Goal: Task Accomplishment & Management: Manage account settings

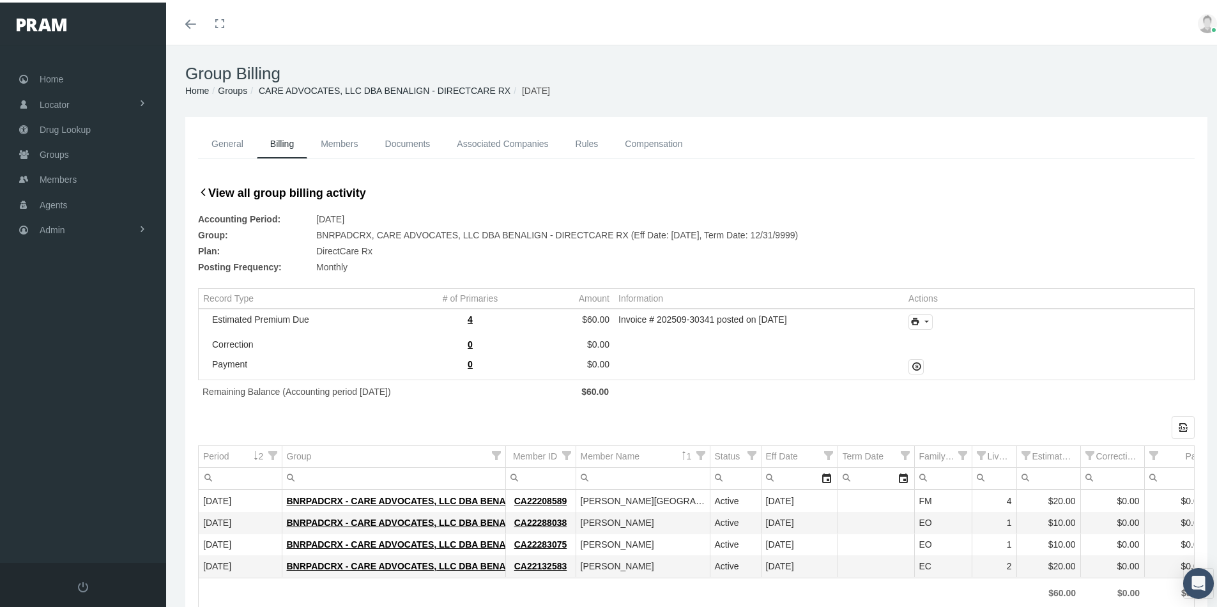
click at [408, 419] on div "Export all data to Excel" at bounding box center [696, 424] width 997 height 23
click at [61, 178] on span "Members" at bounding box center [58, 177] width 37 height 24
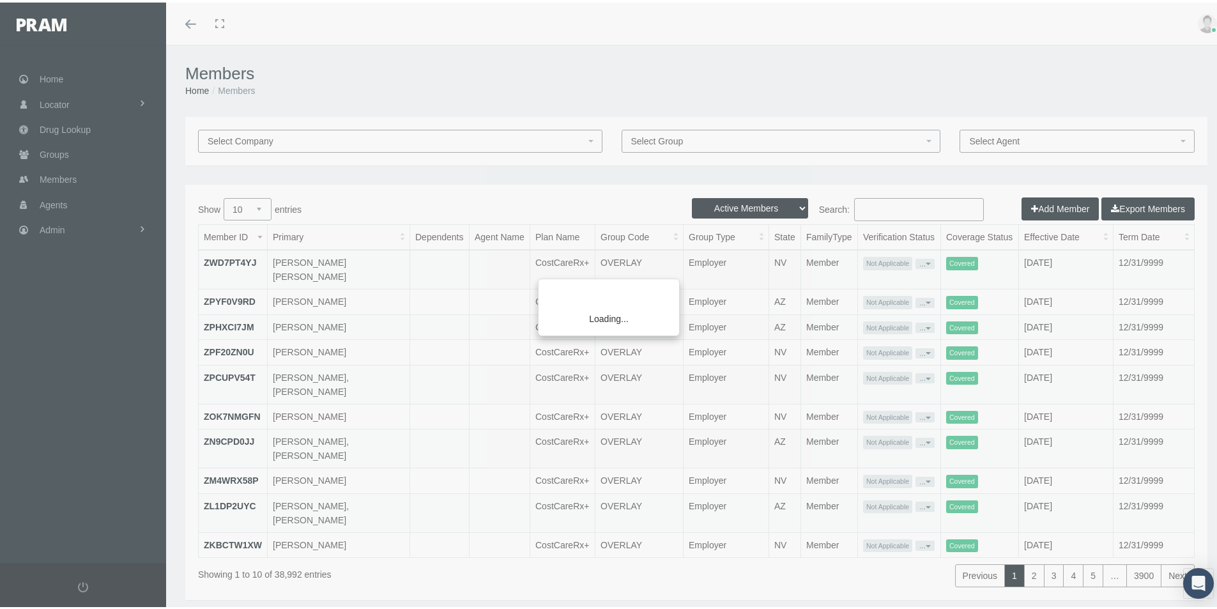
click at [859, 203] on div "Loading..." at bounding box center [608, 304] width 1217 height 609
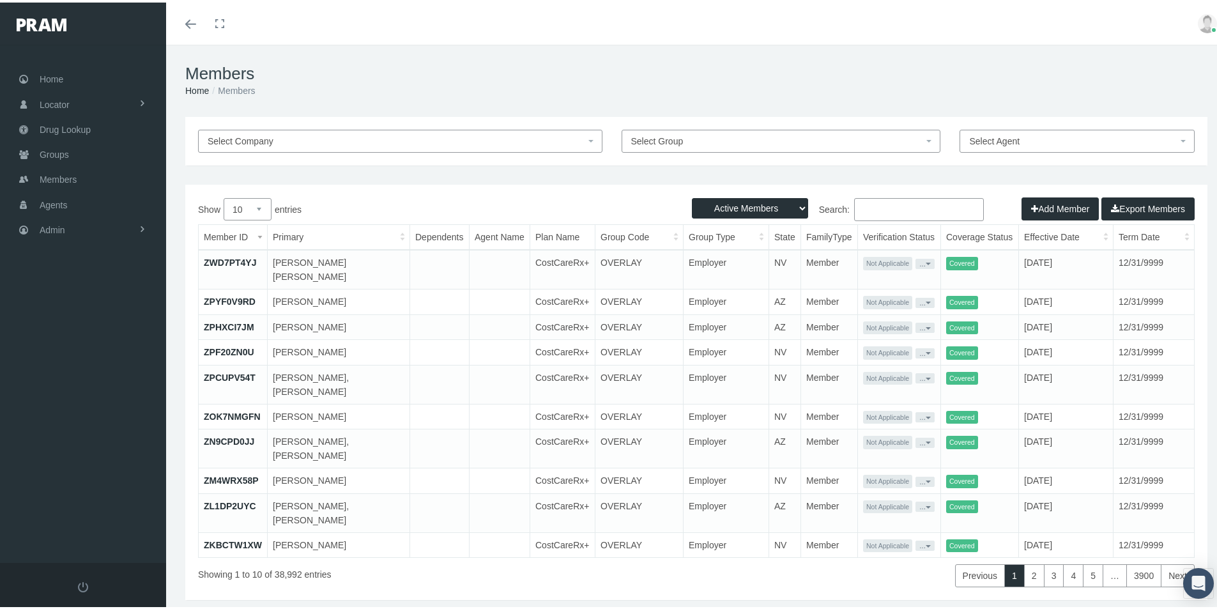
click at [865, 206] on input "Search:" at bounding box center [919, 207] width 130 height 23
type input "Phillips"
drag, startPoint x: 54, startPoint y: 154, endPoint x: 52, endPoint y: 160, distance: 6.7
click at [52, 154] on span "Groups" at bounding box center [54, 152] width 29 height 24
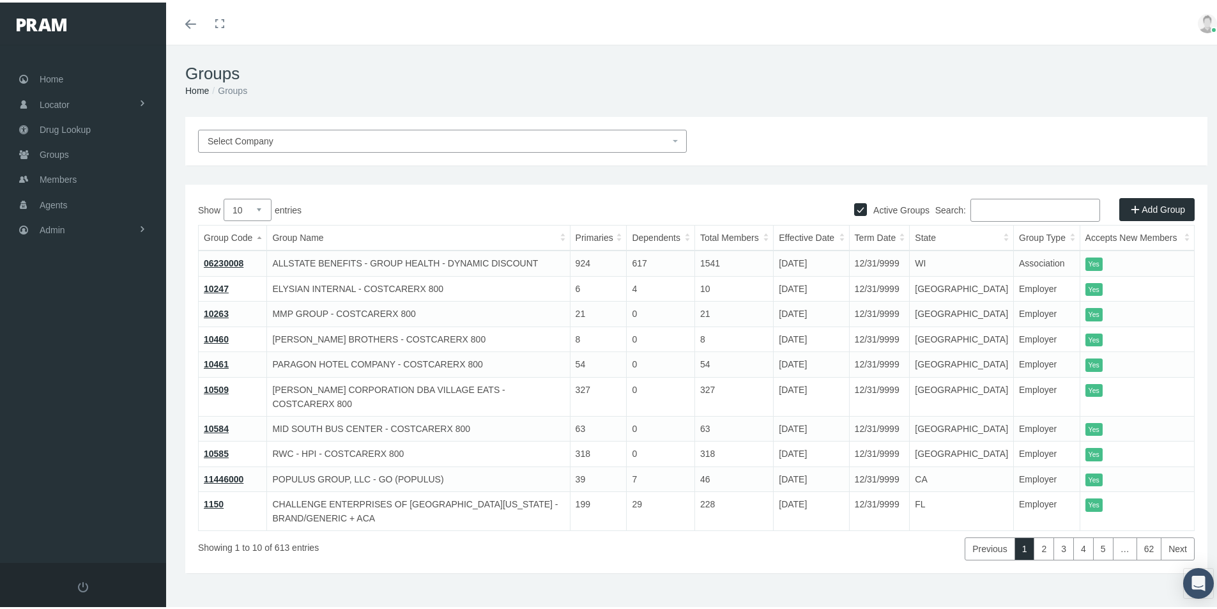
drag, startPoint x: 980, startPoint y: 211, endPoint x: 987, endPoint y: 210, distance: 7.1
click at [979, 211] on input "Search:" at bounding box center [1036, 207] width 130 height 23
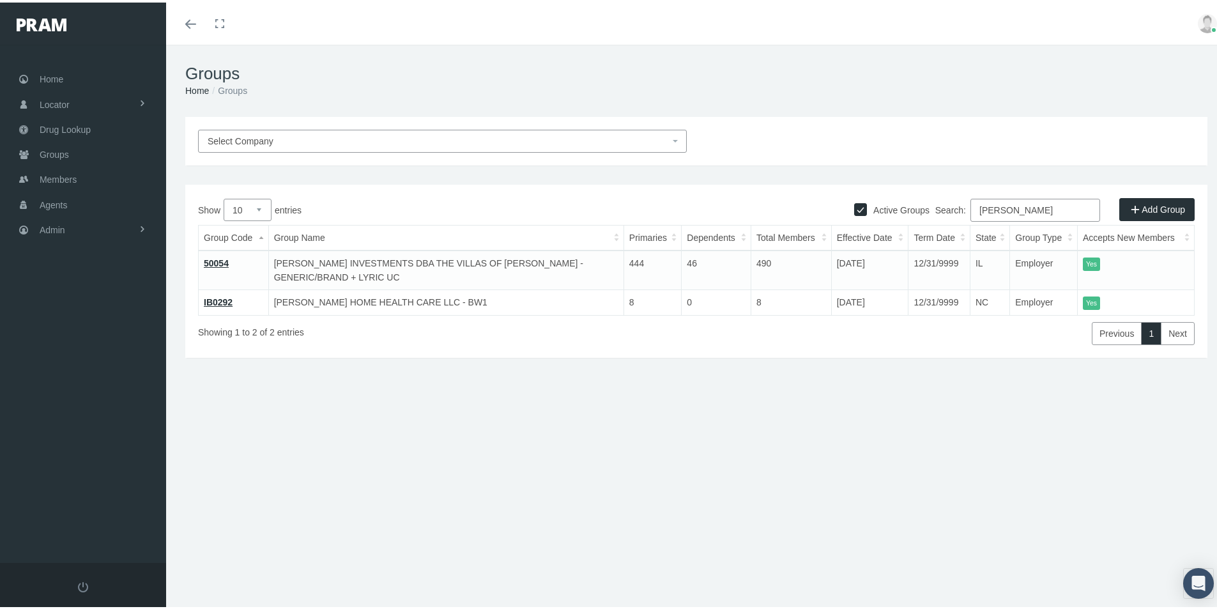
type input "Phillips"
drag, startPoint x: 225, startPoint y: 259, endPoint x: 263, endPoint y: 279, distance: 42.6
click at [225, 259] on link "50054" at bounding box center [216, 261] width 25 height 10
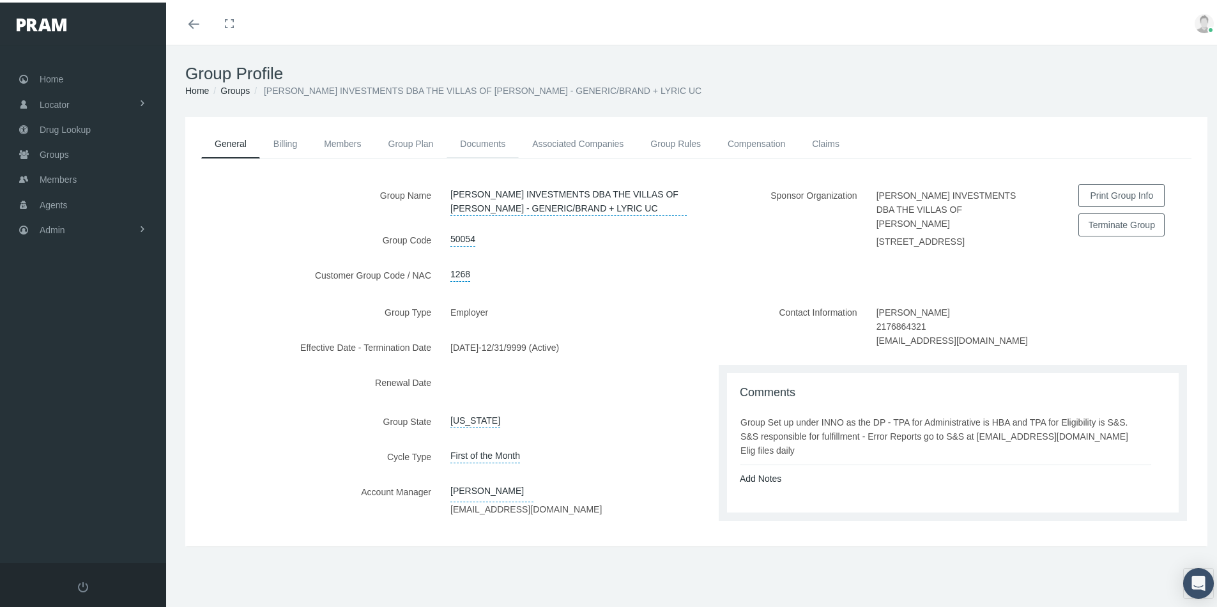
click at [474, 141] on link "Documents" at bounding box center [483, 141] width 72 height 28
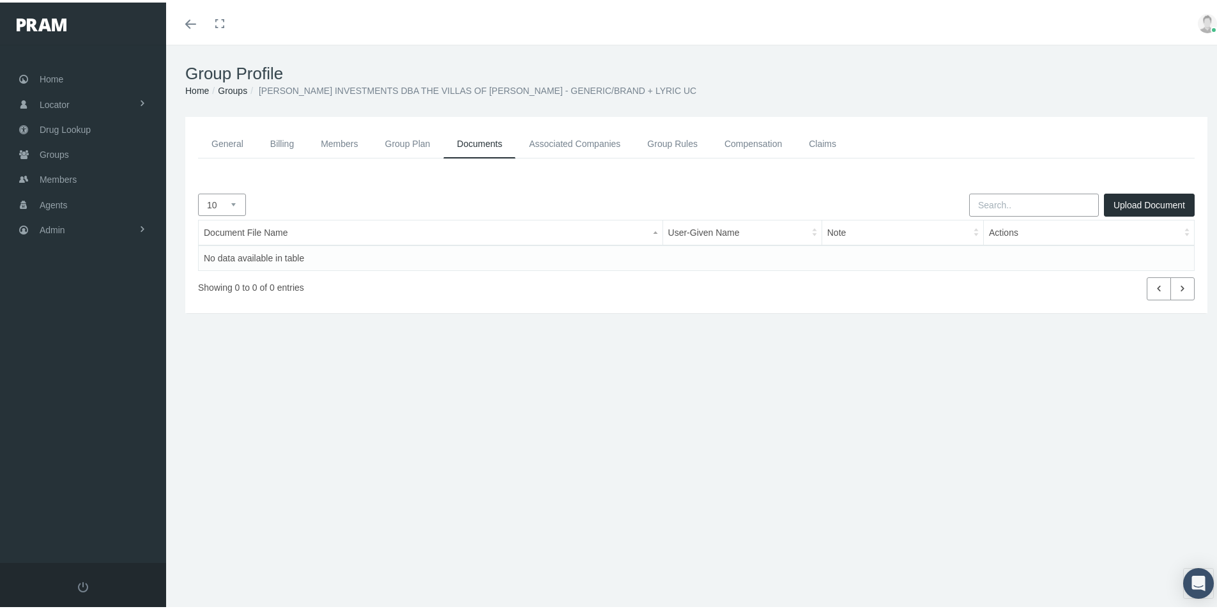
click at [657, 139] on link "Group Rules" at bounding box center [672, 141] width 77 height 29
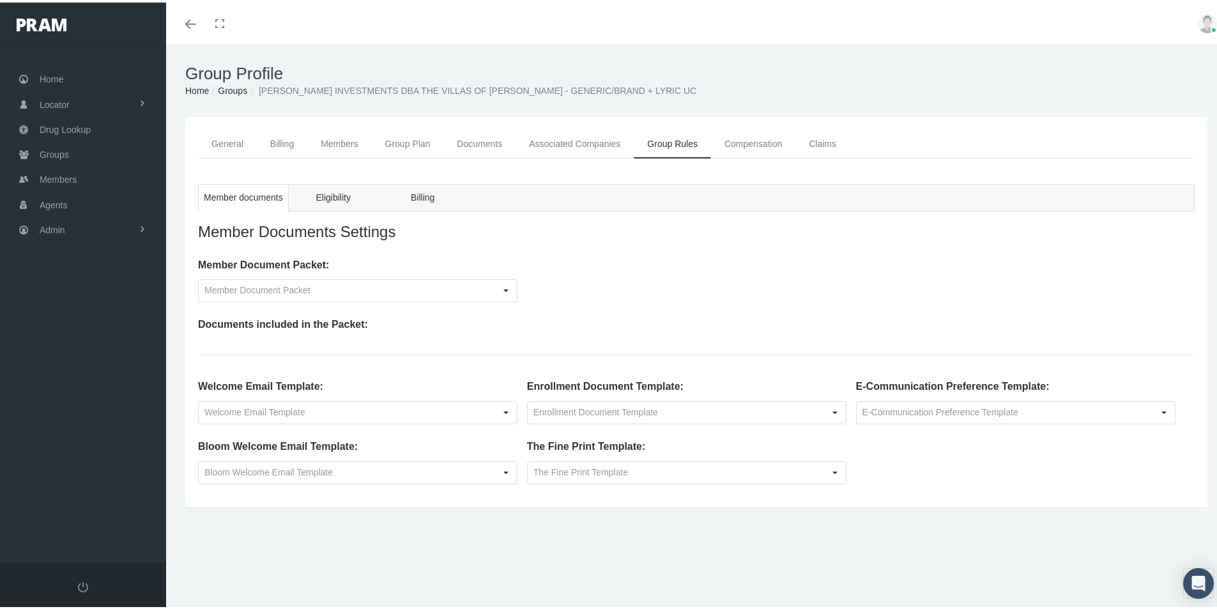
drag, startPoint x: 438, startPoint y: 527, endPoint x: 420, endPoint y: 563, distance: 40.3
click at [438, 527] on div "General Billing Members Group Plan Documents Associated Companies Enrollment Hi…" at bounding box center [696, 328] width 1061 height 428
drag, startPoint x: 412, startPoint y: 525, endPoint x: 287, endPoint y: 402, distance: 175.8
click at [412, 525] on div "General Billing Members Group Plan Documents Associated Companies Enrollment Hi…" at bounding box center [696, 328] width 1061 height 428
click at [339, 134] on link "Members" at bounding box center [339, 141] width 64 height 29
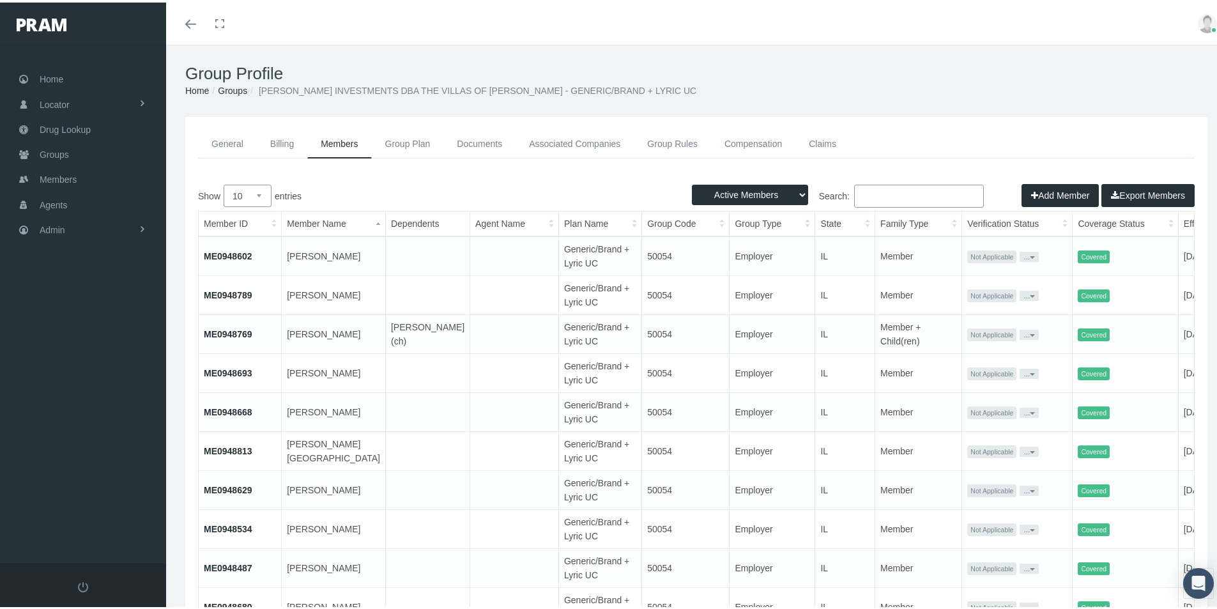
click at [226, 331] on link "ME0948769" at bounding box center [228, 332] width 49 height 10
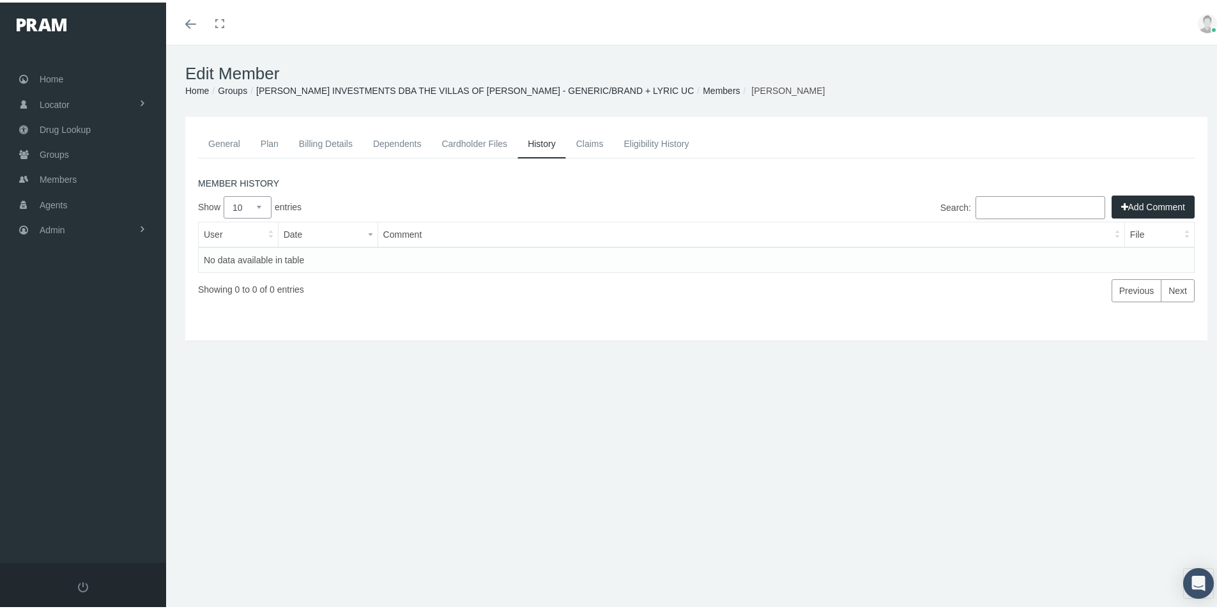
click at [224, 139] on link "General" at bounding box center [224, 141] width 52 height 28
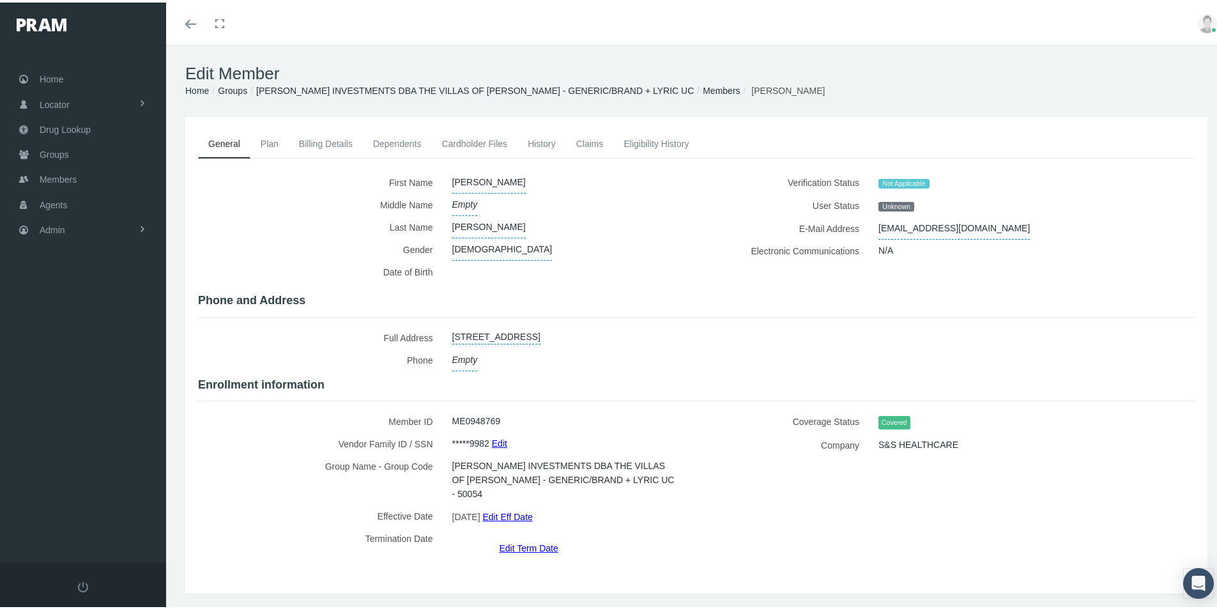
click at [725, 484] on div "Coverage Status Covered Company S&S HEALTHCARE" at bounding box center [951, 480] width 508 height 145
click at [757, 438] on label "Company" at bounding box center [787, 442] width 163 height 22
click at [283, 463] on label "Group Name - Group Code" at bounding box center [320, 477] width 245 height 50
click at [52, 228] on span "Admin" at bounding box center [53, 227] width 26 height 24
click at [68, 323] on span "Group Billing" at bounding box center [77, 327] width 51 height 22
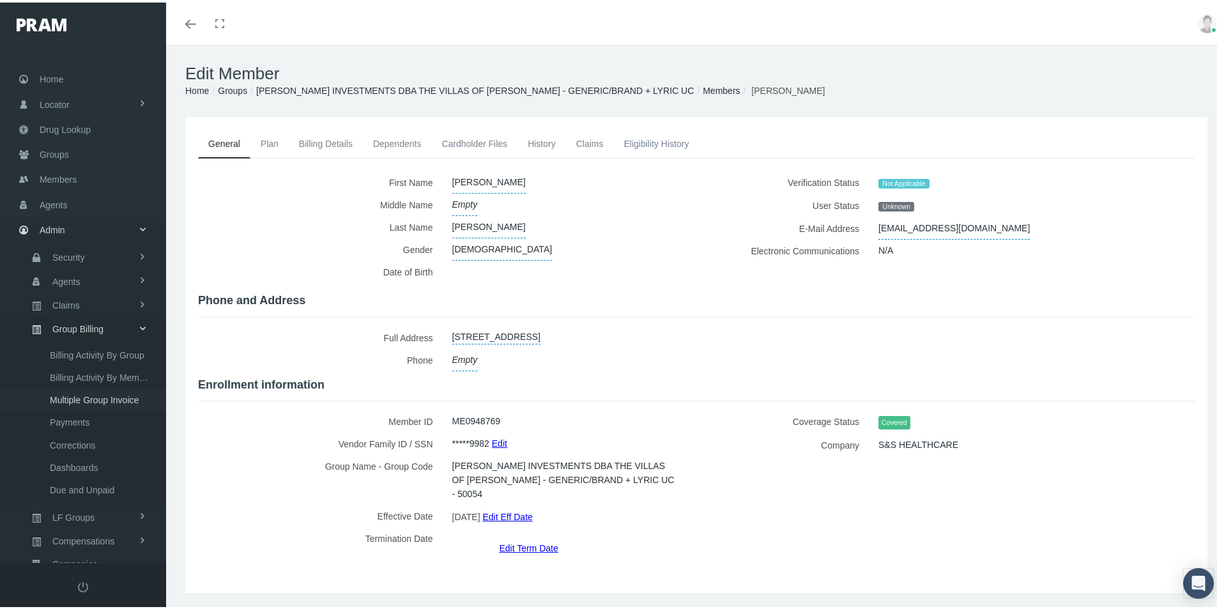
click at [58, 401] on span "Multiple Group Invoice" at bounding box center [94, 398] width 89 height 22
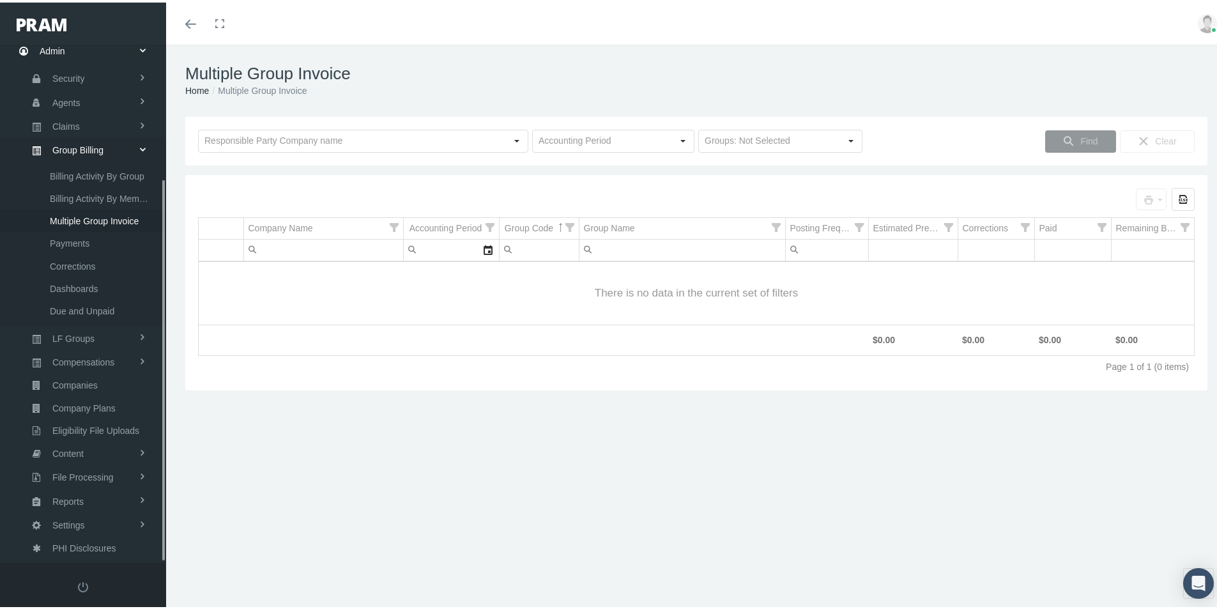
scroll to position [181, 0]
click at [249, 141] on input "text" at bounding box center [352, 139] width 307 height 22
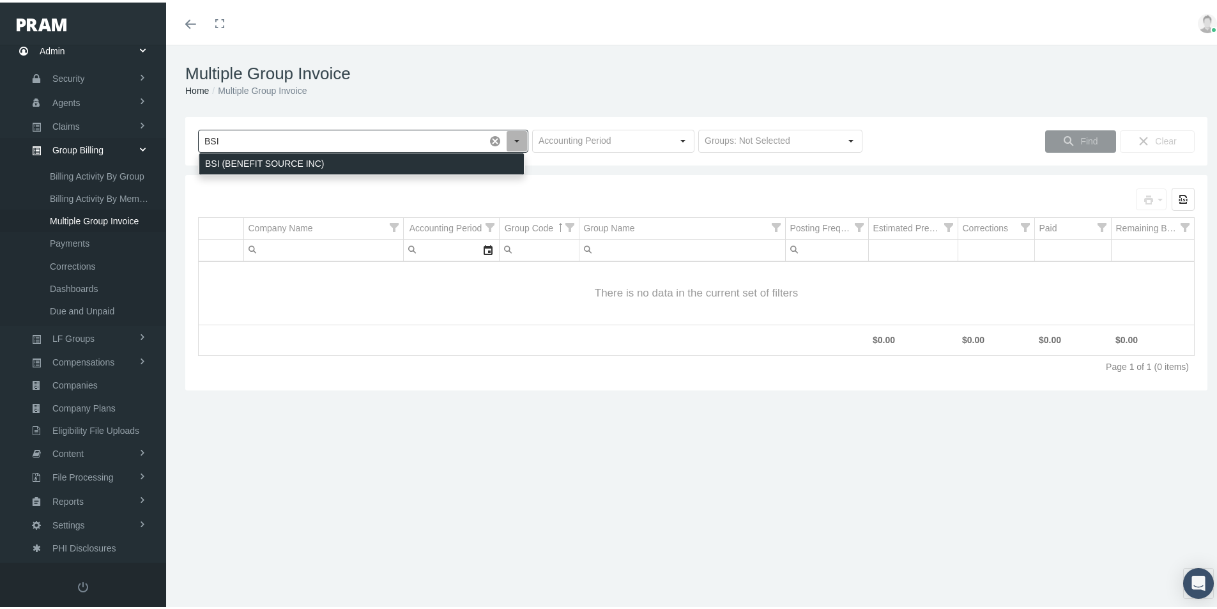
click at [239, 162] on div "BSI (BENEFIT SOURCE INC)" at bounding box center [361, 161] width 325 height 21
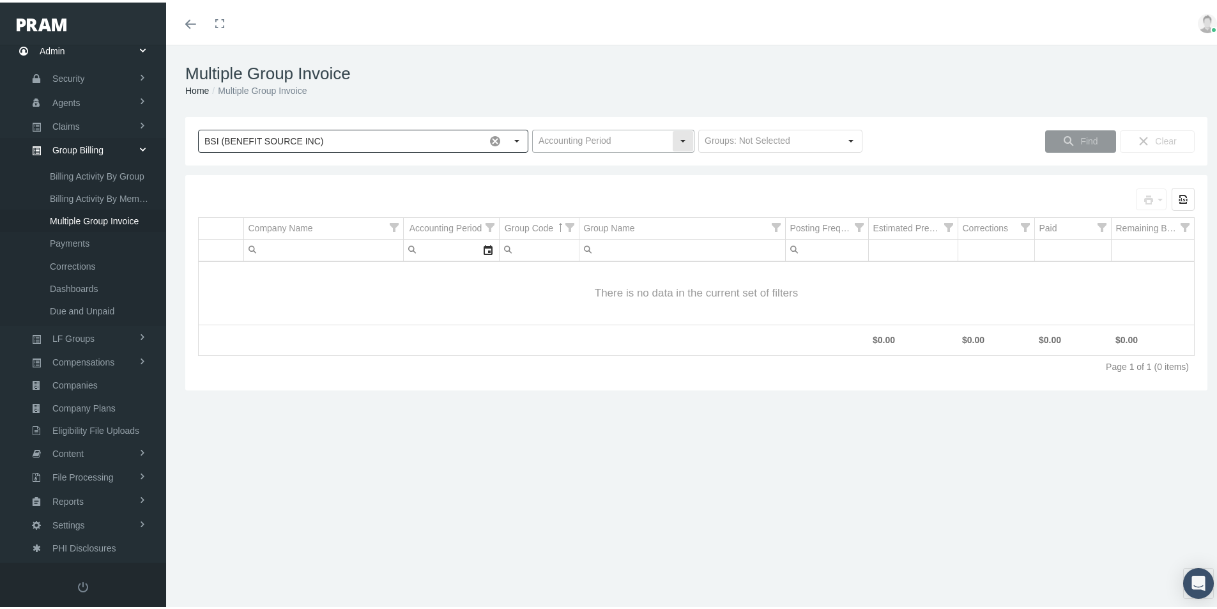
type input "BSI (BENEFIT SOURCE INC)"
click at [548, 136] on input "text" at bounding box center [602, 139] width 139 height 22
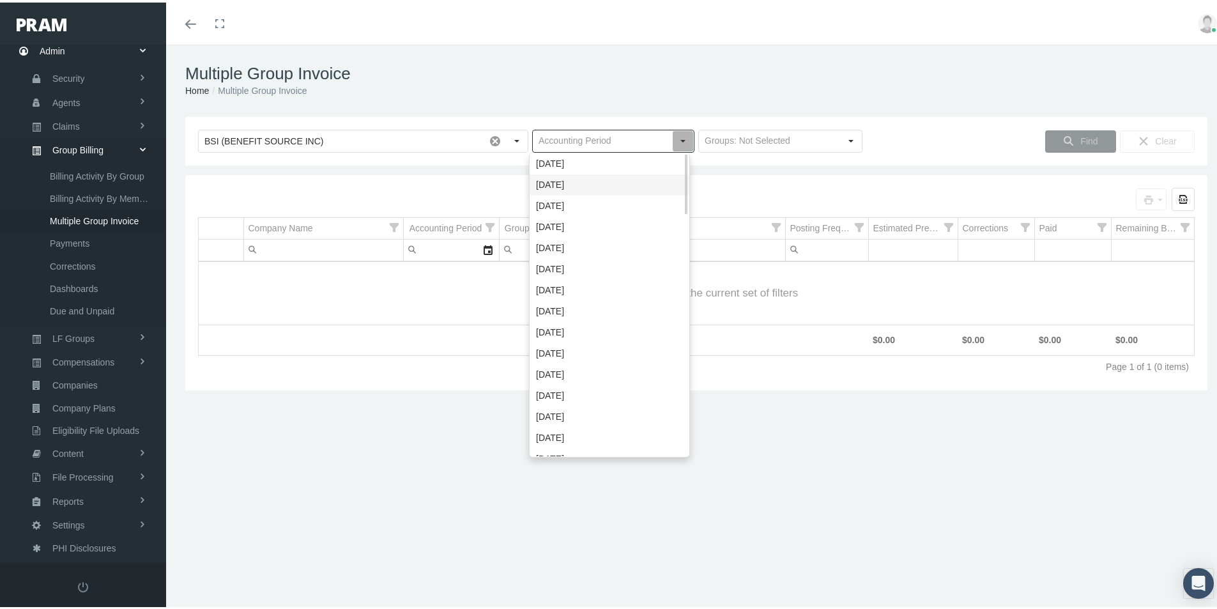
click at [541, 180] on div "[DATE]" at bounding box center [609, 182] width 158 height 21
type input "[DATE]"
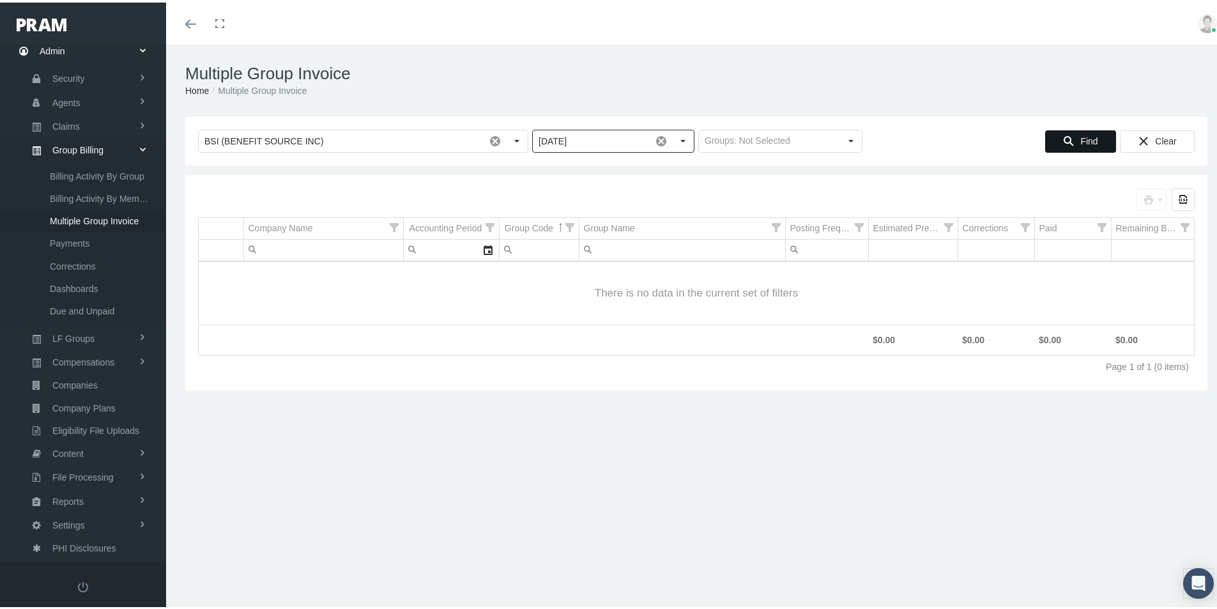
click at [1086, 137] on span "Find" at bounding box center [1089, 139] width 17 height 10
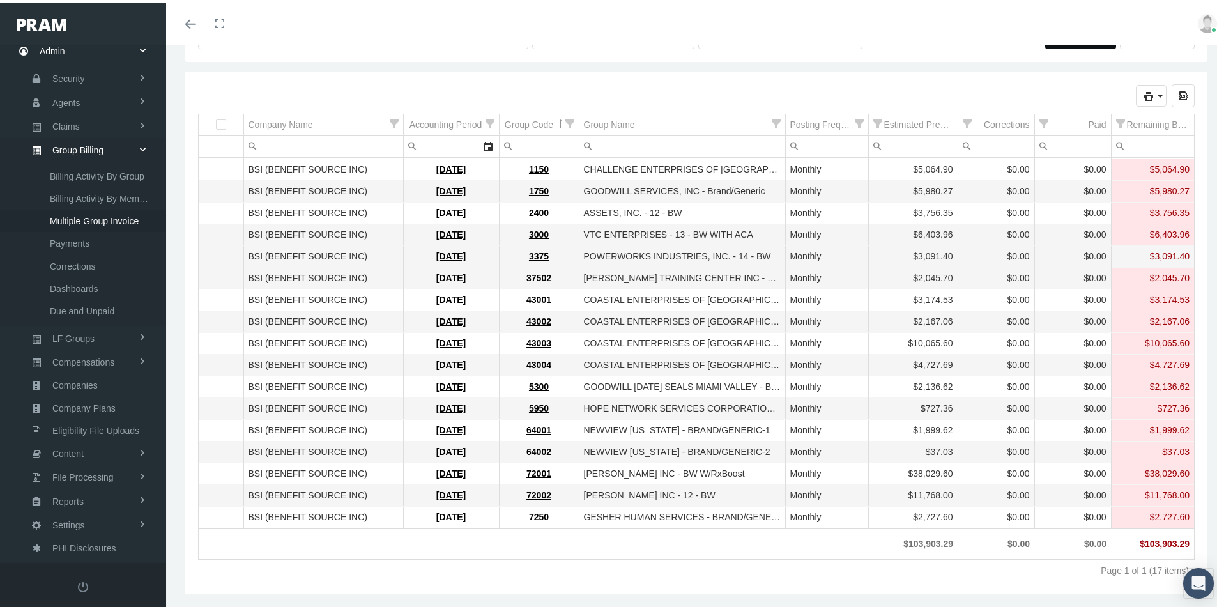
scroll to position [112, 0]
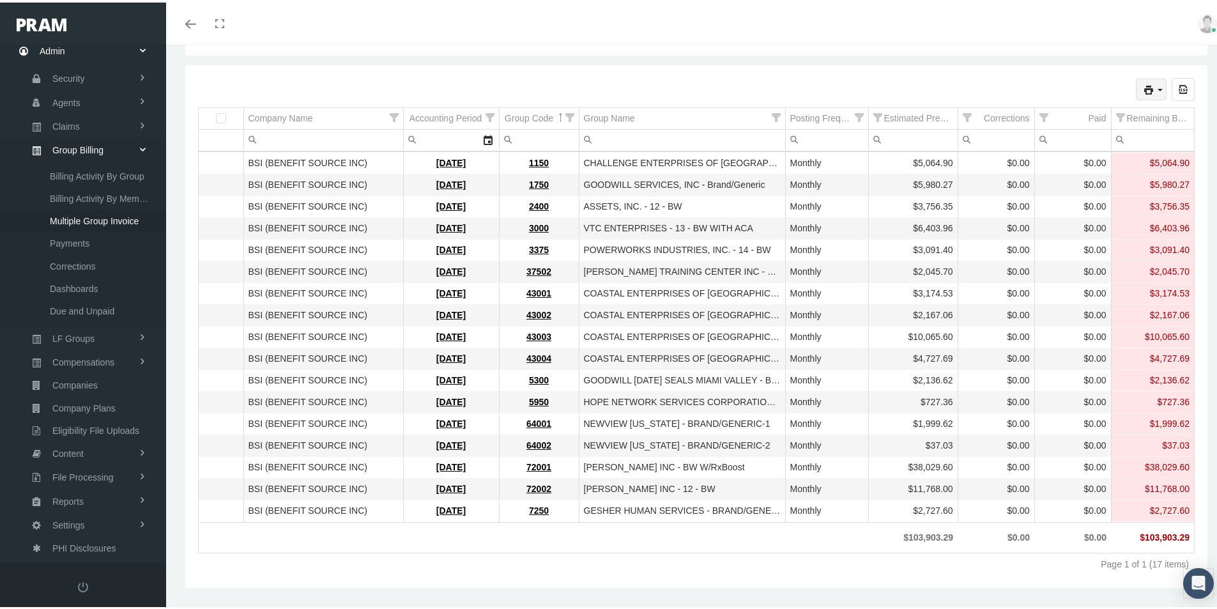
click at [1155, 82] on icon "print" at bounding box center [1161, 88] width 12 height 12
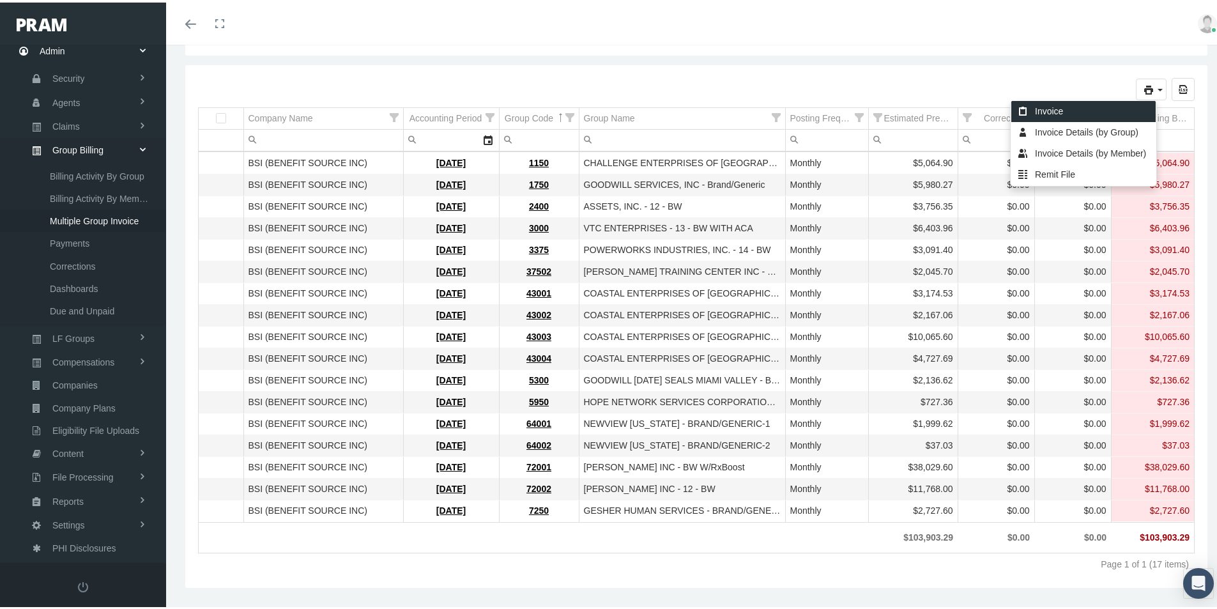
click at [1052, 105] on div "Invoice" at bounding box center [1084, 108] width 144 height 21
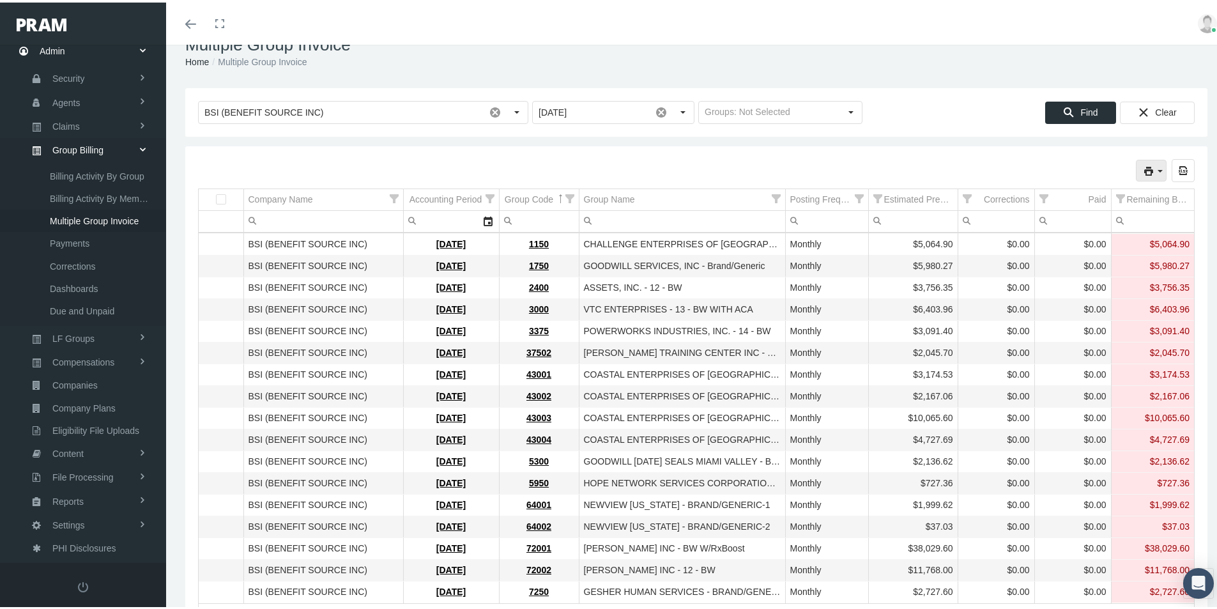
scroll to position [0, 0]
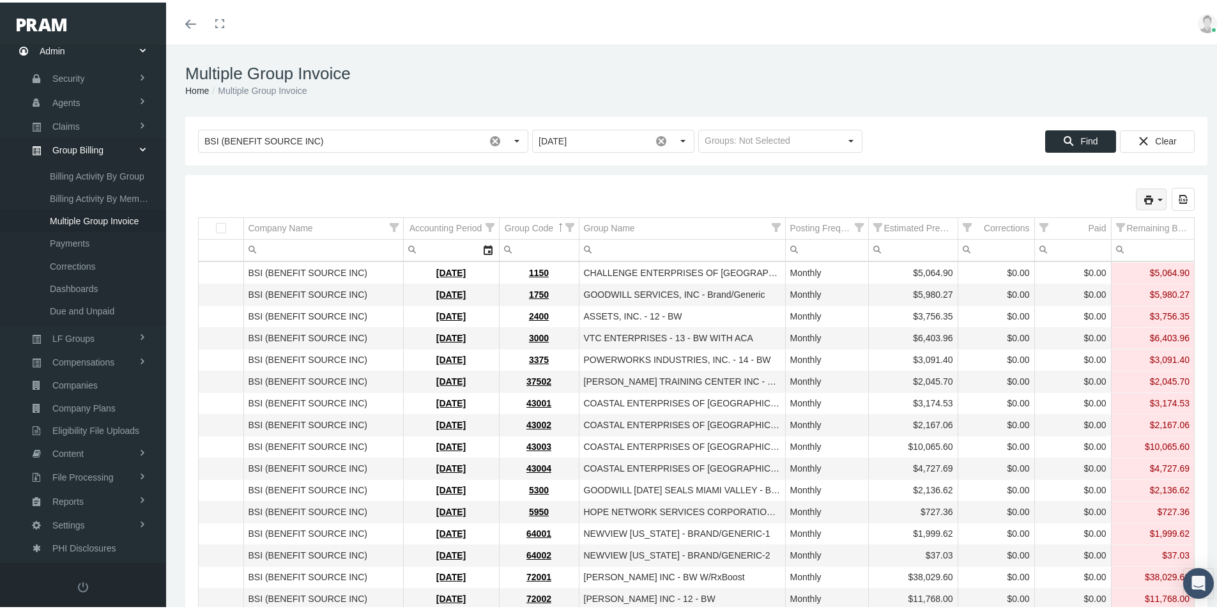
click at [1155, 196] on icon "print" at bounding box center [1161, 198] width 12 height 12
click at [1054, 240] on div "Invoice Details (by Group)" at bounding box center [1084, 239] width 144 height 21
click at [513, 399] on div "43001" at bounding box center [539, 401] width 70 height 12
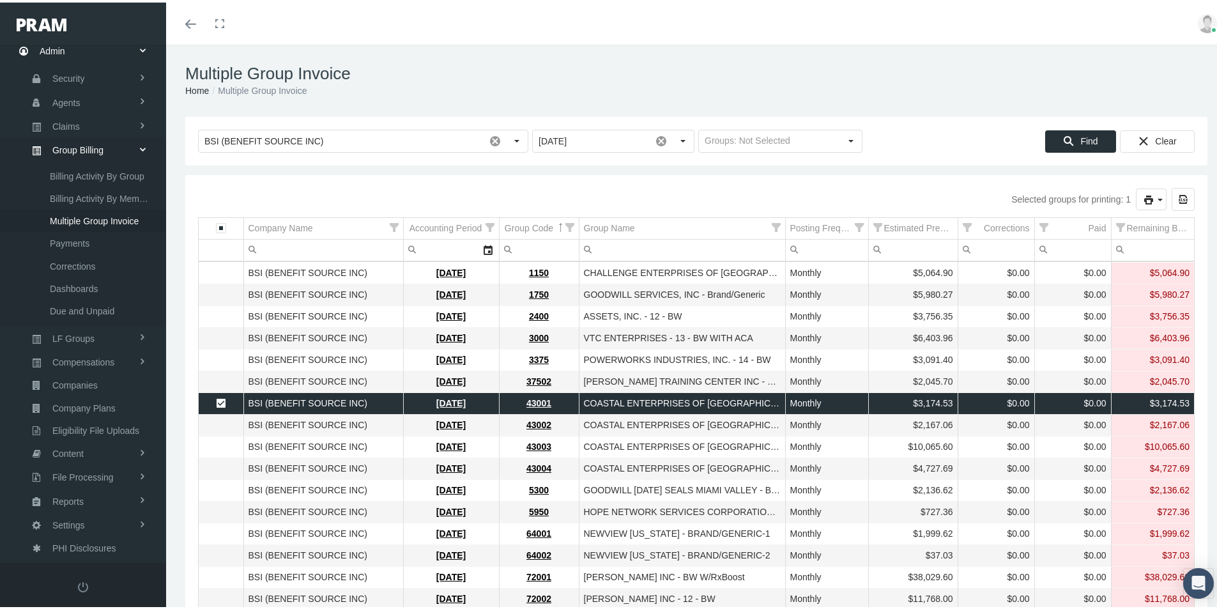
click at [218, 401] on span "Select row" at bounding box center [221, 401] width 10 height 10
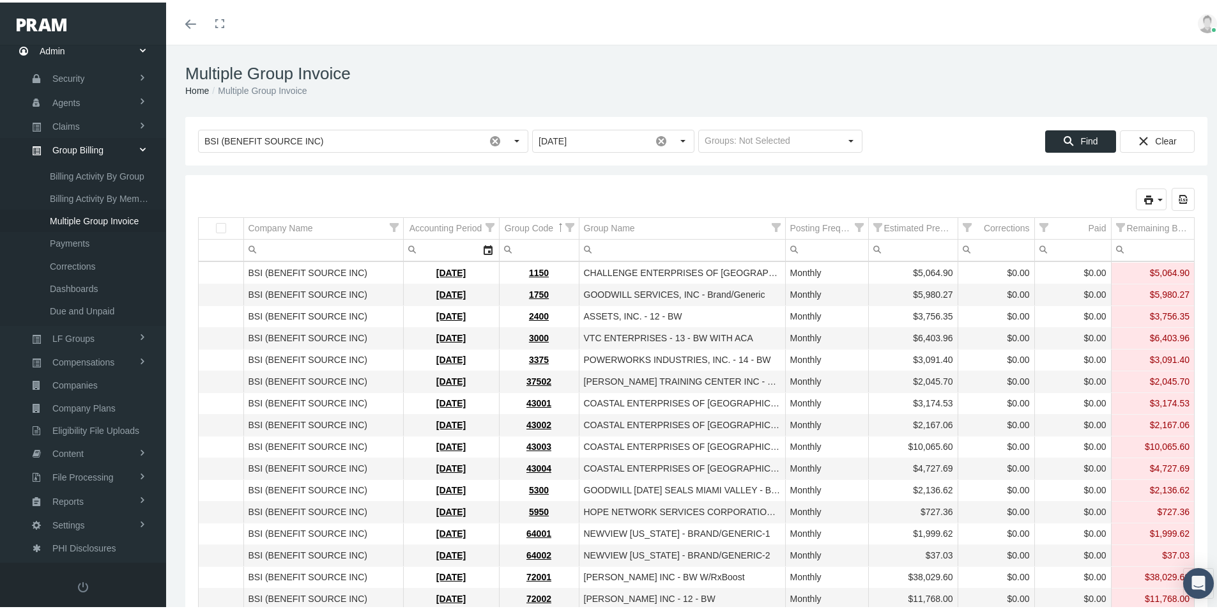
drag, startPoint x: 1130, startPoint y: 49, endPoint x: 1109, endPoint y: 58, distance: 22.7
click at [1130, 51] on div "Multiple Group Invoice Home Multiple Group Invoice" at bounding box center [696, 78] width 1061 height 72
drag, startPoint x: 1110, startPoint y: 76, endPoint x: 1082, endPoint y: 84, distance: 29.3
click at [1110, 75] on h1 "Multiple Group Invoice" at bounding box center [696, 71] width 1022 height 20
drag, startPoint x: 428, startPoint y: 52, endPoint x: 337, endPoint y: 97, distance: 100.9
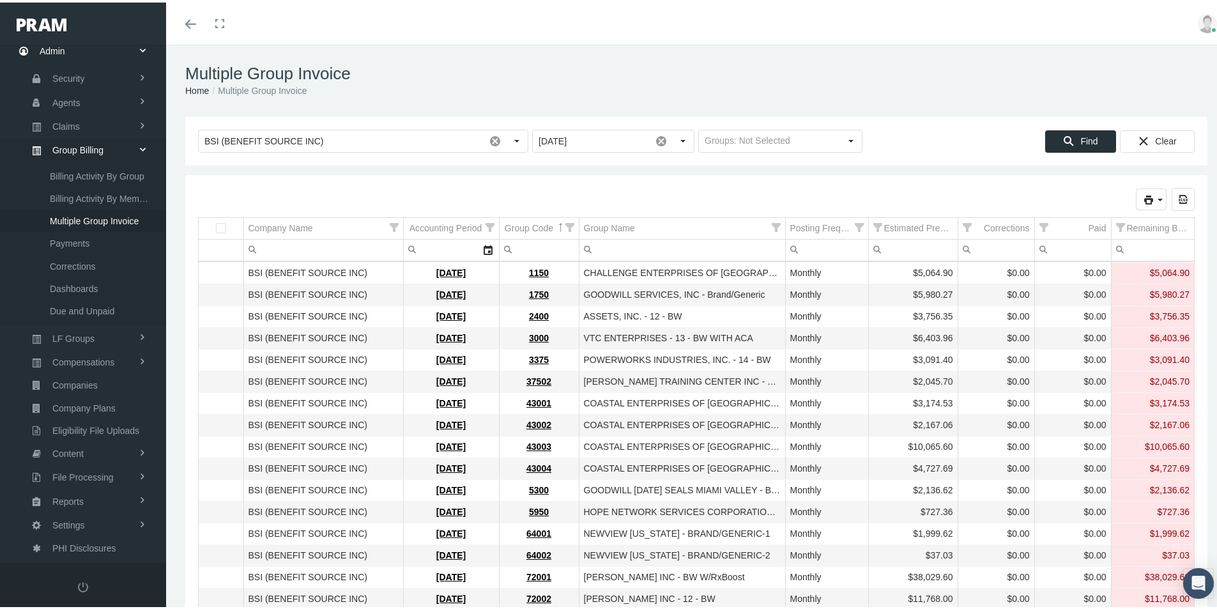
click at [428, 52] on div "Multiple Group Invoice Home Multiple Group Invoice" at bounding box center [696, 78] width 1061 height 72
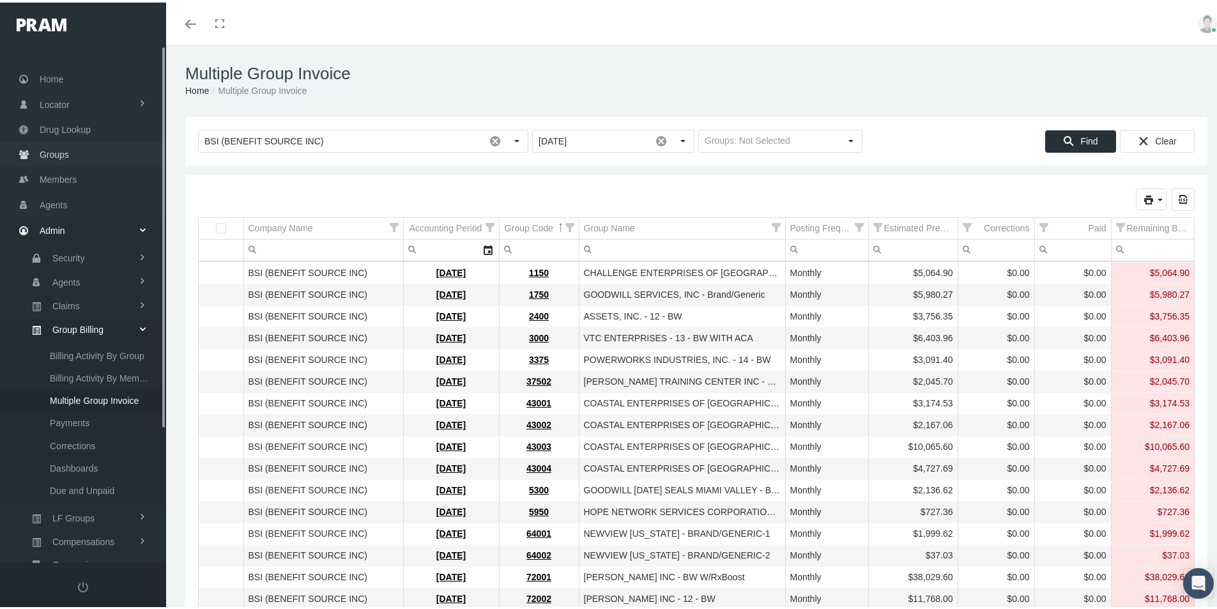
click at [53, 149] on span "Groups" at bounding box center [54, 152] width 29 height 24
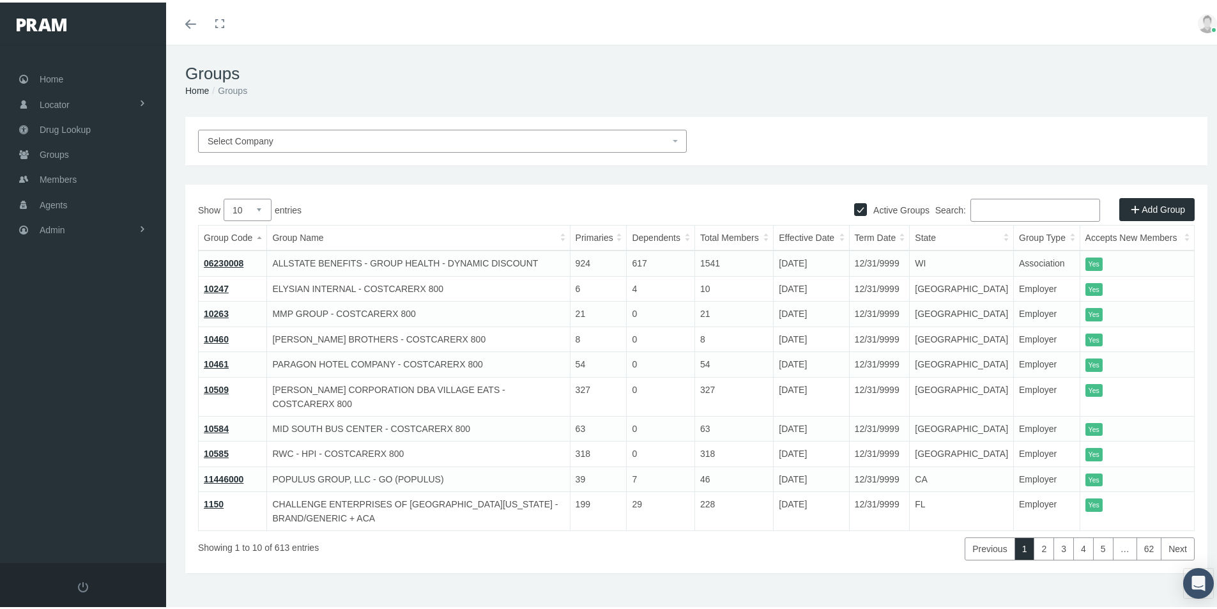
click at [977, 205] on input "Search:" at bounding box center [1036, 207] width 130 height 23
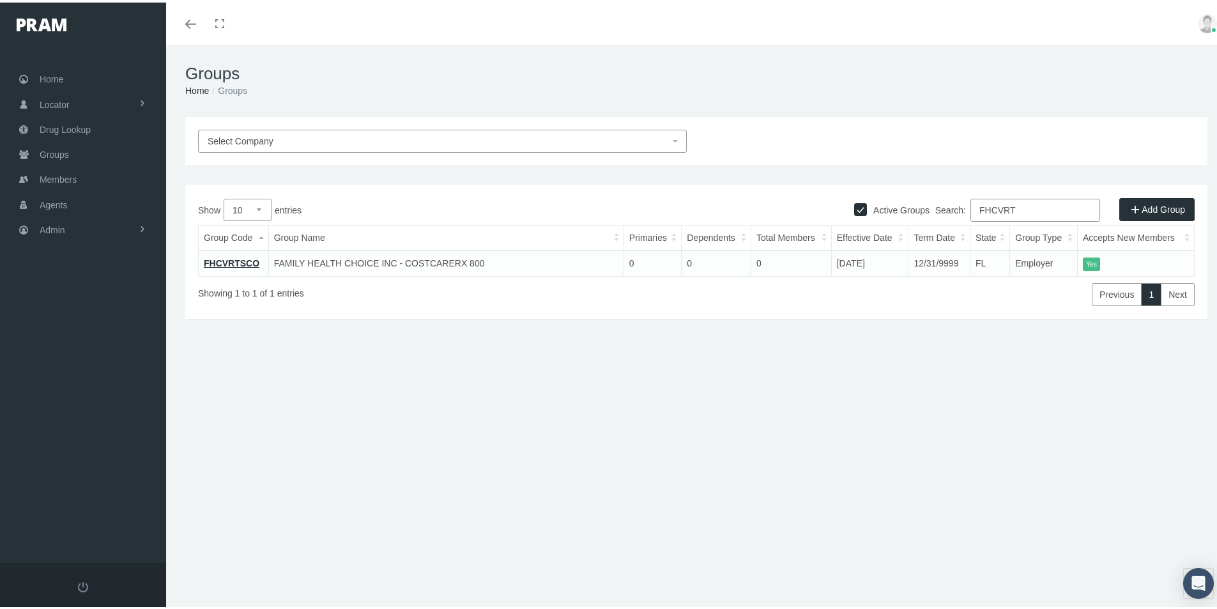
type input "FHCVRT"
click at [339, 486] on div "Groups Home Groups Select Company Active Groups Add Group Show 10 0" at bounding box center [696, 332] width 1061 height 581
click at [49, 223] on span "Admin" at bounding box center [53, 227] width 26 height 24
click at [77, 324] on span "Group Billing" at bounding box center [77, 327] width 51 height 22
click at [89, 394] on span "Multiple Group Invoice" at bounding box center [94, 398] width 89 height 22
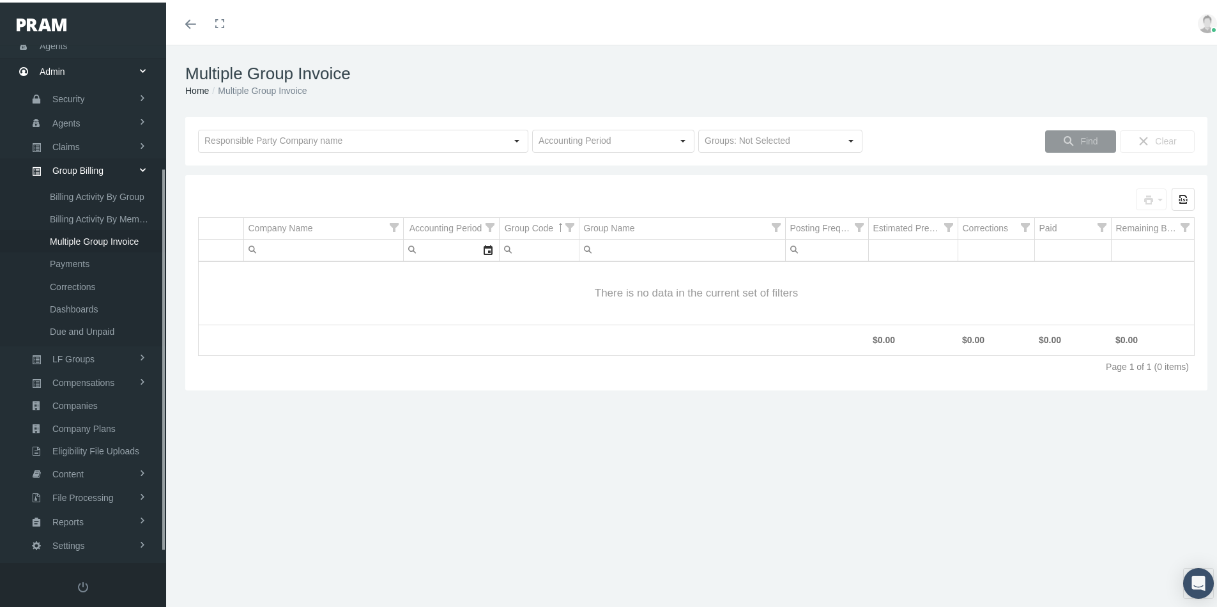
scroll to position [181, 0]
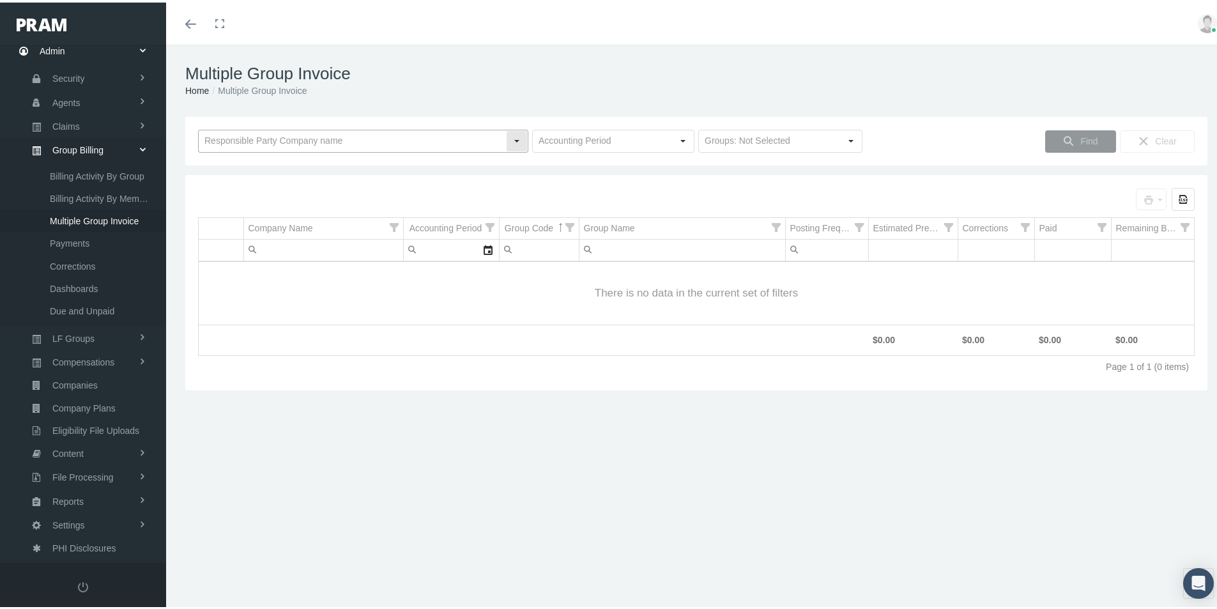
click at [240, 140] on input "text" at bounding box center [352, 139] width 307 height 22
type input "HBA"
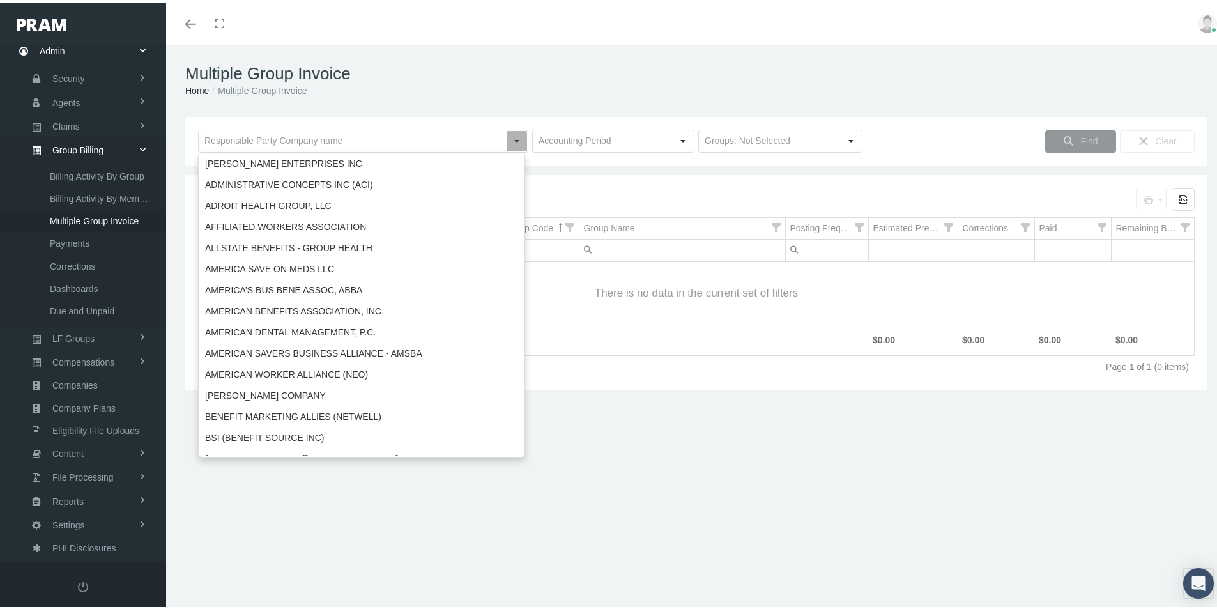
drag, startPoint x: 656, startPoint y: 444, endPoint x: 638, endPoint y: 366, distance: 79.2
click at [655, 431] on div "Multiple Group Invoice Home Multiple Group Invoice Loading... Find Clear Select…" at bounding box center [696, 332] width 1061 height 581
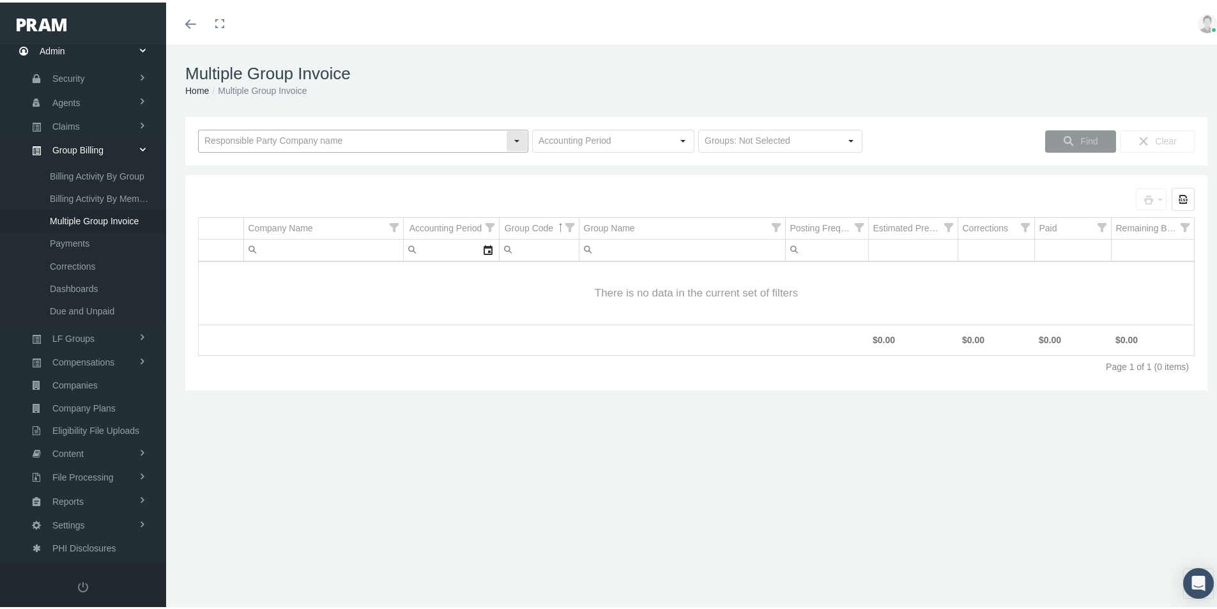
click at [229, 131] on input "text" at bounding box center [352, 139] width 307 height 22
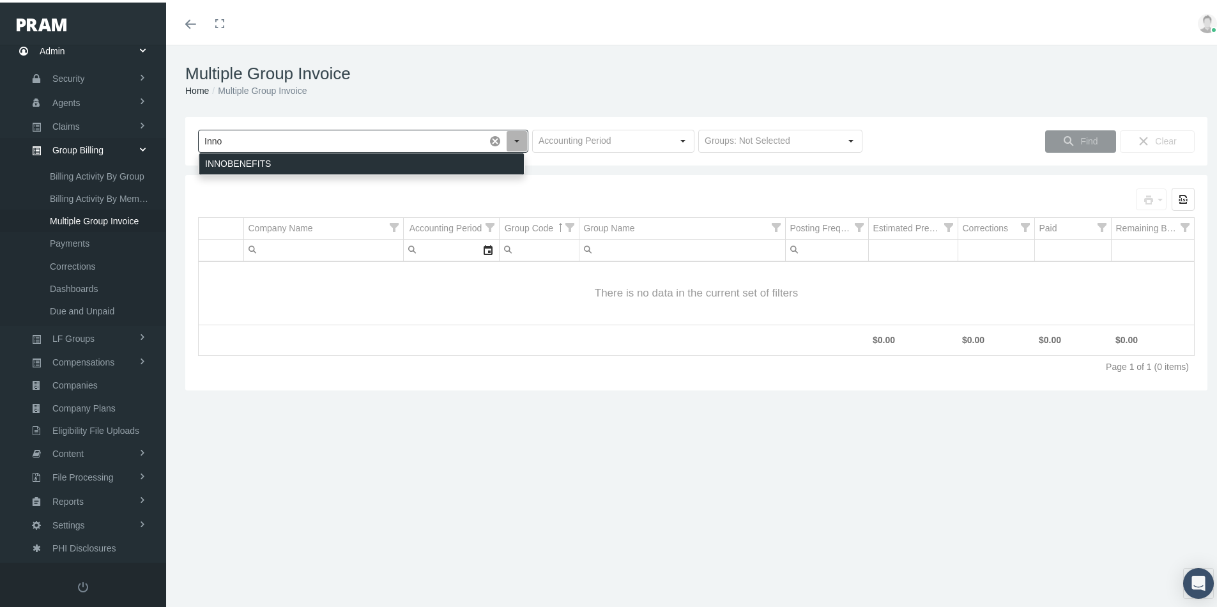
click at [254, 162] on div "INNOBENEFITS" at bounding box center [361, 161] width 325 height 21
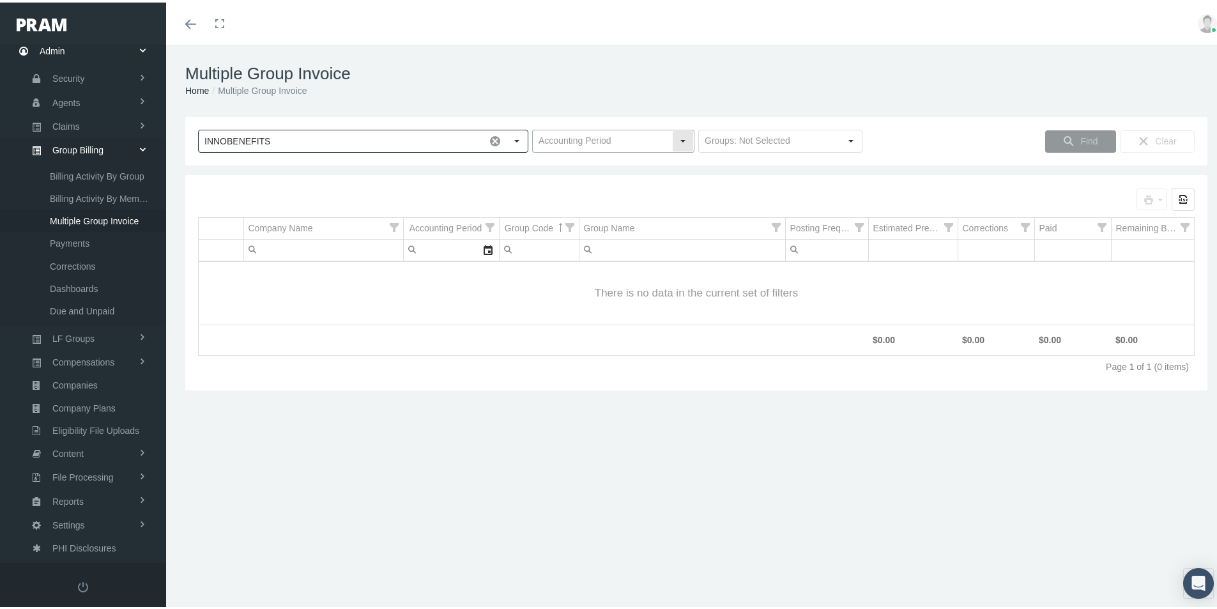
type input "INNOBENEFITS"
click at [558, 137] on input "text" at bounding box center [602, 139] width 139 height 22
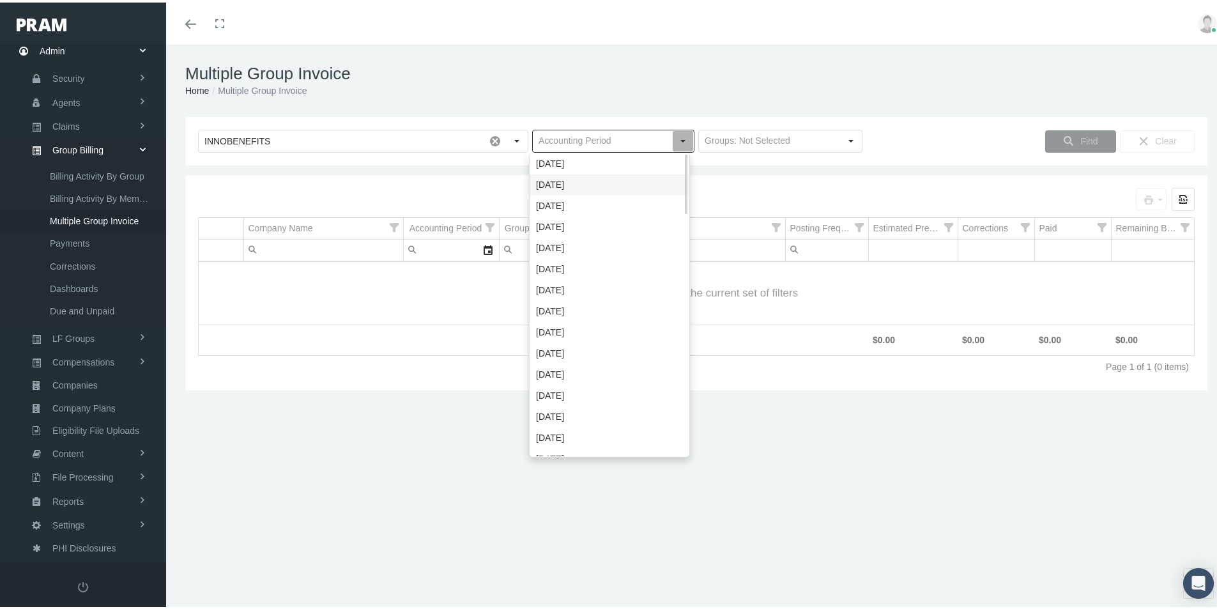
click at [550, 181] on div "[DATE]" at bounding box center [609, 182] width 158 height 21
type input "[DATE]"
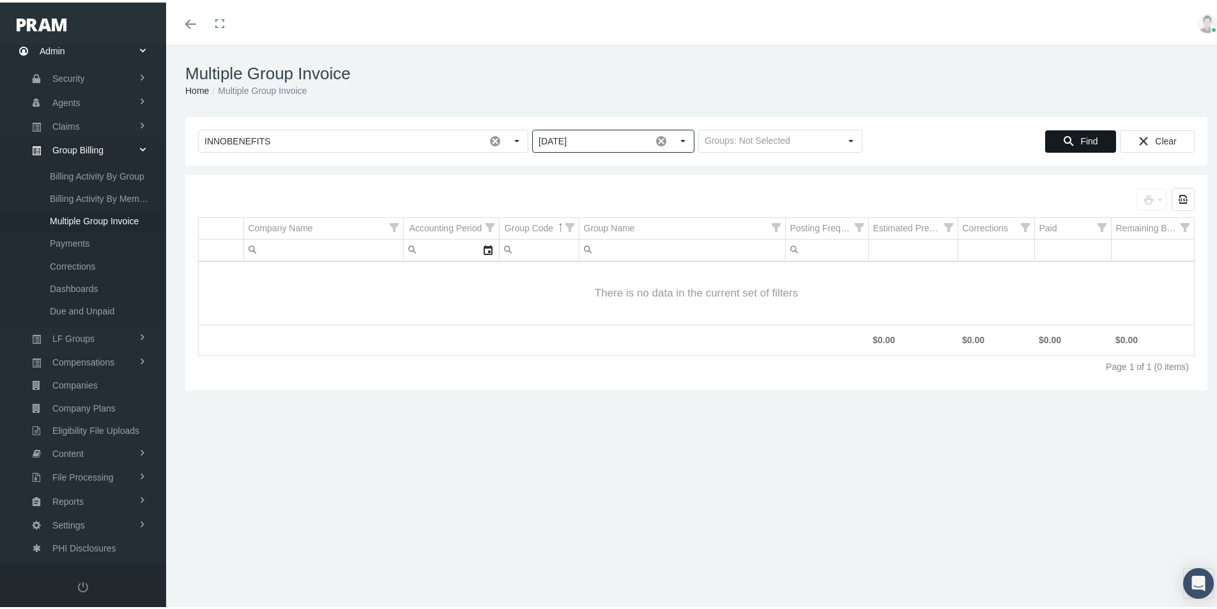
drag, startPoint x: 1076, startPoint y: 139, endPoint x: 1067, endPoint y: 152, distance: 15.6
click at [1081, 139] on span "Find" at bounding box center [1089, 139] width 17 height 10
click at [282, 132] on input "INNOBENEFITS" at bounding box center [342, 139] width 286 height 22
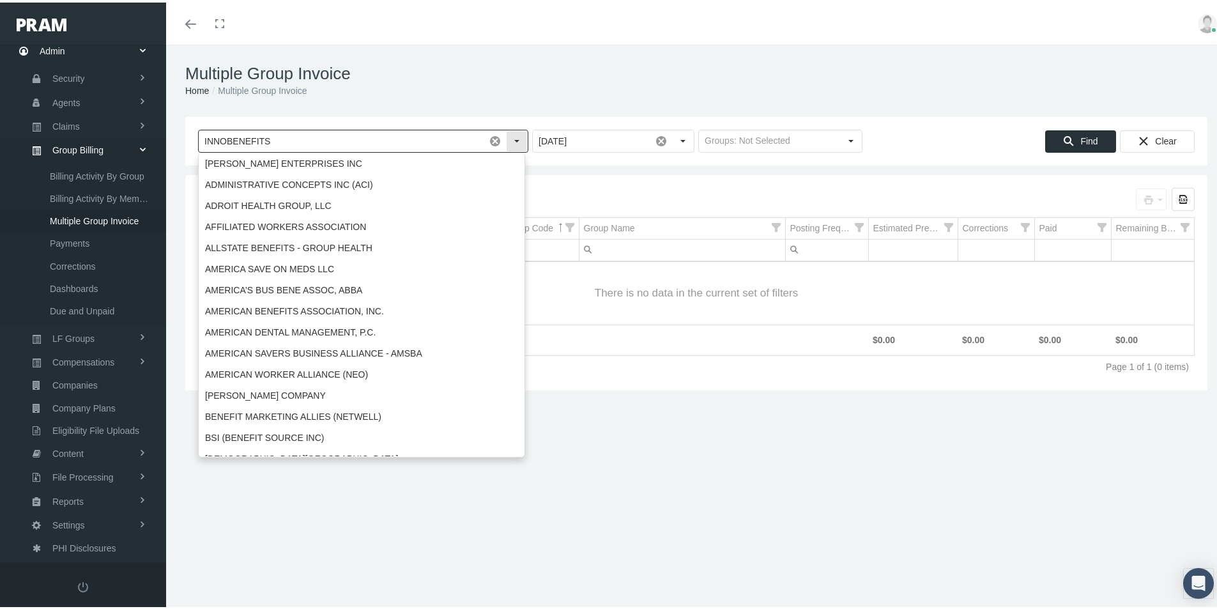
scroll to position [1005, 0]
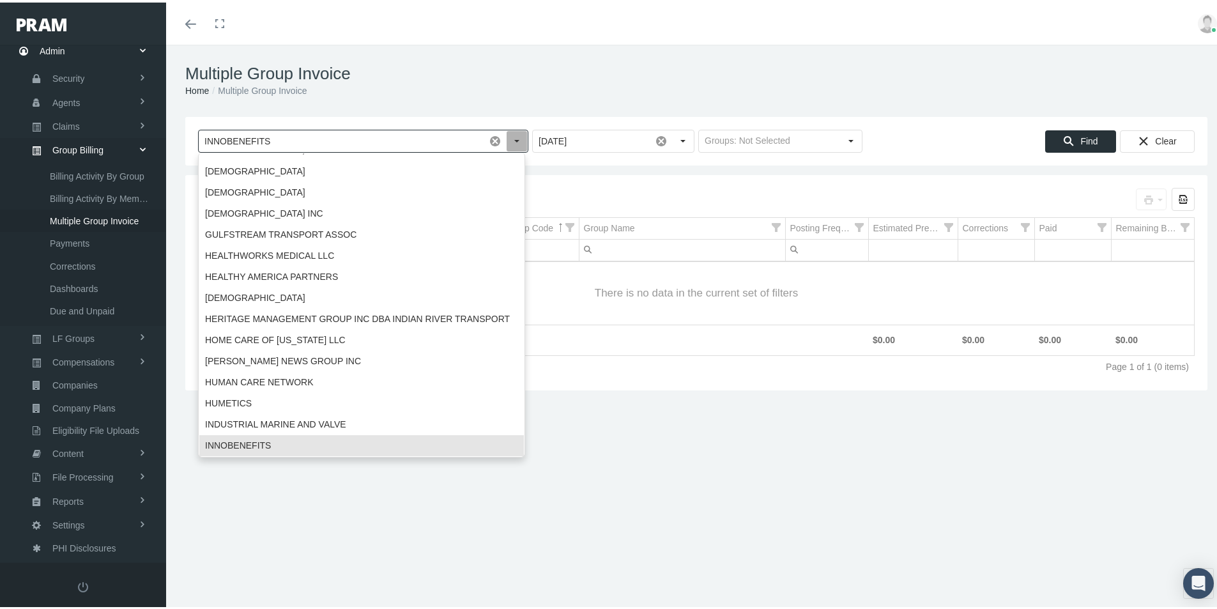
drag, startPoint x: 278, startPoint y: 133, endPoint x: 128, endPoint y: 143, distance: 149.8
click at [129, 141] on form "Toggle navigation Toggle menubar Toggle fullscreen Profile Logout" at bounding box center [613, 332] width 1227 height 581
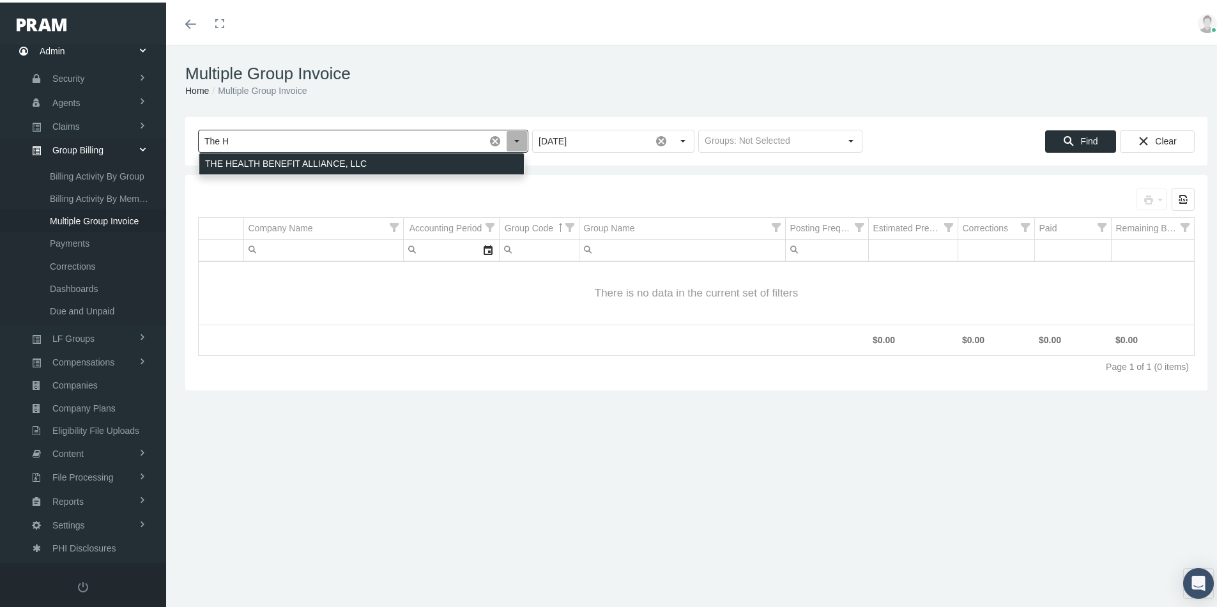
click at [265, 162] on div "THE HEALTH BENEFIT ALLIANCE, LLC" at bounding box center [361, 161] width 325 height 21
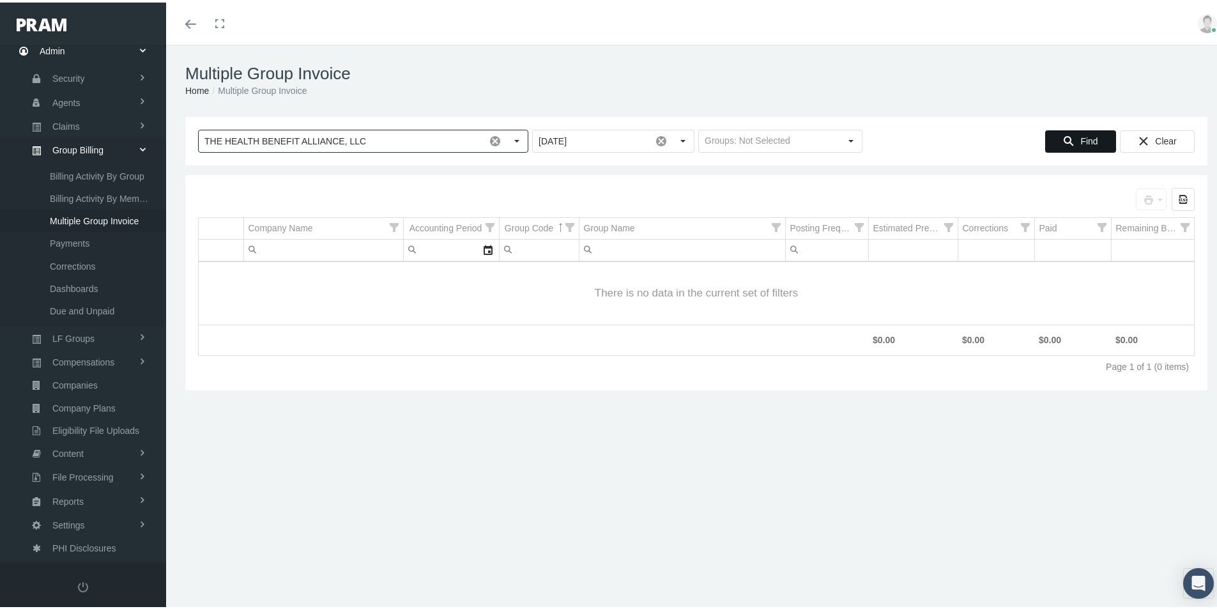
type input "THE HEALTH BENEFIT ALLIANCE, LLC"
click at [1086, 134] on span "Find" at bounding box center [1089, 139] width 17 height 10
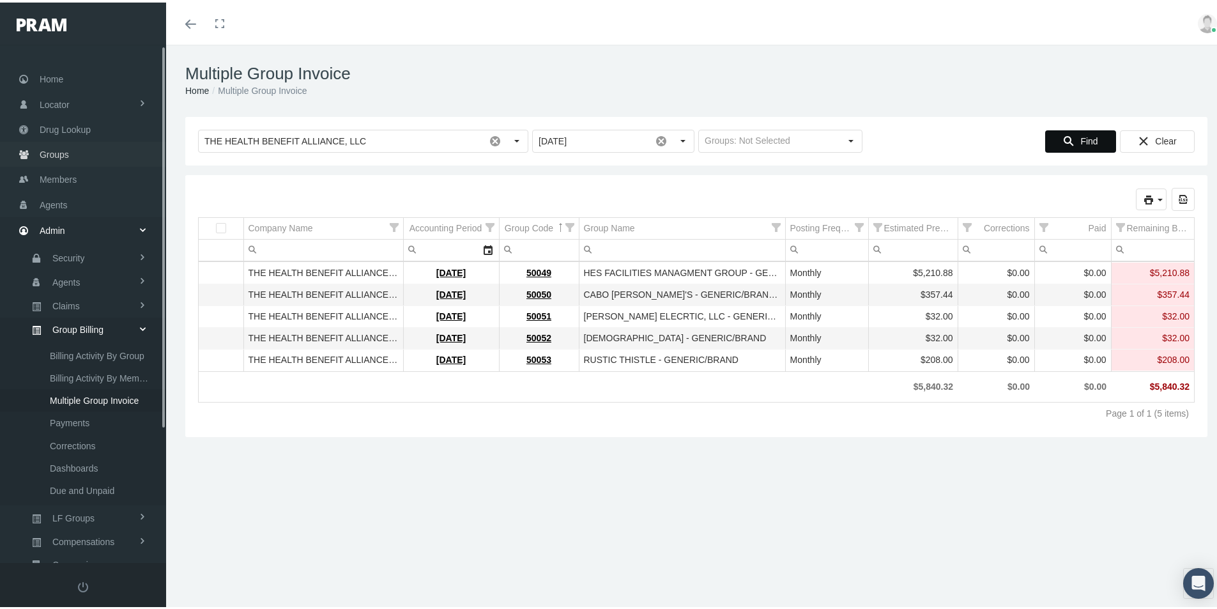
click at [63, 153] on span "Groups" at bounding box center [54, 152] width 29 height 24
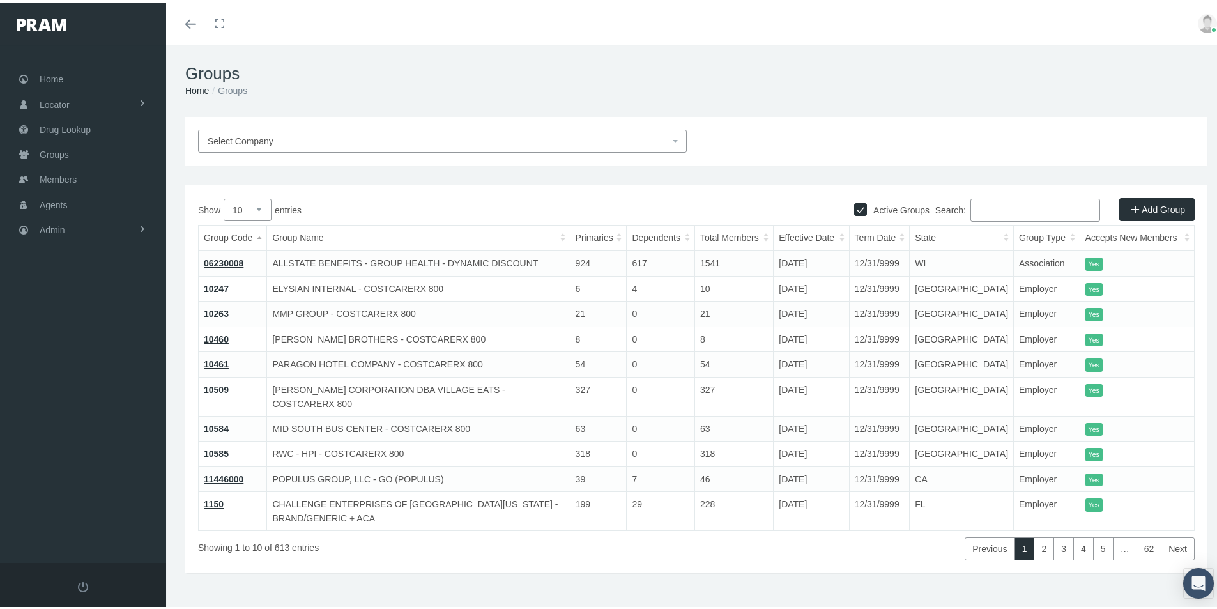
click at [980, 206] on input "Search:" at bounding box center [1036, 207] width 130 height 23
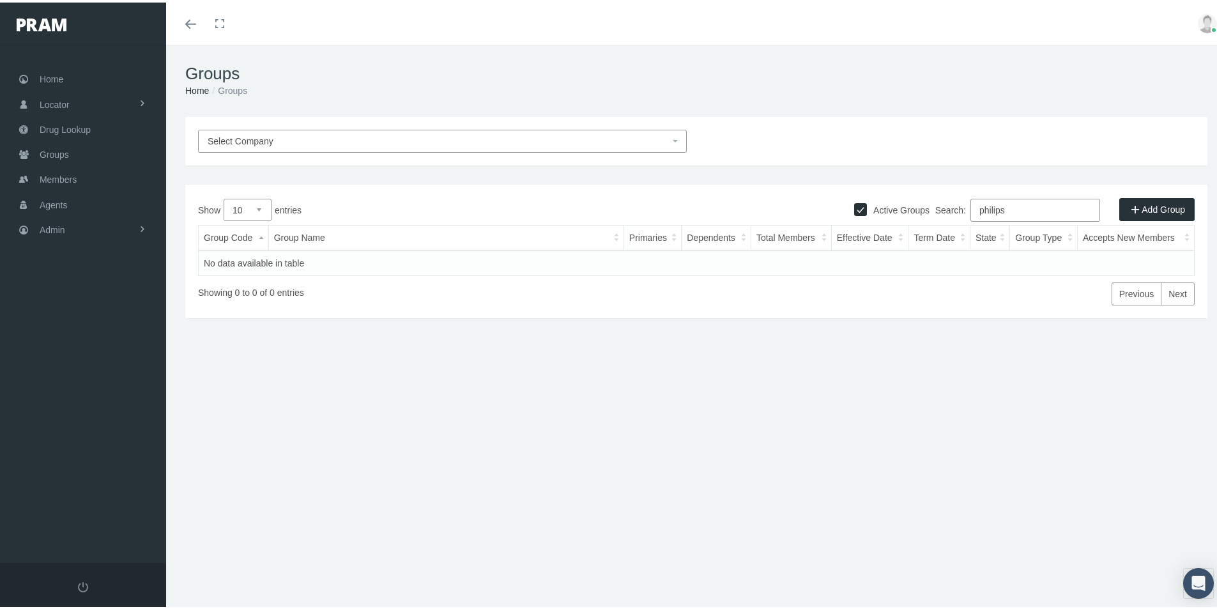
drag, startPoint x: 1010, startPoint y: 208, endPoint x: 909, endPoint y: 224, distance: 102.3
click at [909, 224] on div "Show 10 25 50 100 entries Search: philips Group Code Group Name Primaries Depen…" at bounding box center [696, 249] width 997 height 107
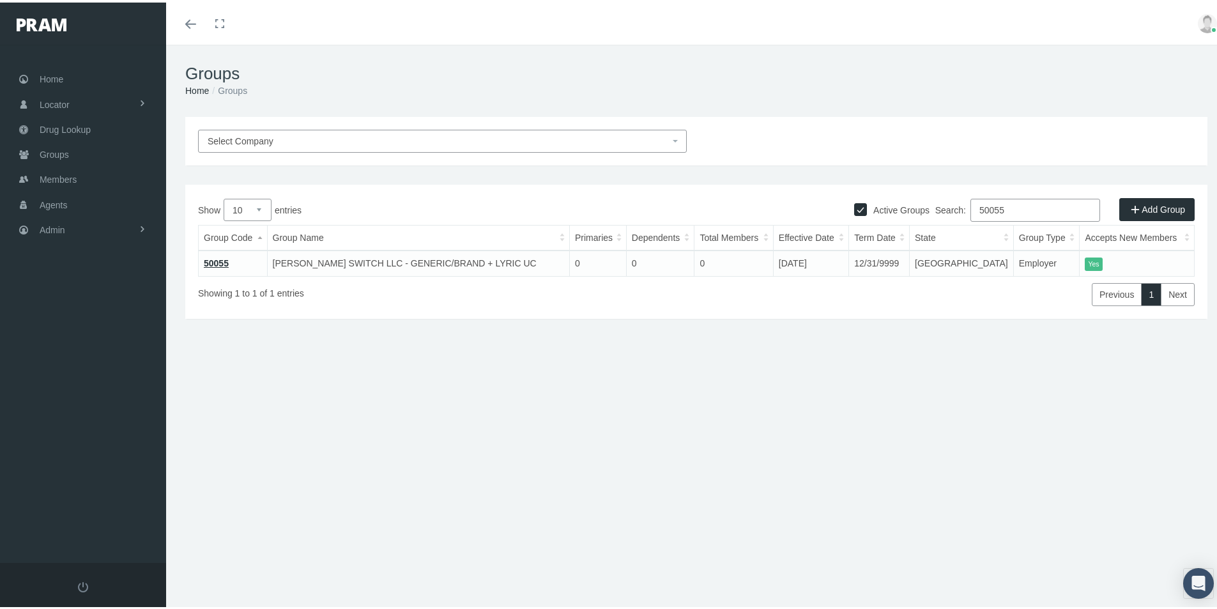
type input "50055"
click at [587, 521] on div "Groups Home Groups Select Company Active Groups Add Group Show 10 0" at bounding box center [696, 332] width 1061 height 581
click at [50, 226] on span "Admin" at bounding box center [53, 227] width 26 height 24
click at [58, 328] on span "Group Billing" at bounding box center [77, 327] width 51 height 22
drag, startPoint x: 672, startPoint y: 506, endPoint x: 445, endPoint y: 527, distance: 227.1
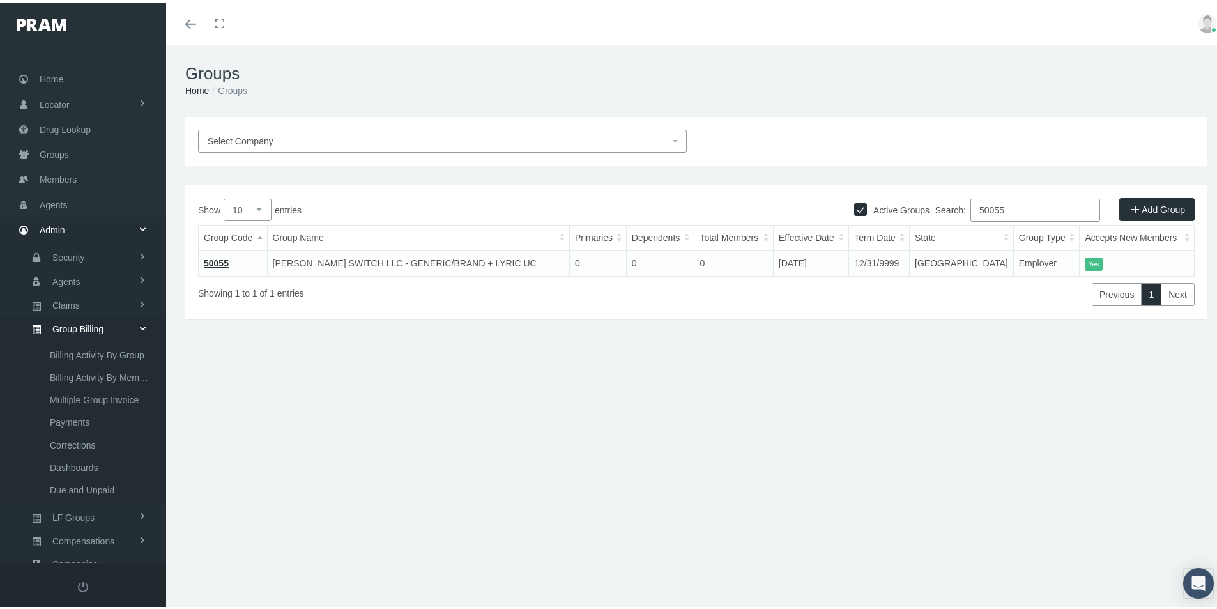
click at [668, 507] on div "Groups Home Groups Select Company Active Groups Add Group Show 10 0" at bounding box center [696, 332] width 1061 height 581
click at [775, 486] on div "Groups Home Groups Select Company Active Groups Add Group Show 10 0" at bounding box center [696, 332] width 1061 height 581
click at [89, 396] on span "Multiple Group Invoice" at bounding box center [94, 398] width 89 height 22
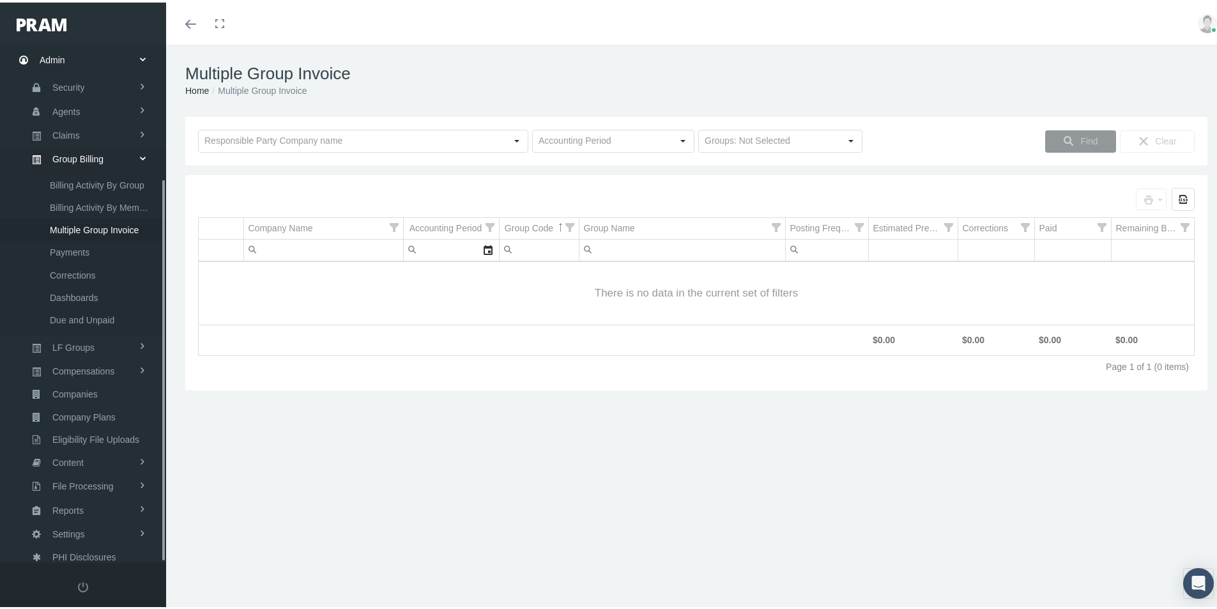
scroll to position [181, 0]
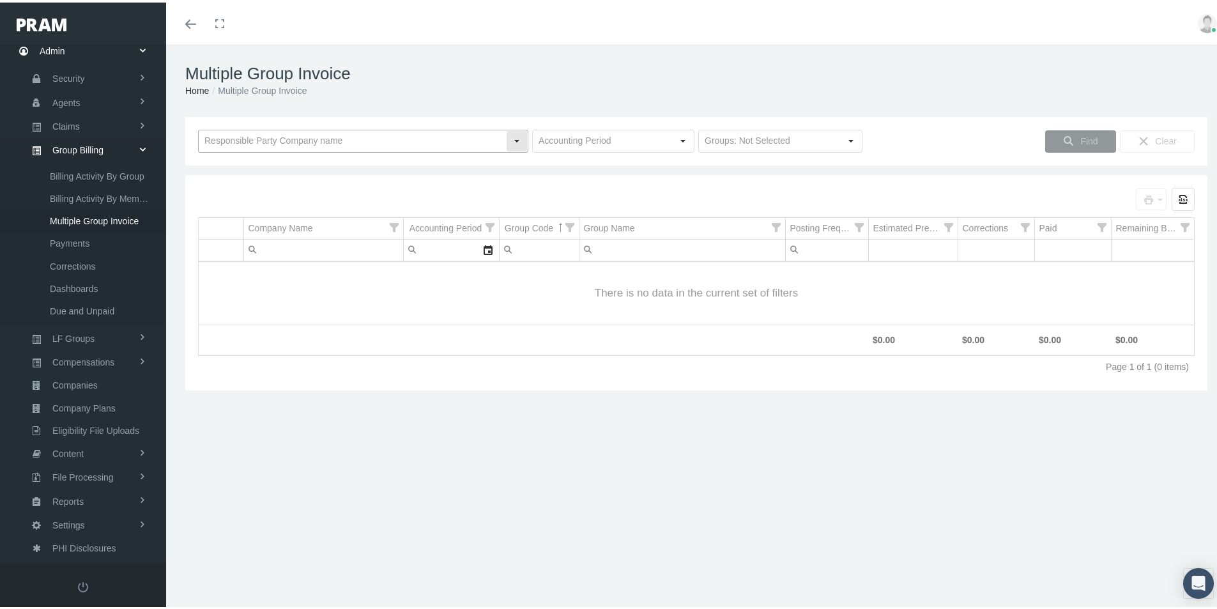
click at [224, 130] on input "text" at bounding box center [352, 139] width 307 height 22
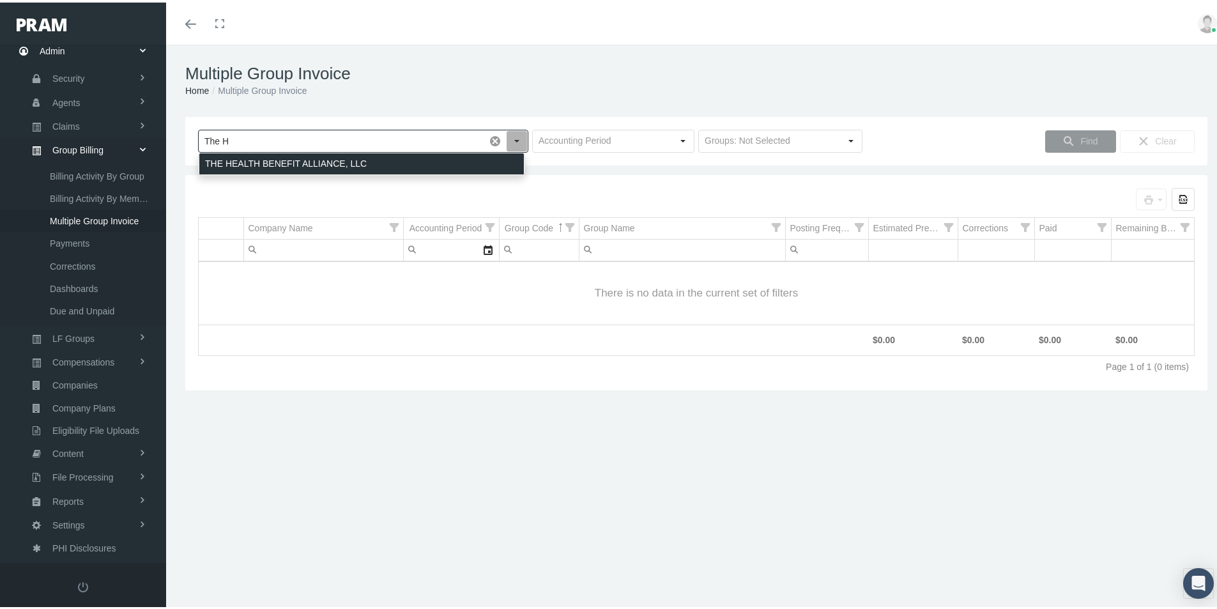
click at [275, 162] on div "THE HEALTH BENEFIT ALLIANCE, LLC" at bounding box center [361, 161] width 325 height 21
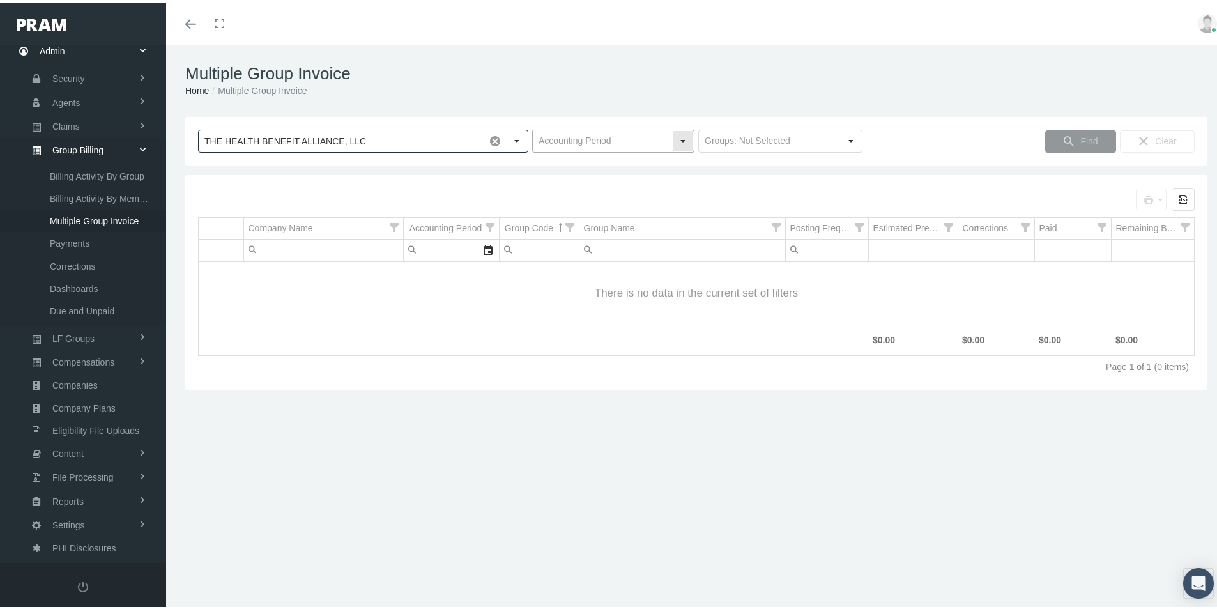
type input "THE HEALTH BENEFIT ALLIANCE, LLC"
click at [585, 141] on input "text" at bounding box center [602, 139] width 139 height 22
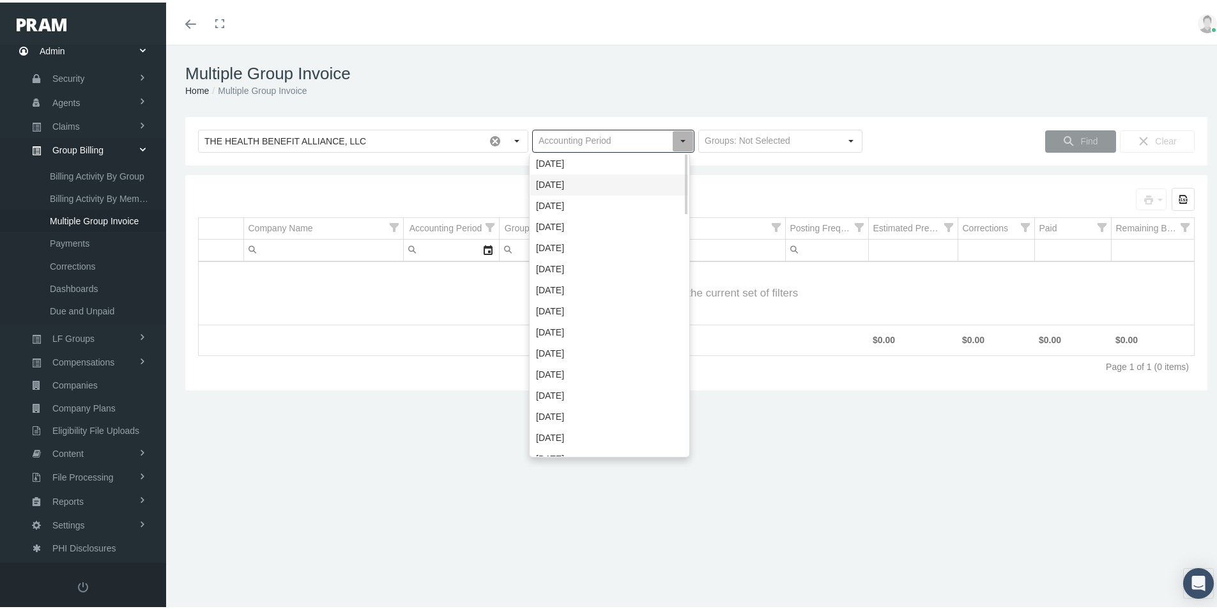
drag, startPoint x: 571, startPoint y: 185, endPoint x: 729, endPoint y: 181, distance: 157.9
click at [571, 185] on div "[DATE]" at bounding box center [609, 182] width 158 height 21
type input "[DATE]"
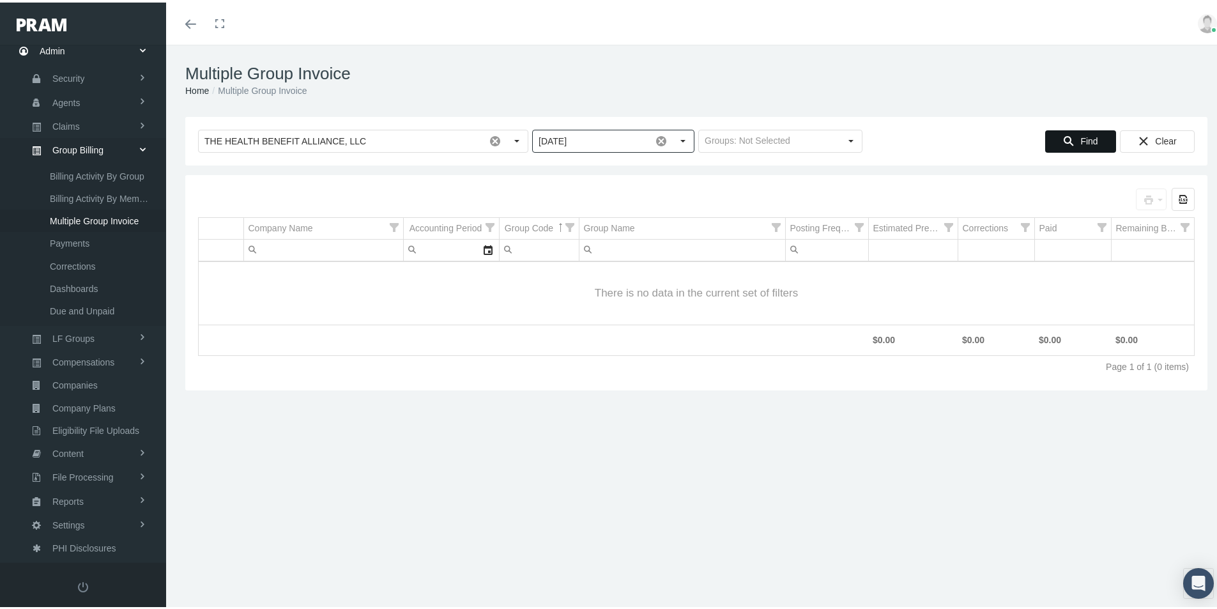
click at [1084, 135] on span "Find" at bounding box center [1089, 139] width 17 height 10
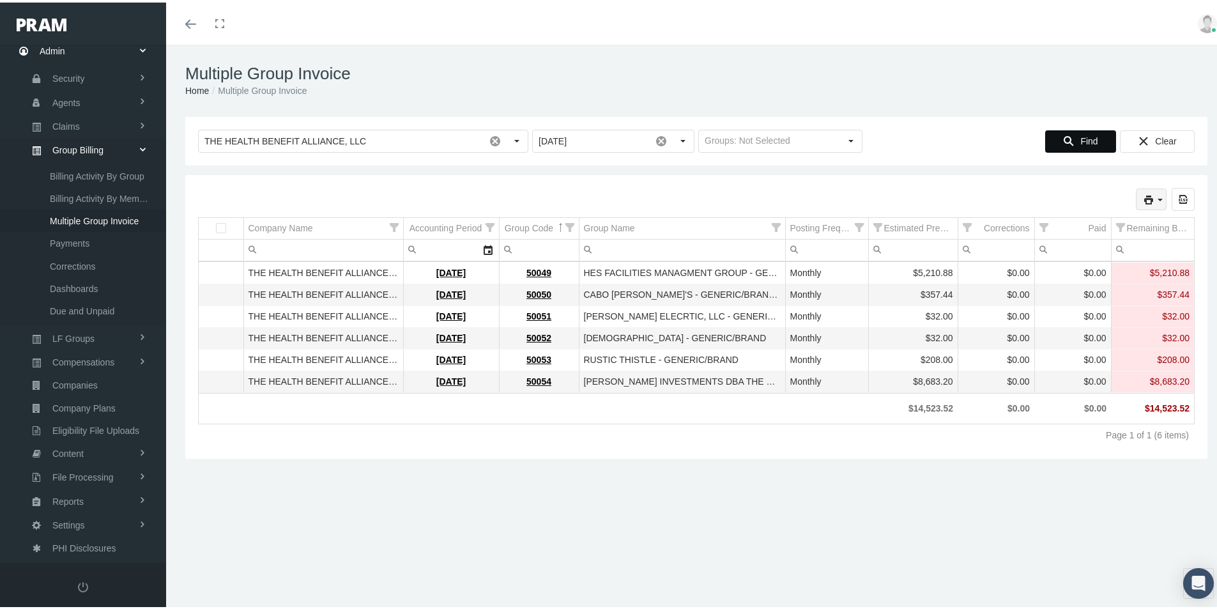
click at [1155, 197] on icon "print" at bounding box center [1161, 198] width 12 height 12
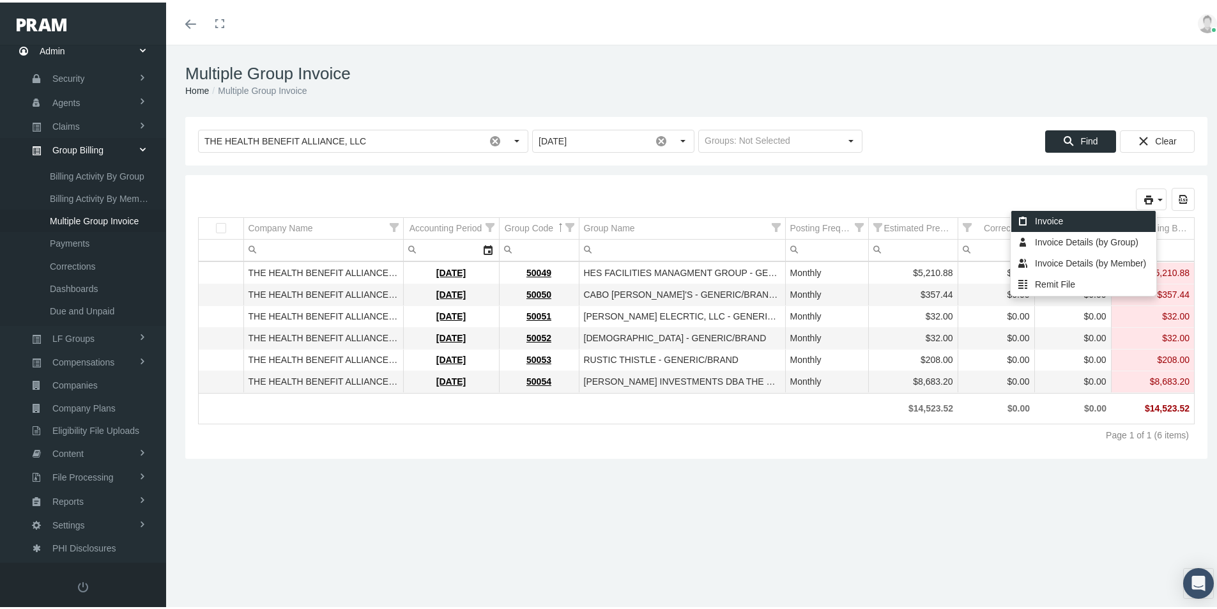
click at [1046, 219] on div "Invoice" at bounding box center [1084, 218] width 144 height 21
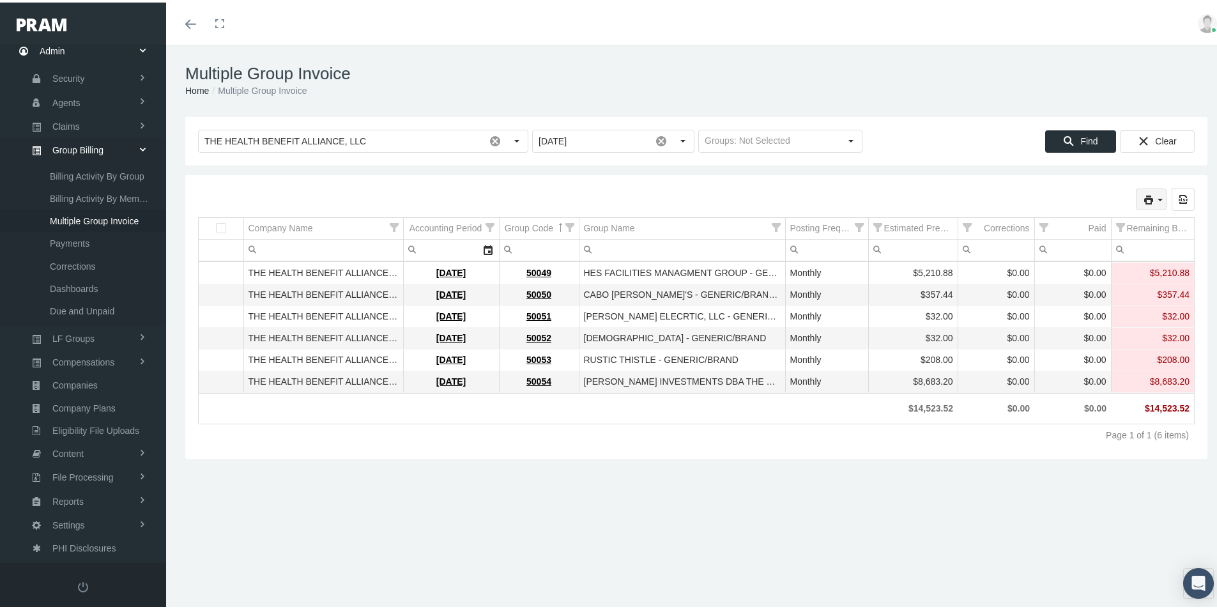
click at [1155, 197] on icon "print" at bounding box center [1161, 198] width 12 height 12
click at [1070, 240] on div "Invoice Details (by Group)" at bounding box center [1084, 239] width 144 height 21
click at [1155, 195] on icon "print" at bounding box center [1161, 198] width 12 height 12
click at [1051, 257] on div "Invoice Details (by Member)" at bounding box center [1084, 261] width 144 height 21
click at [888, 52] on div "Multiple Group Invoice Home Multiple Group Invoice" at bounding box center [696, 78] width 1061 height 72
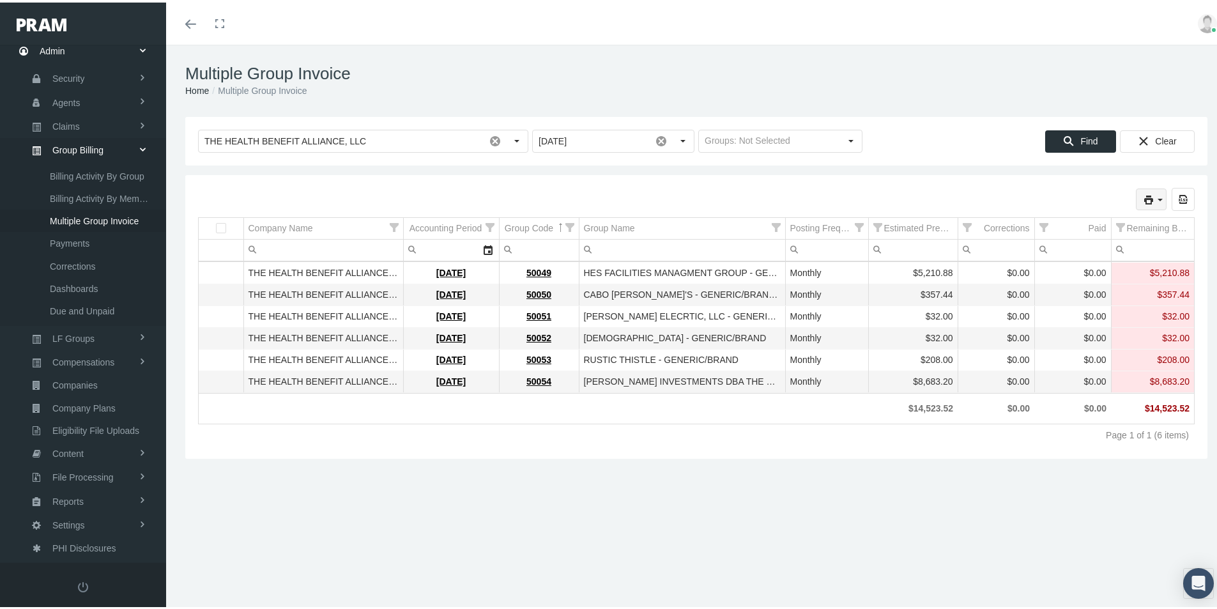
click at [1155, 198] on icon "print" at bounding box center [1161, 198] width 12 height 12
click at [1052, 281] on div "Remit File" at bounding box center [1084, 282] width 144 height 21
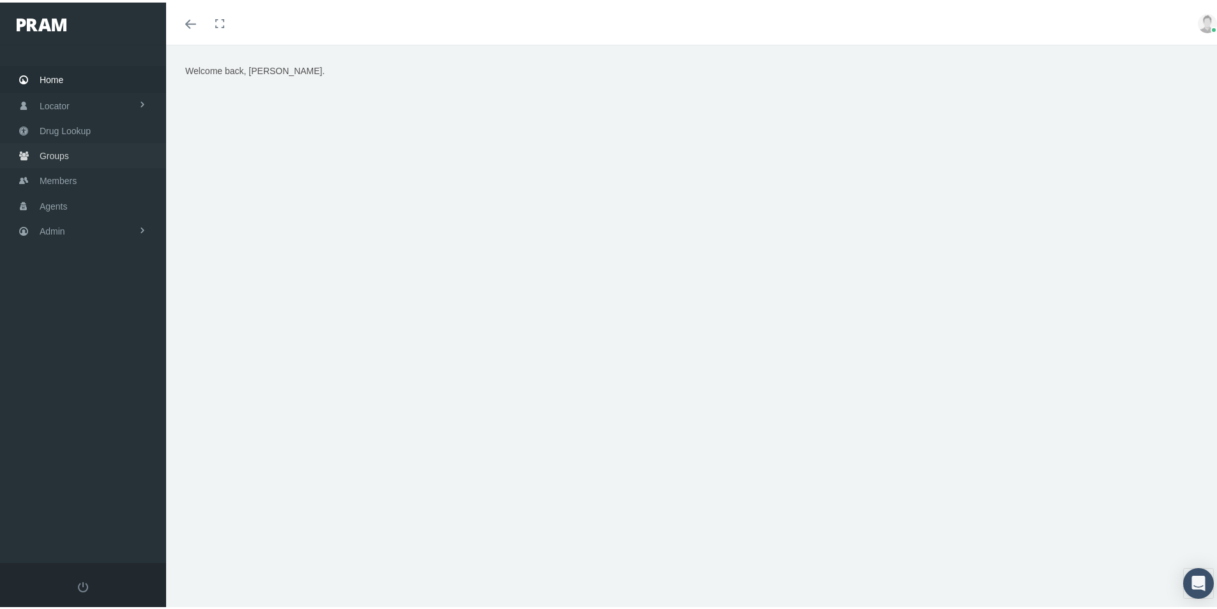
click at [52, 151] on span "Groups" at bounding box center [54, 153] width 29 height 24
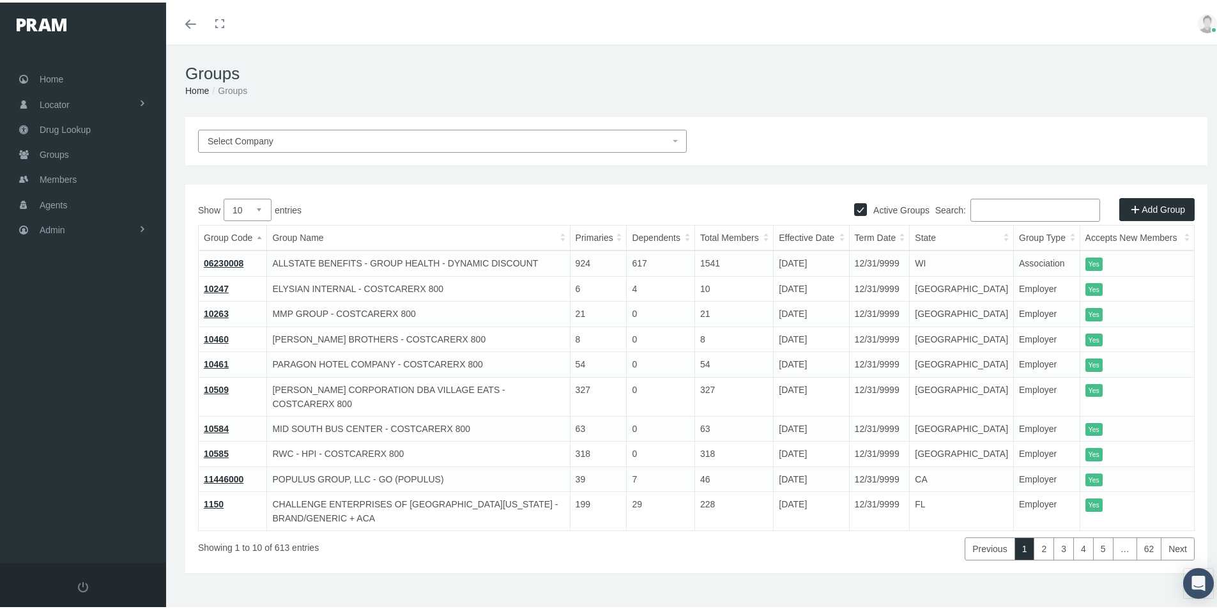
click at [241, 144] on span "Select Company" at bounding box center [241, 139] width 66 height 10
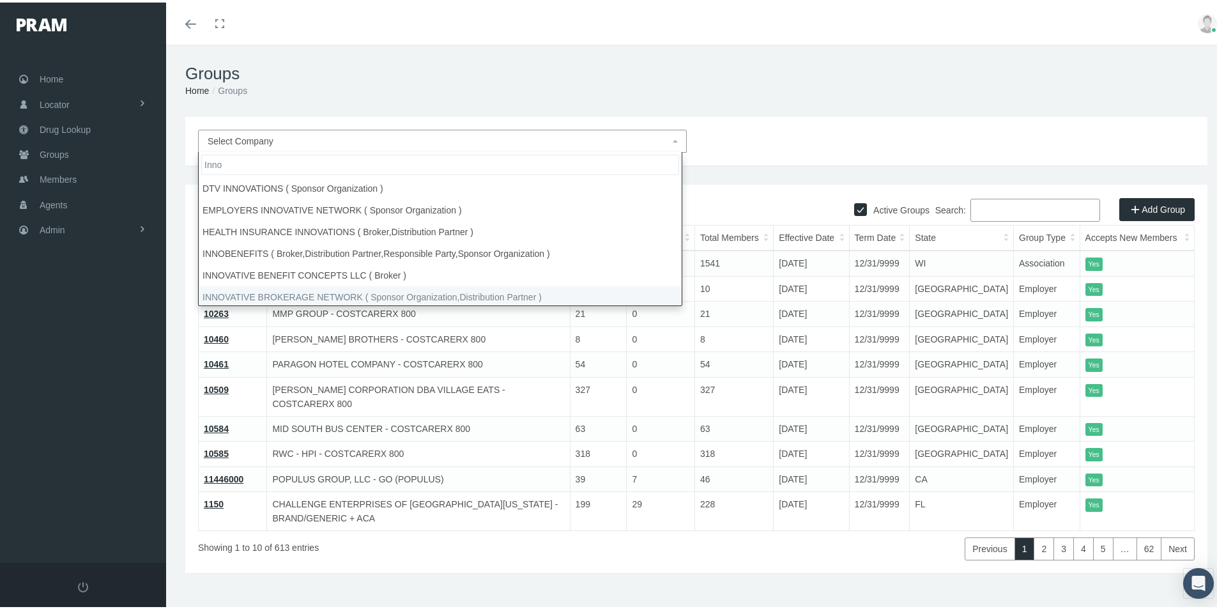
type input "Inno"
select select "4867"
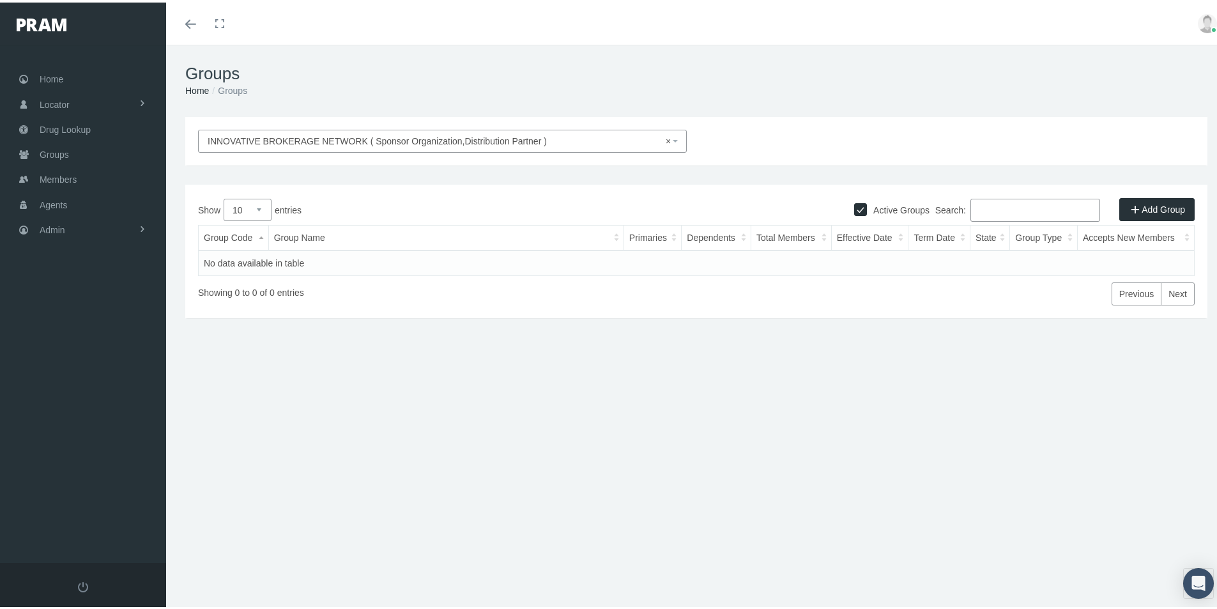
select select
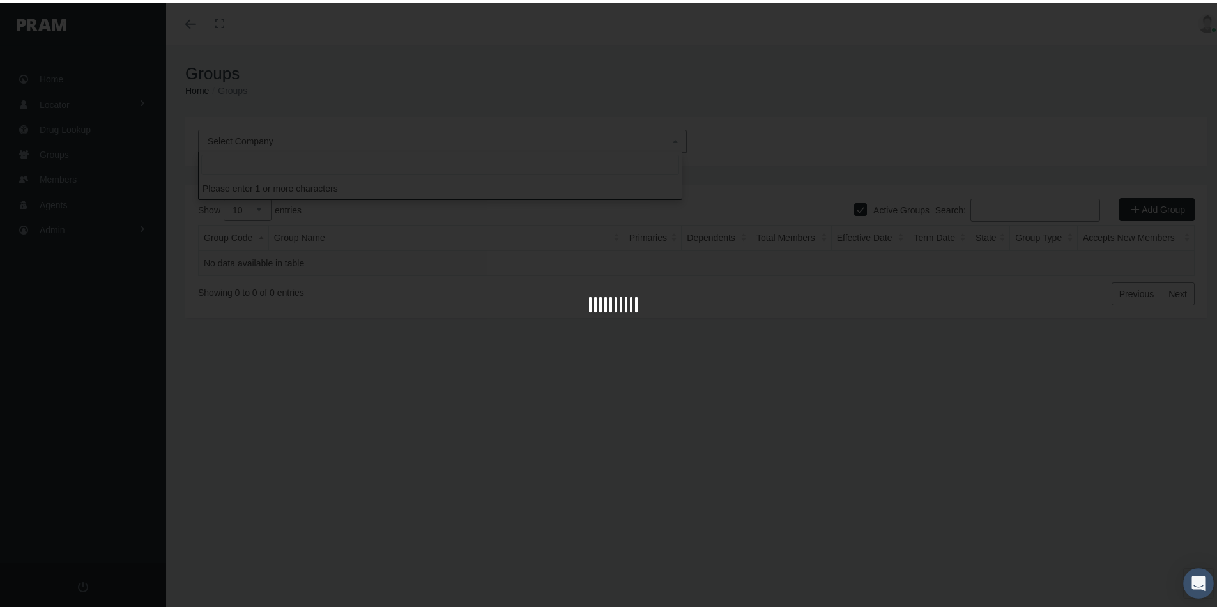
drag, startPoint x: 664, startPoint y: 137, endPoint x: 569, endPoint y: 167, distance: 99.7
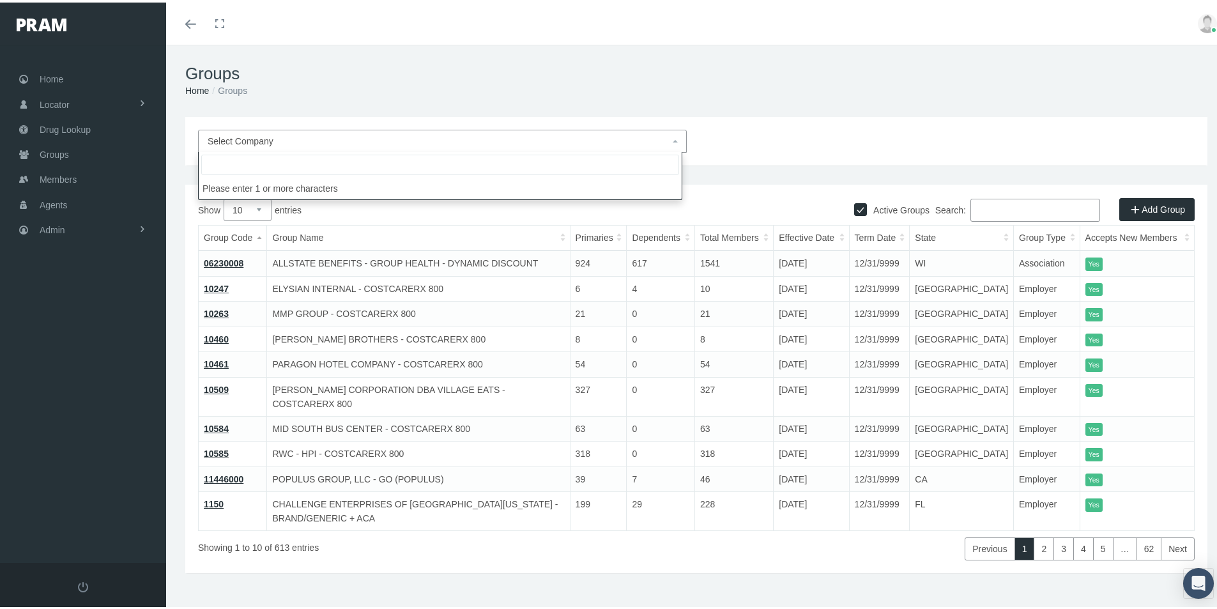
click at [984, 210] on input "Search:" at bounding box center [1036, 207] width 130 height 23
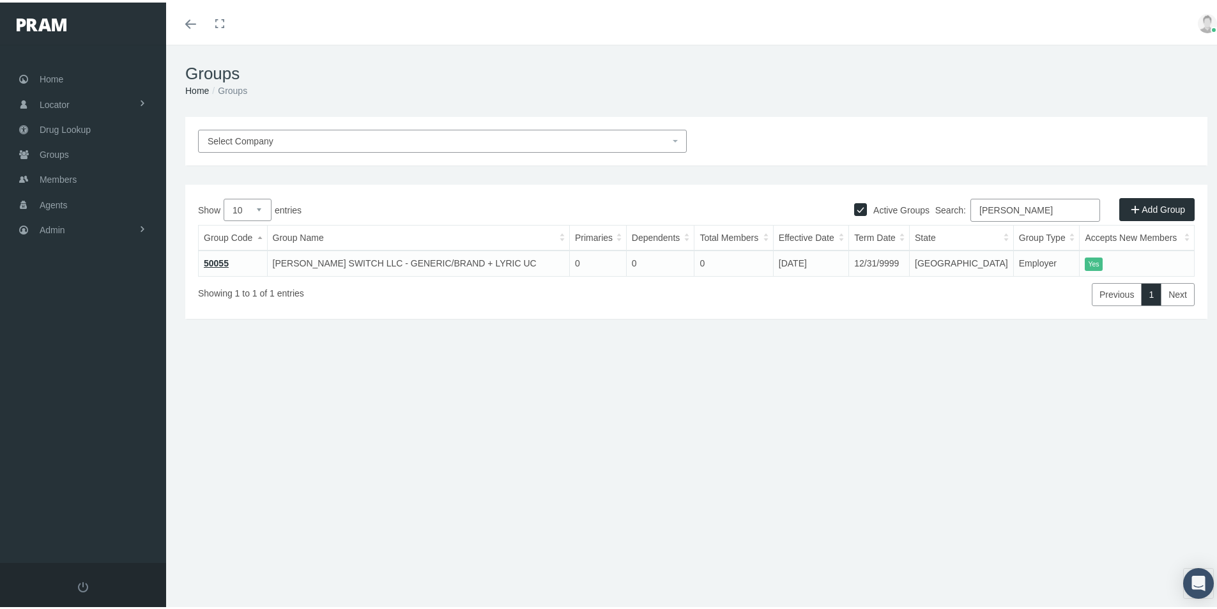
type input "stiles"
click at [437, 478] on div "Groups Home Groups INNOVATIVE BROKERAGE NETWORK ( Sponsor Organization,Distribu…" at bounding box center [696, 332] width 1061 height 581
drag, startPoint x: 803, startPoint y: 525, endPoint x: 634, endPoint y: 294, distance: 285.8
click at [801, 514] on div "Groups Home Groups INNOVATIVE BROKERAGE NETWORK ( Sponsor Organization,Distribu…" at bounding box center [696, 332] width 1061 height 581
click at [47, 228] on span "Admin" at bounding box center [53, 227] width 26 height 24
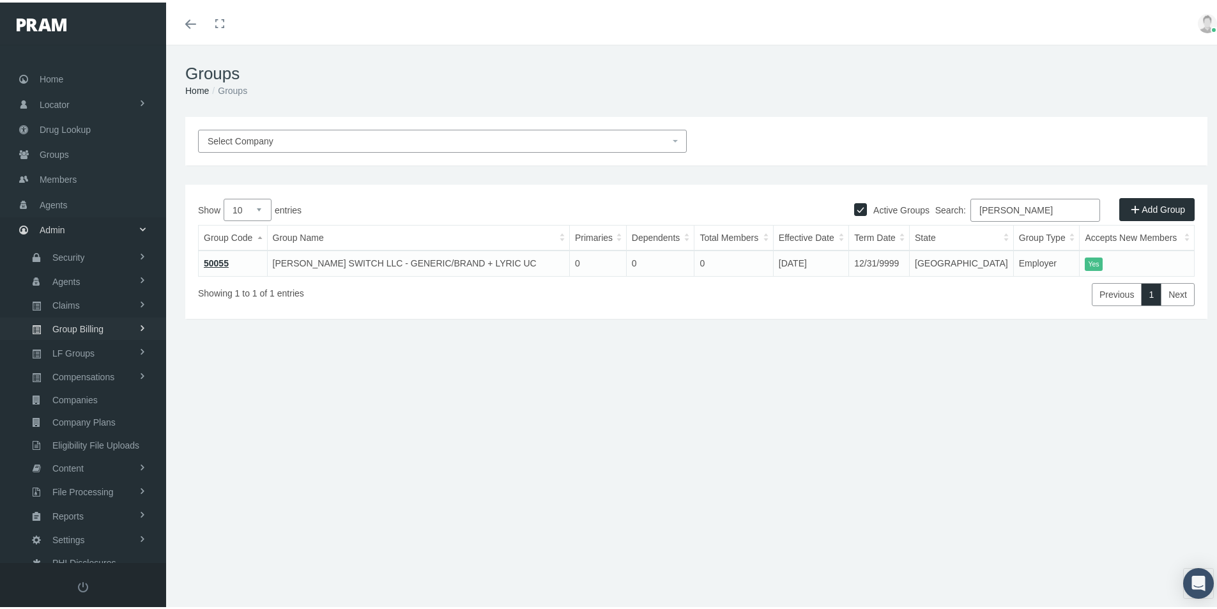
click at [56, 325] on span "Group Billing" at bounding box center [77, 327] width 51 height 22
click at [81, 352] on span "Billing Activity By Group" at bounding box center [97, 353] width 95 height 22
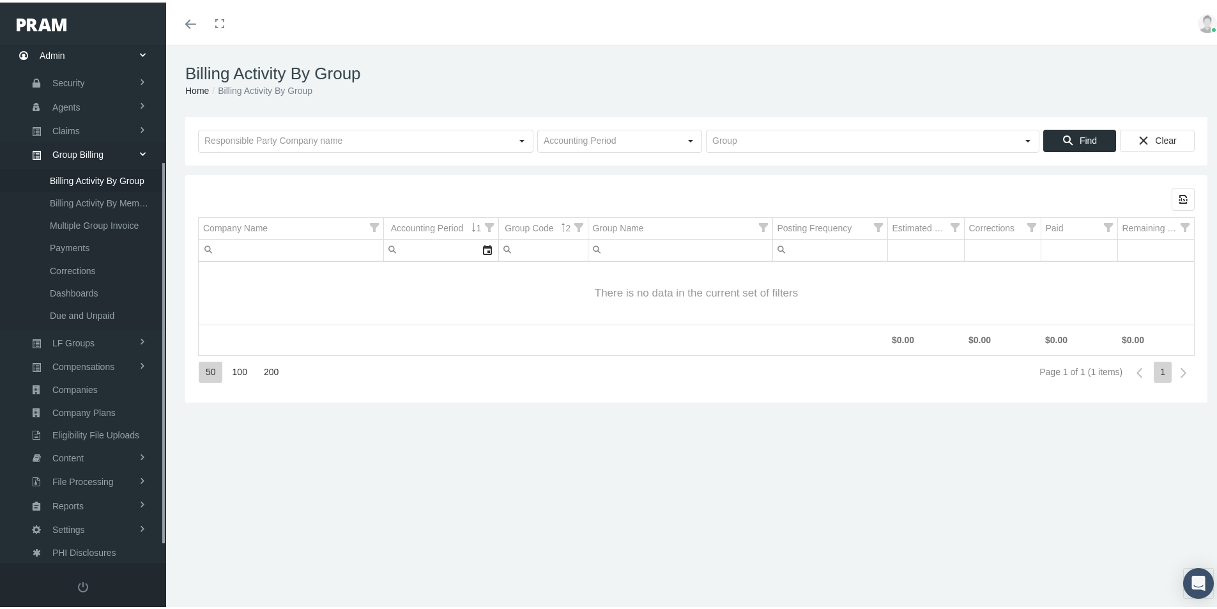
scroll to position [181, 0]
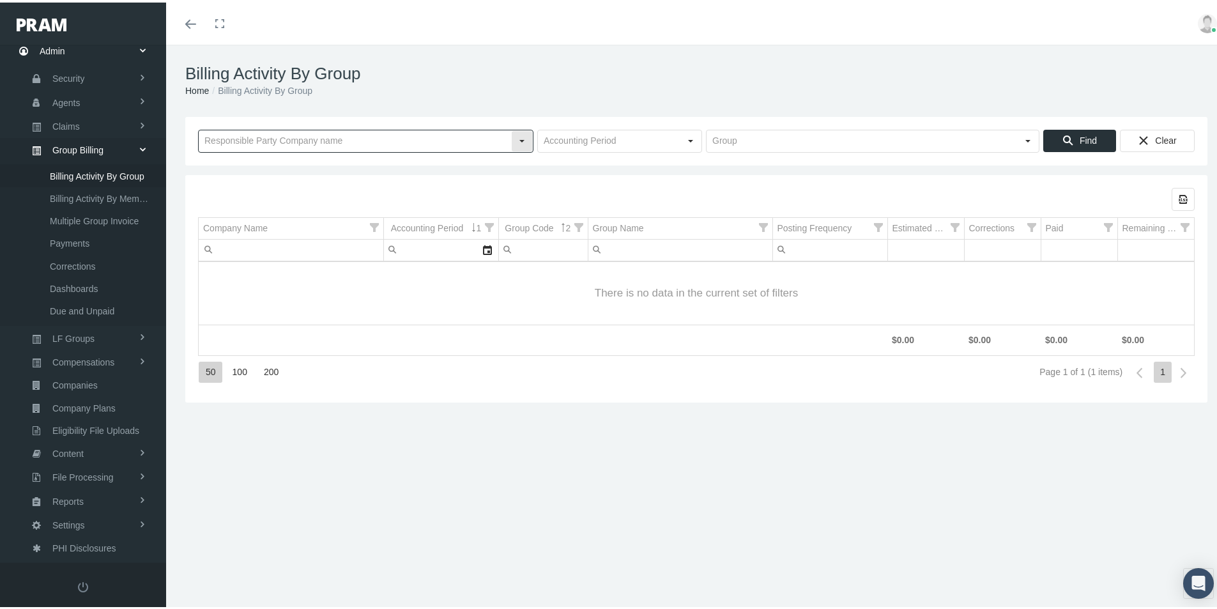
drag, startPoint x: 217, startPoint y: 136, endPoint x: 647, endPoint y: 111, distance: 430.2
click at [224, 135] on input "text" at bounding box center [355, 139] width 312 height 22
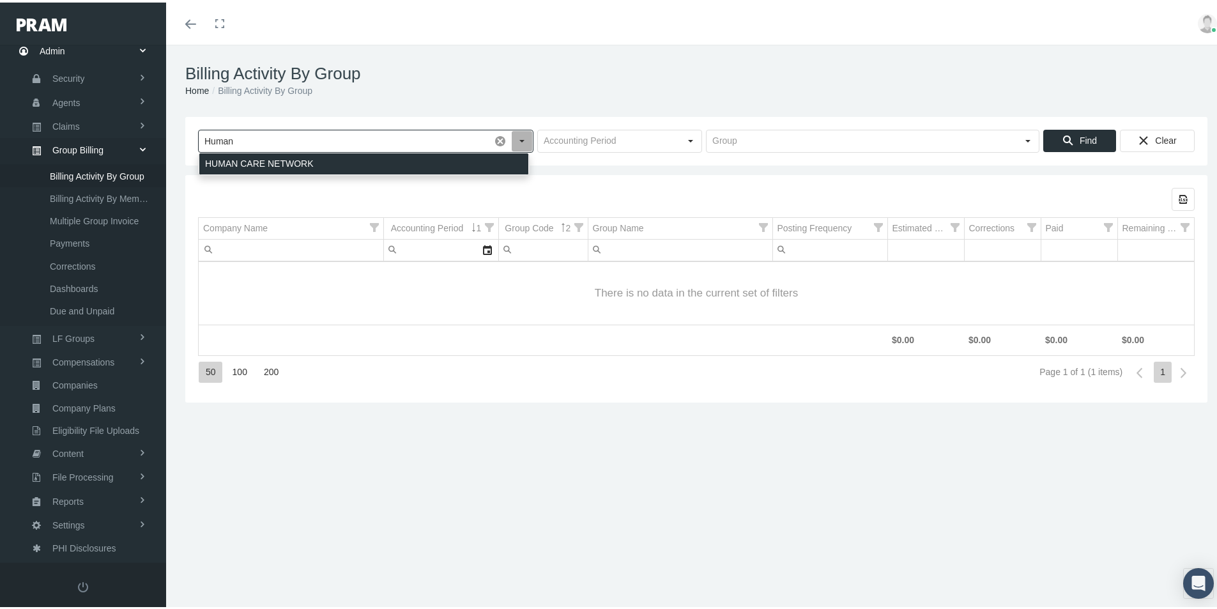
click at [249, 156] on div "HUMAN CARE NETWORK" at bounding box center [363, 161] width 329 height 21
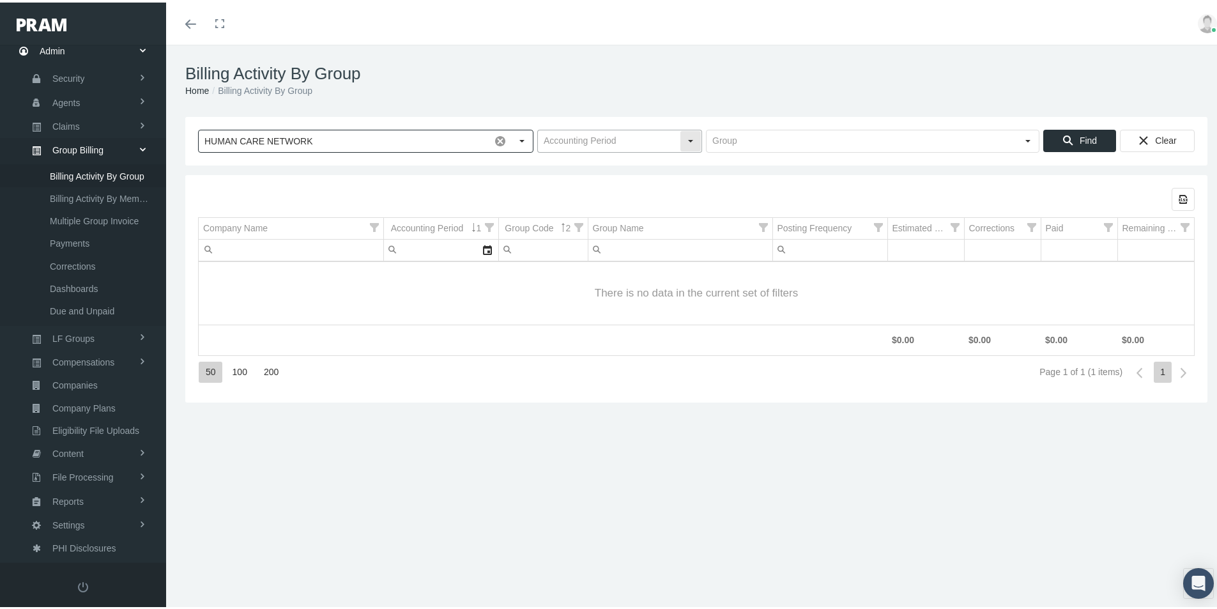
type input "HUMAN CARE NETWORK"
drag, startPoint x: 557, startPoint y: 141, endPoint x: 596, endPoint y: 148, distance: 39.1
click at [557, 141] on input "text" at bounding box center [609, 139] width 142 height 22
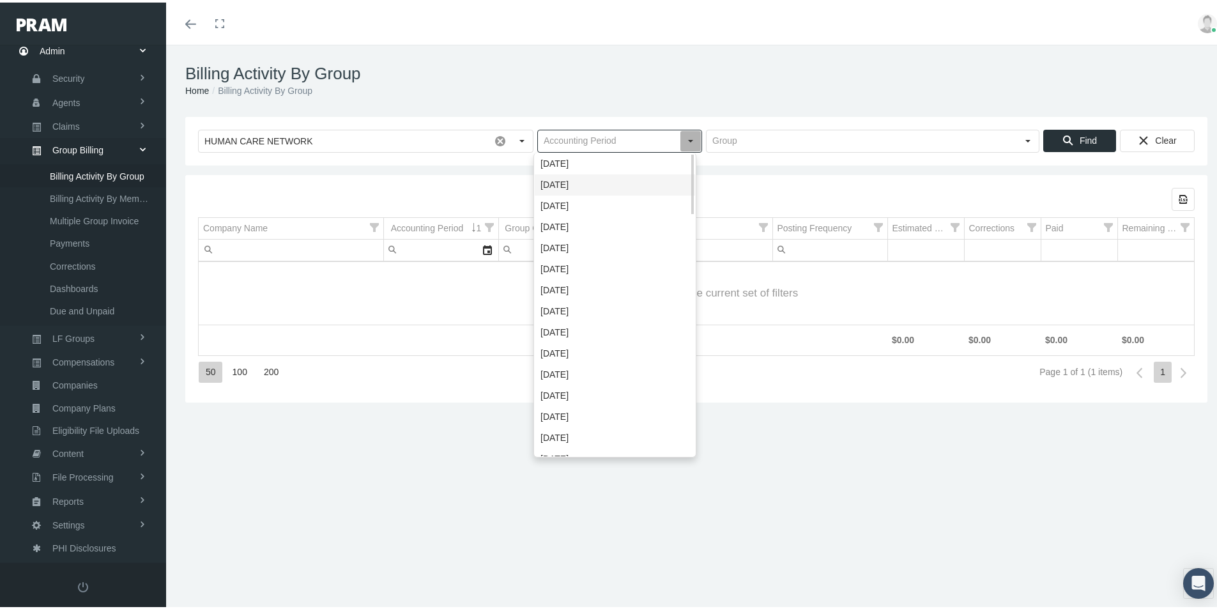
click at [562, 180] on div "[DATE]" at bounding box center [615, 182] width 160 height 21
type input "[DATE]"
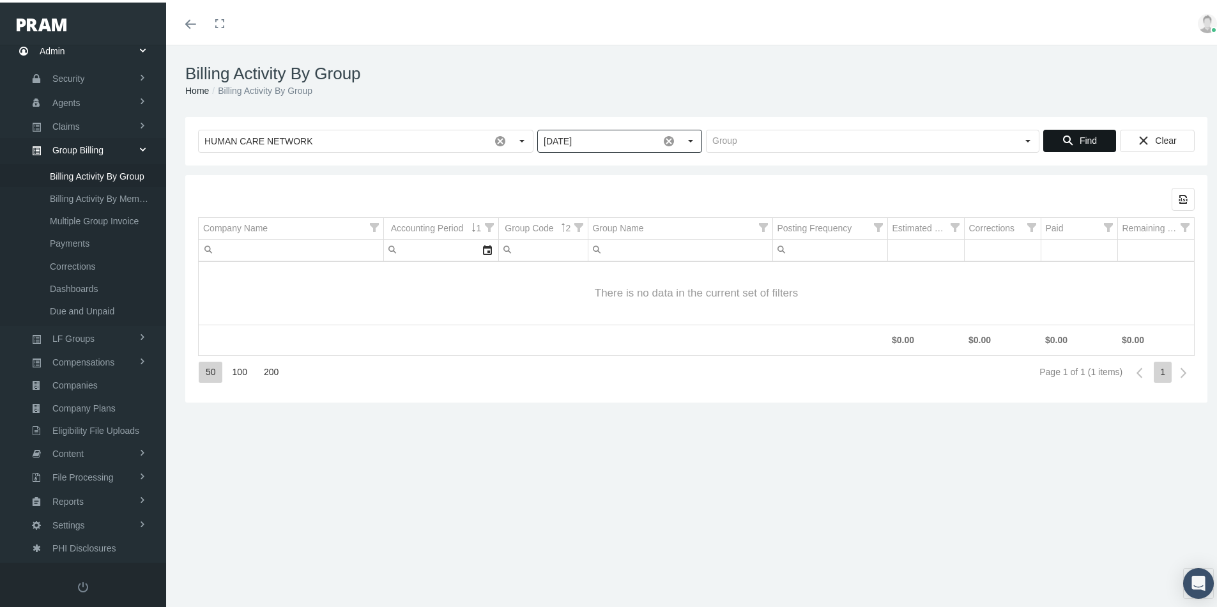
click at [1080, 140] on span "Find" at bounding box center [1088, 138] width 17 height 10
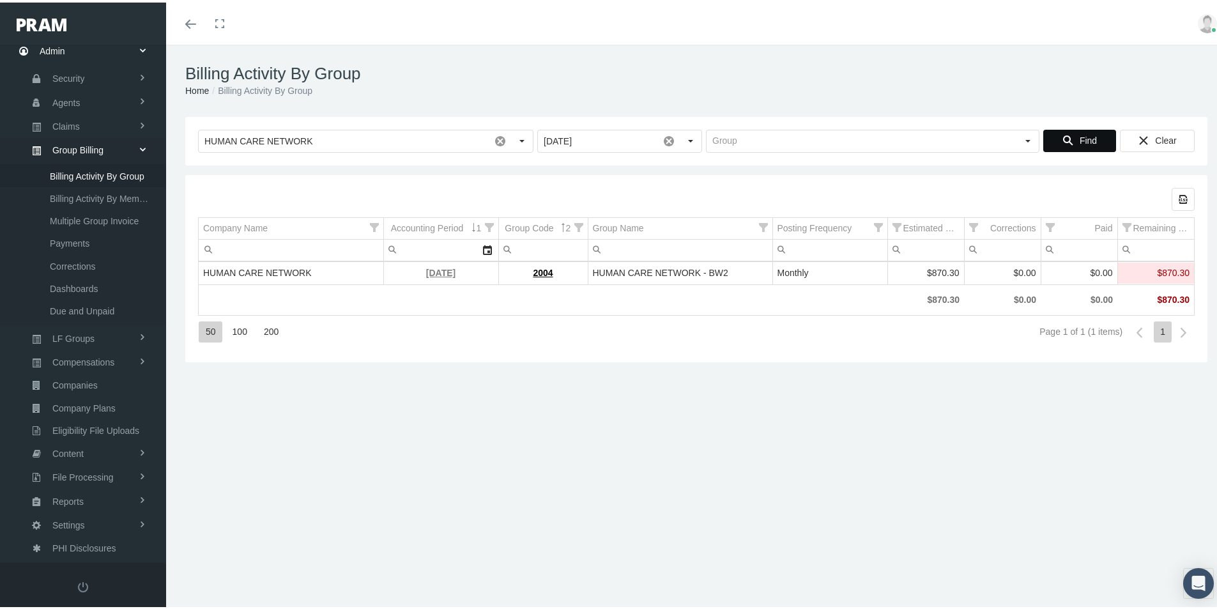
click at [433, 272] on link "[DATE]" at bounding box center [440, 270] width 29 height 10
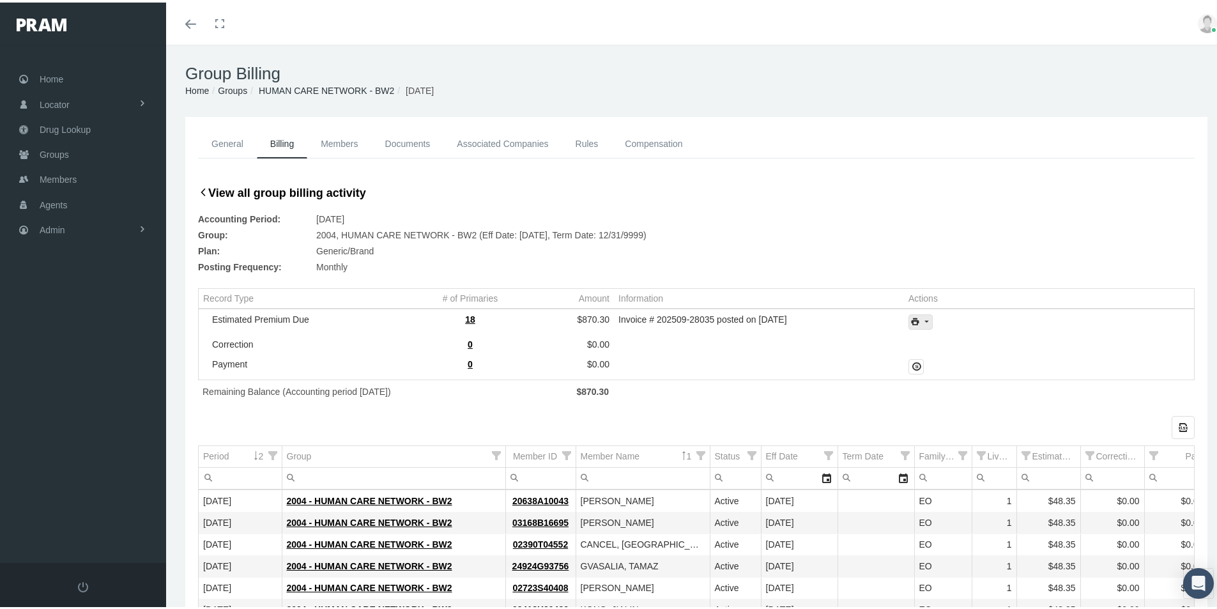
click at [921, 323] on icon "print" at bounding box center [927, 320] width 12 height 12
click at [944, 384] on div "Invoice w/Details" at bounding box center [956, 382] width 100 height 21
drag, startPoint x: 809, startPoint y: 105, endPoint x: 822, endPoint y: 104, distance: 13.5
click at [809, 105] on div "Group Billing Home Groups HUMAN CARE NETWORK - BW[DATE]" at bounding box center [696, 78] width 1061 height 72
click at [1077, 176] on div "General Billing Members Documents Associated Companies Enrollment History Rules…" at bounding box center [696, 154] width 1029 height 54
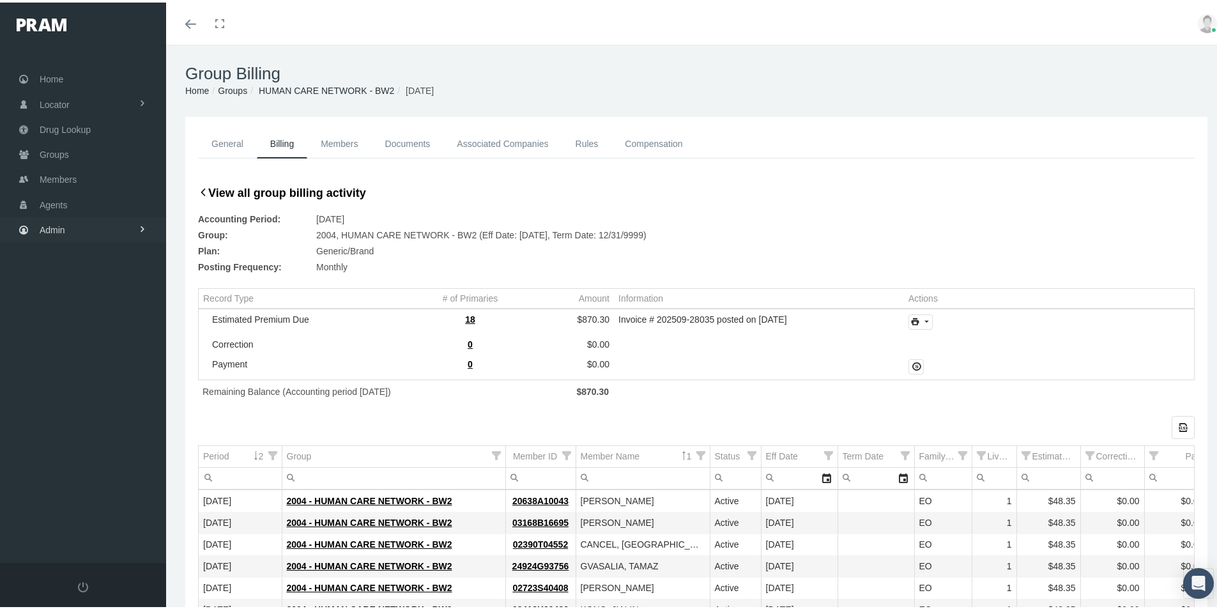
click at [51, 229] on span "Admin" at bounding box center [53, 227] width 26 height 24
click at [75, 329] on span "Group Billing" at bounding box center [77, 327] width 51 height 22
click at [68, 422] on span "Payments" at bounding box center [70, 420] width 40 height 22
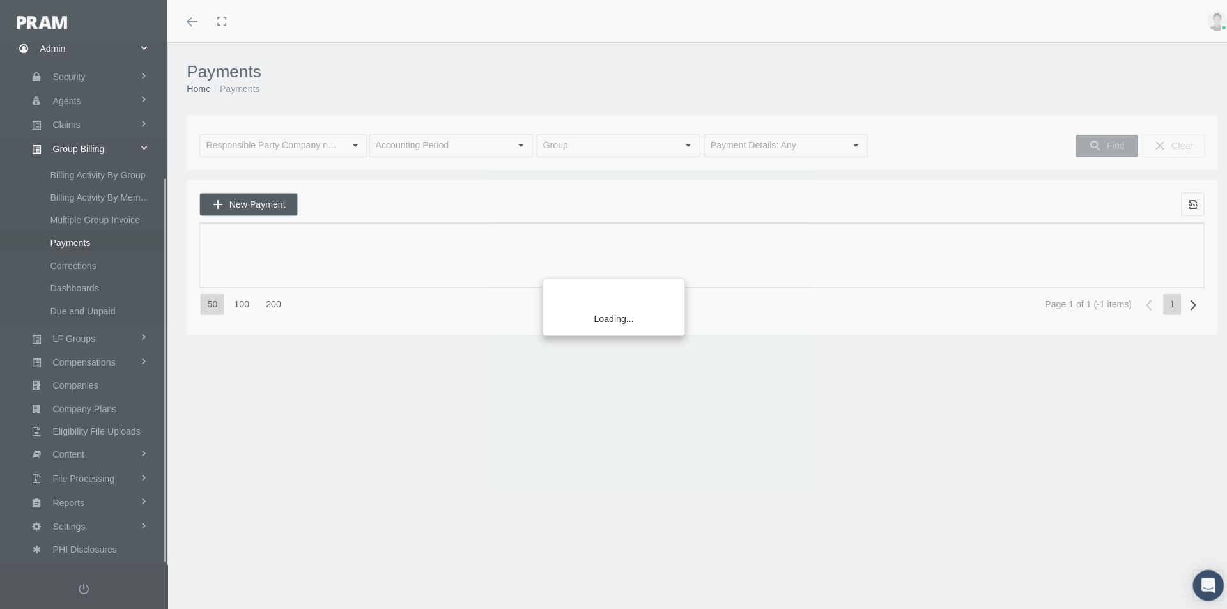
scroll to position [181, 0]
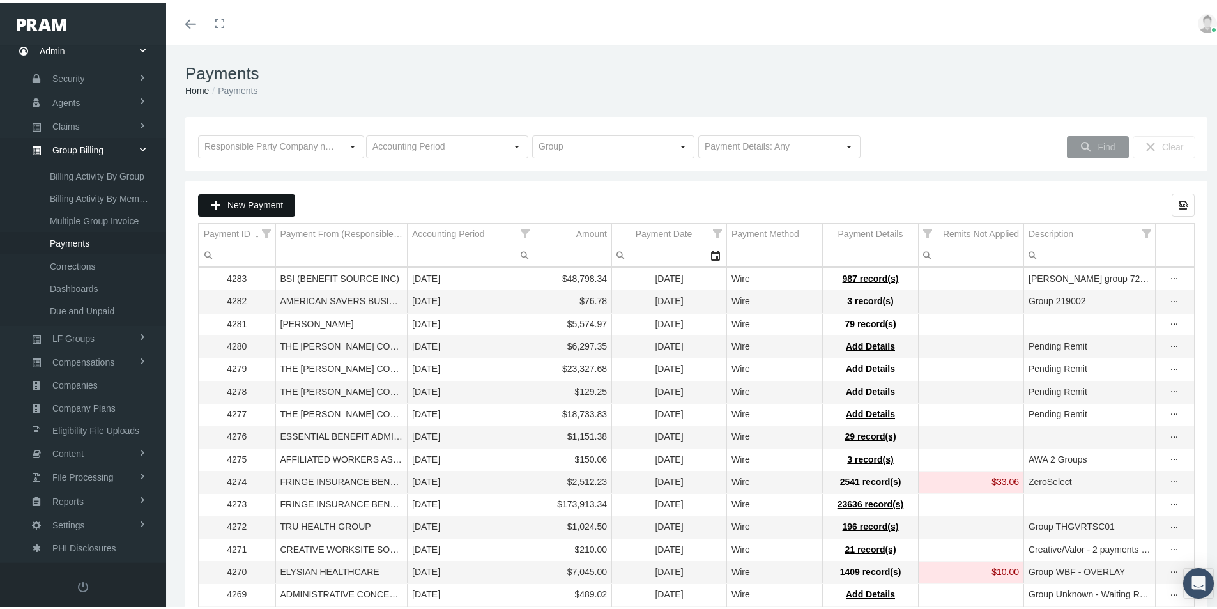
click at [263, 206] on span "New Payment" at bounding box center [256, 202] width 56 height 10
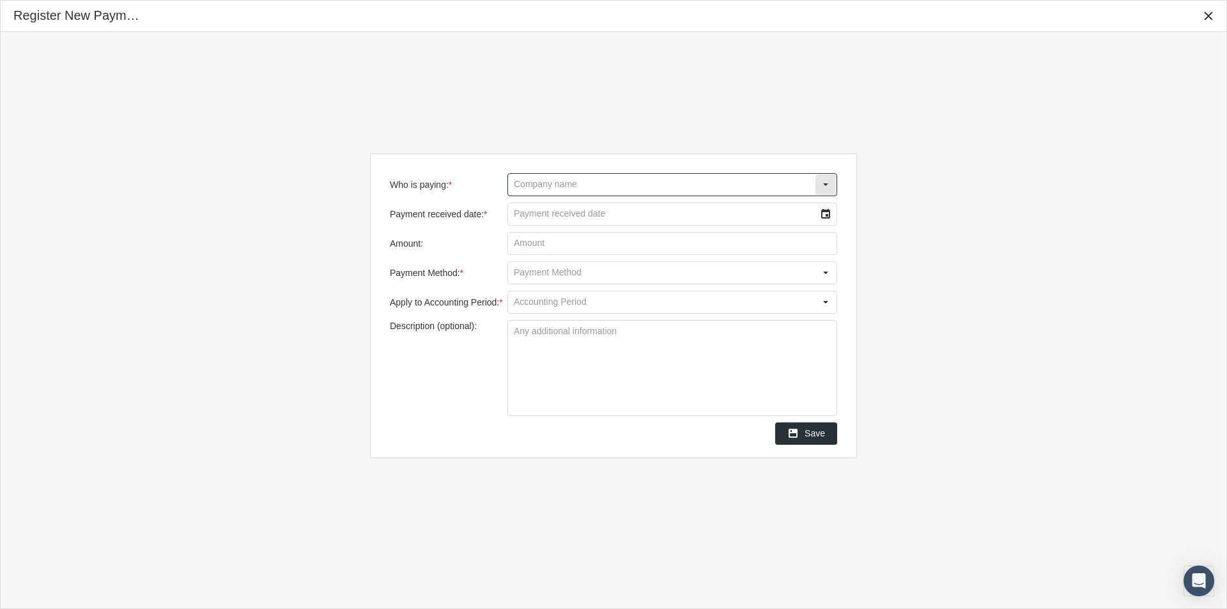
click at [536, 186] on input "Who is paying: *" at bounding box center [661, 185] width 307 height 22
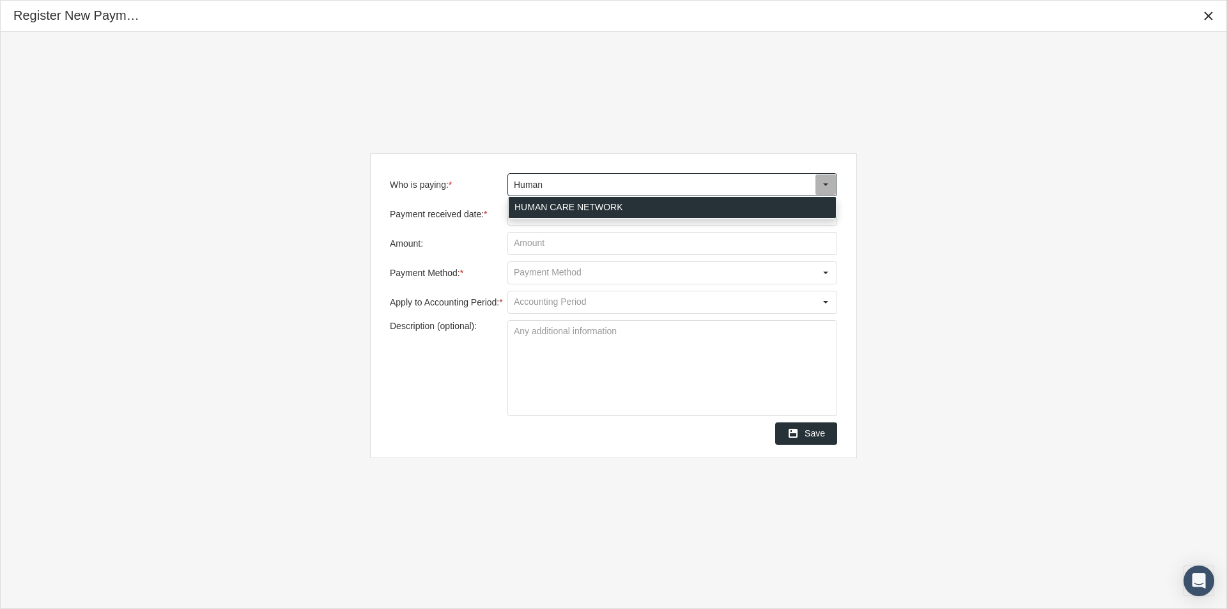
drag, startPoint x: 554, startPoint y: 202, endPoint x: 559, endPoint y: 212, distance: 11.2
click at [553, 202] on div "HUMAN CARE NETWORK" at bounding box center [672, 207] width 327 height 21
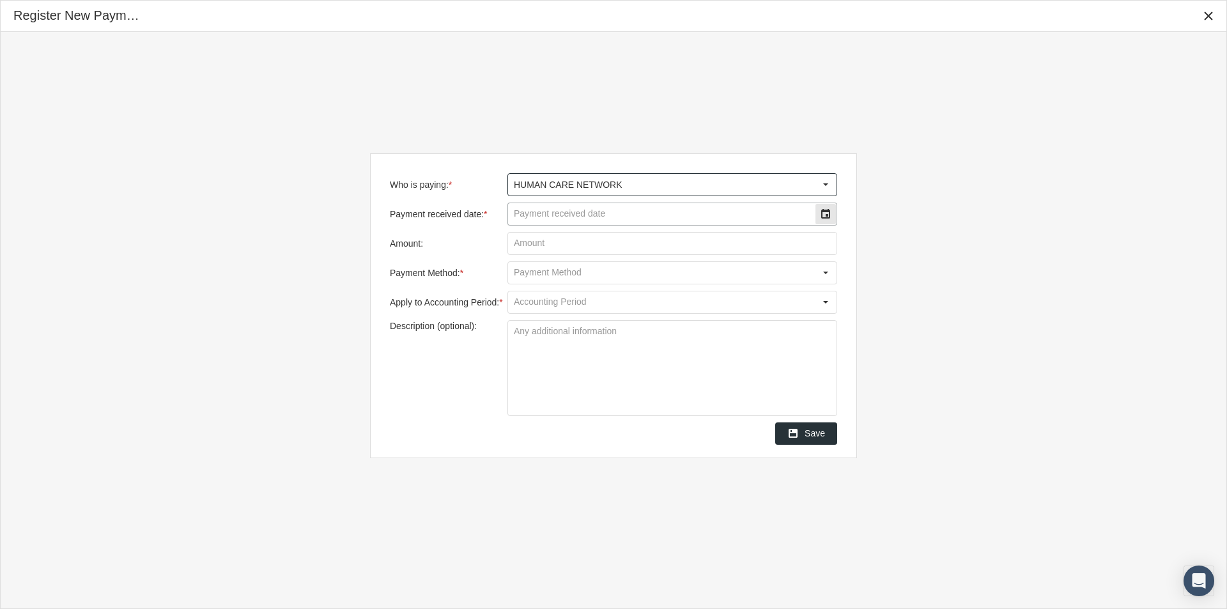
type input "HUMAN CARE NETWORK"
click at [553, 215] on input "Payment received date: *" at bounding box center [661, 214] width 307 height 22
type input "09/04/2025"
drag, startPoint x: 530, startPoint y: 245, endPoint x: 540, endPoint y: 241, distance: 10.6
click at [532, 245] on input "Amount:" at bounding box center [672, 244] width 328 height 22
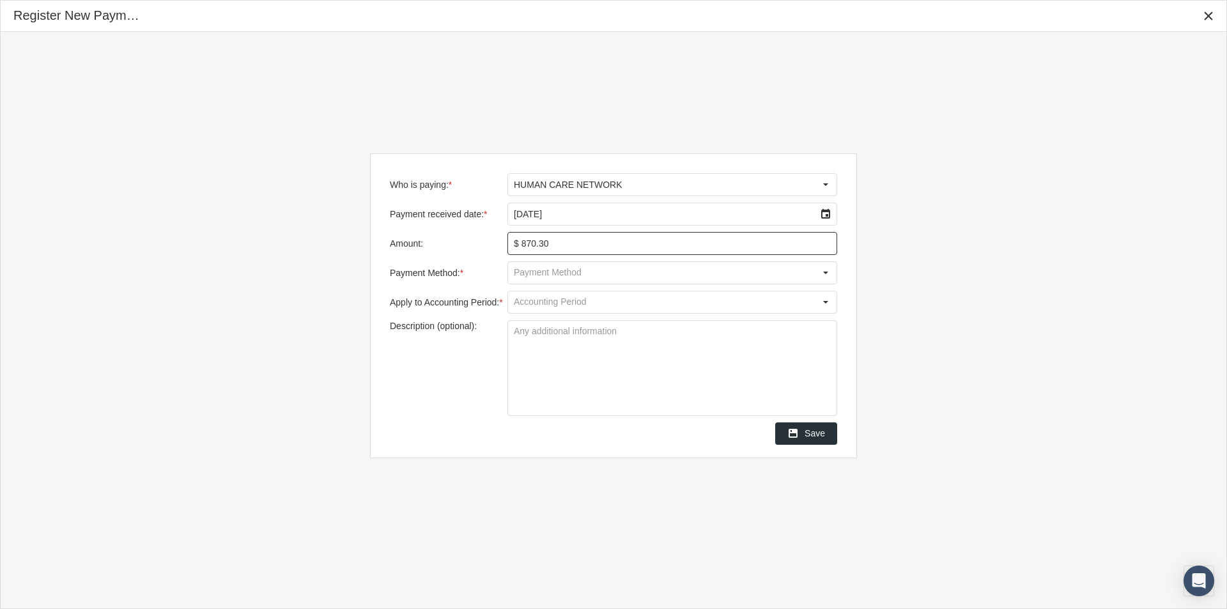
type input "$ 870.30"
click at [530, 272] on input "Payment Method: *" at bounding box center [661, 273] width 307 height 22
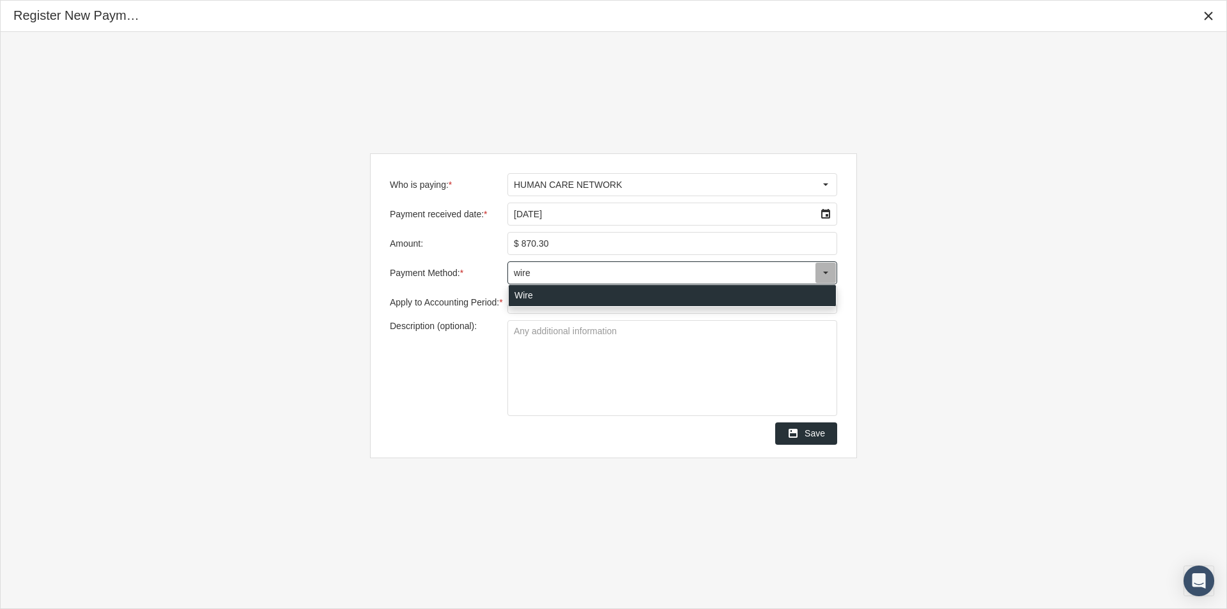
click at [523, 296] on div "Wire" at bounding box center [672, 295] width 327 height 21
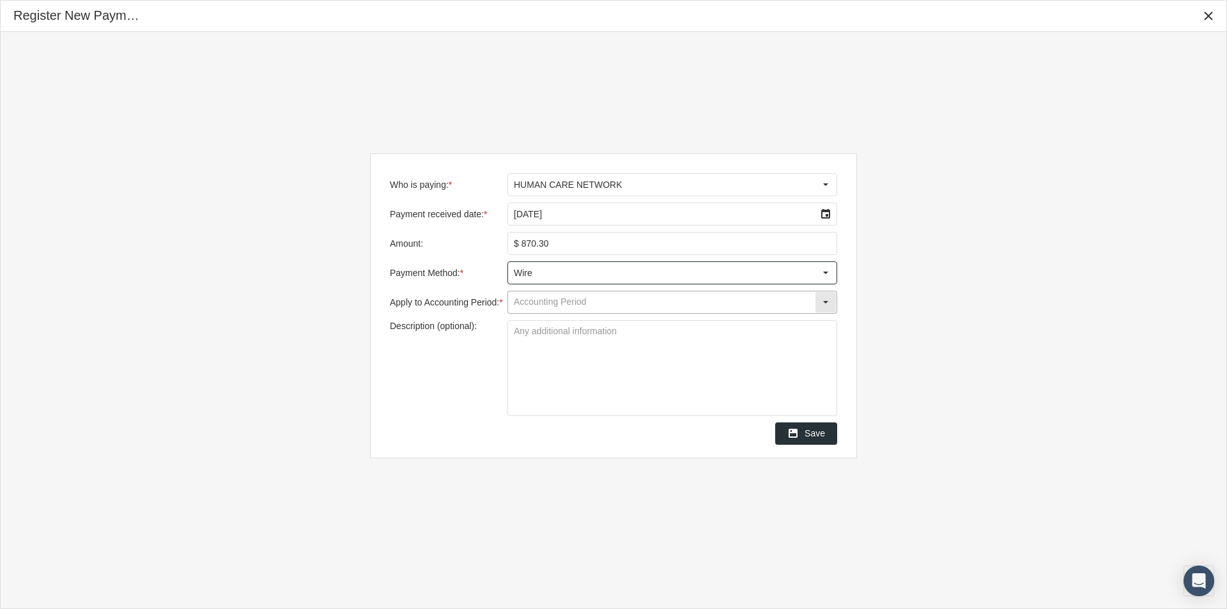
type input "Wire"
click at [543, 305] on input "Apply to Accounting Period: *" at bounding box center [661, 302] width 307 height 22
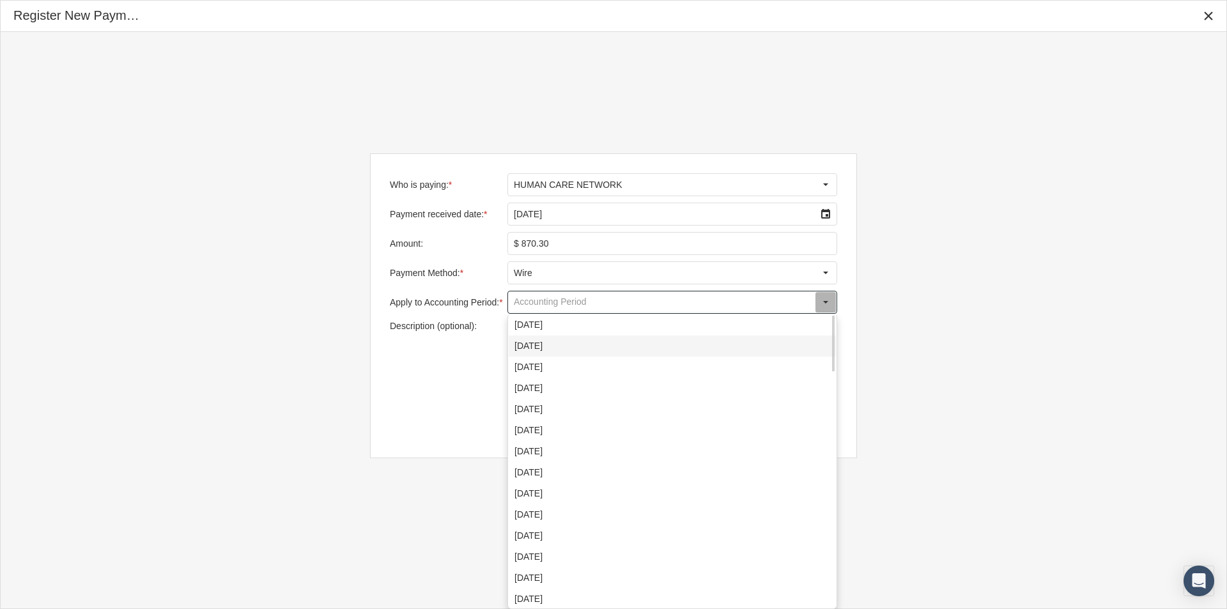
click at [543, 344] on div "[DATE]" at bounding box center [672, 346] width 327 height 21
type input "[DATE]"
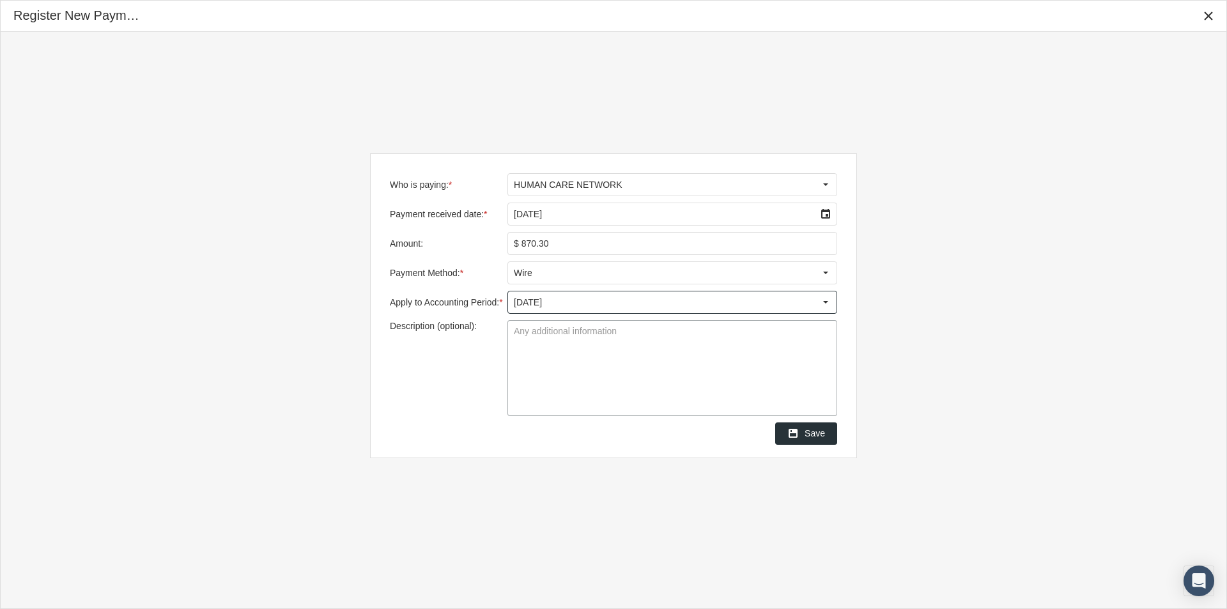
drag, startPoint x: 525, startPoint y: 325, endPoint x: 527, endPoint y: 339, distance: 13.6
click at [526, 337] on textarea "Description (optional):" at bounding box center [672, 368] width 328 height 95
type textarea "Group 2004 - Premium taken from Level fund account"
click at [665, 375] on textarea "Group 2004 - Premium taken from Level fund account" at bounding box center [672, 368] width 328 height 95
click at [816, 436] on span "Save" at bounding box center [815, 433] width 20 height 10
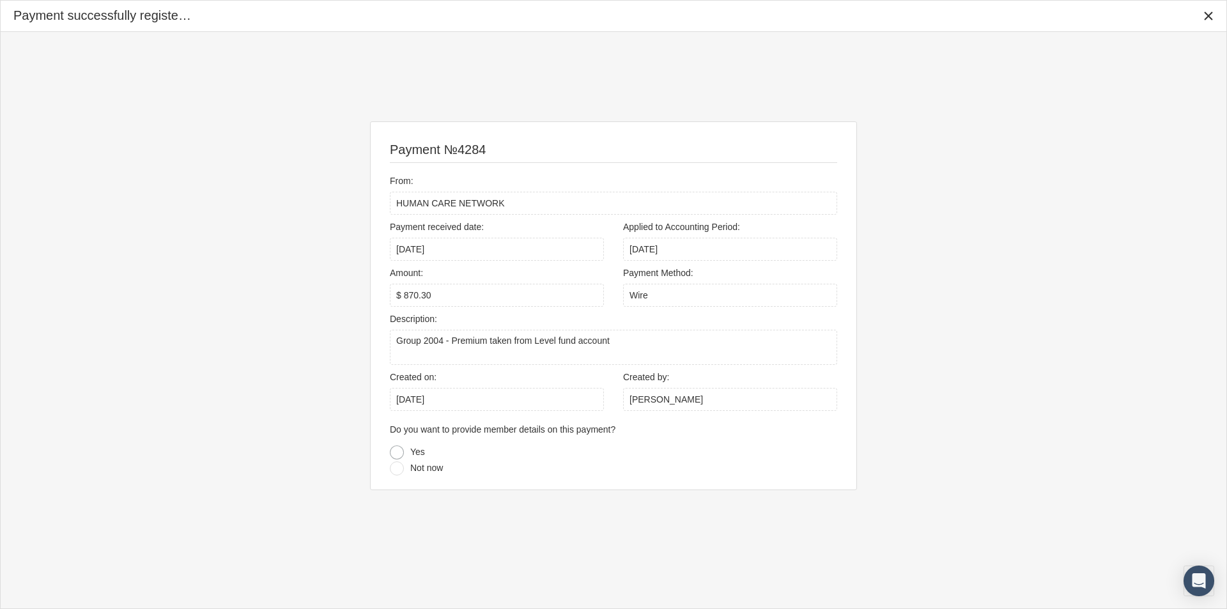
click at [399, 451] on div at bounding box center [397, 452] width 14 height 14
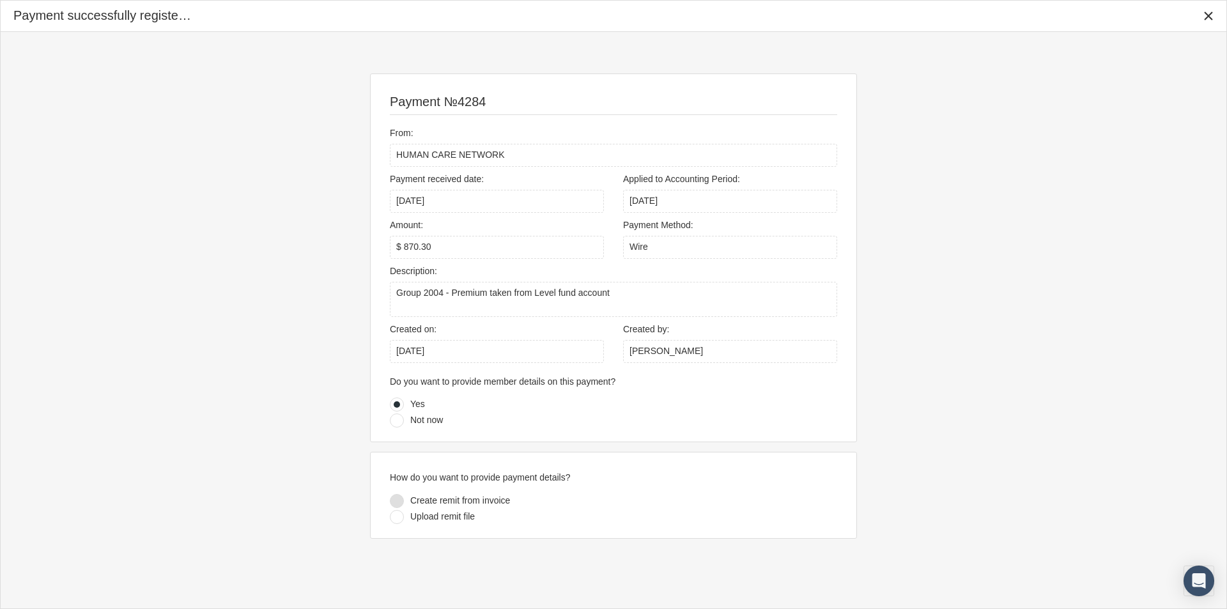
click at [397, 500] on div at bounding box center [397, 501] width 14 height 14
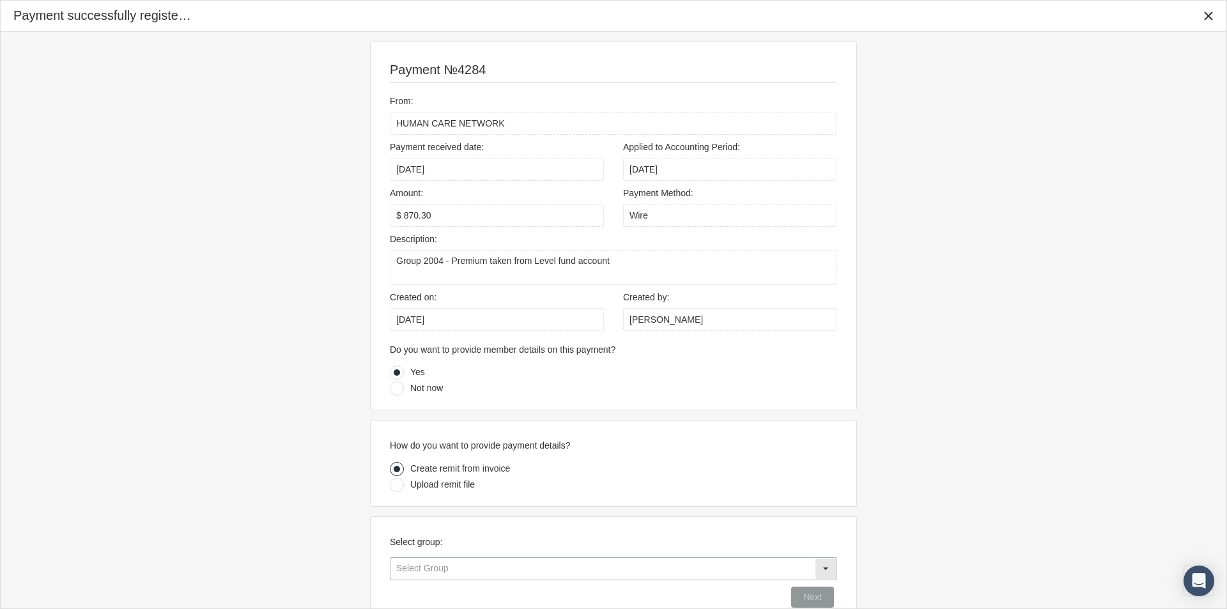
click at [430, 570] on input "text" at bounding box center [602, 569] width 424 height 22
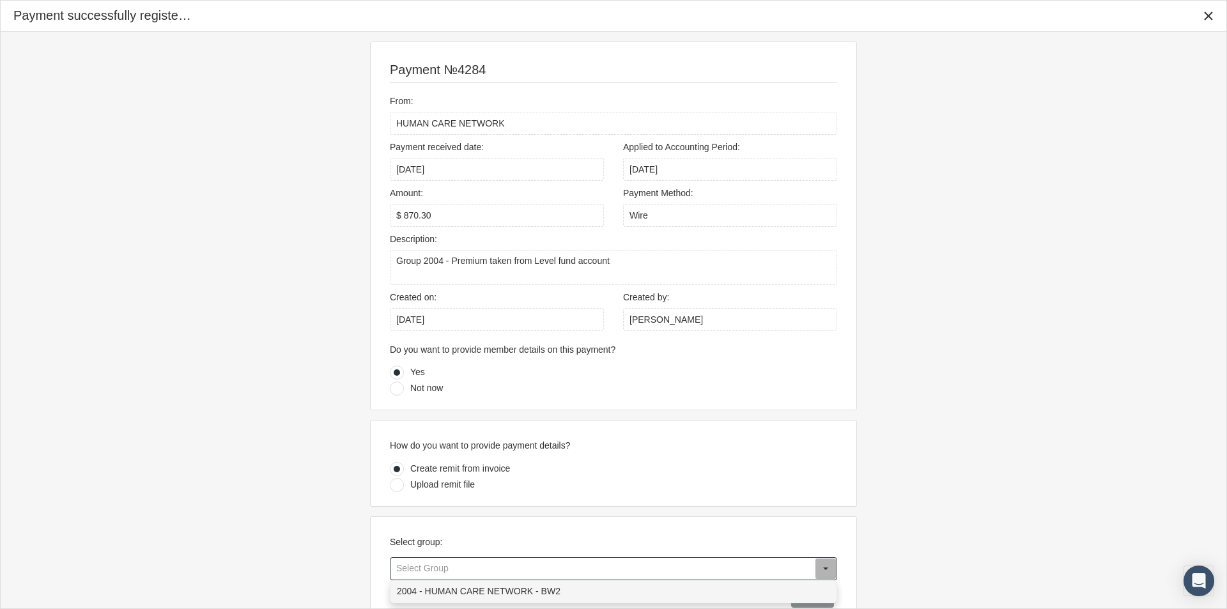
click at [423, 586] on div "2004 - HUMAN CARE NETWORK - BW2" at bounding box center [613, 591] width 445 height 21
type input "2004 - HUMAN CARE NETWORK - BW2"
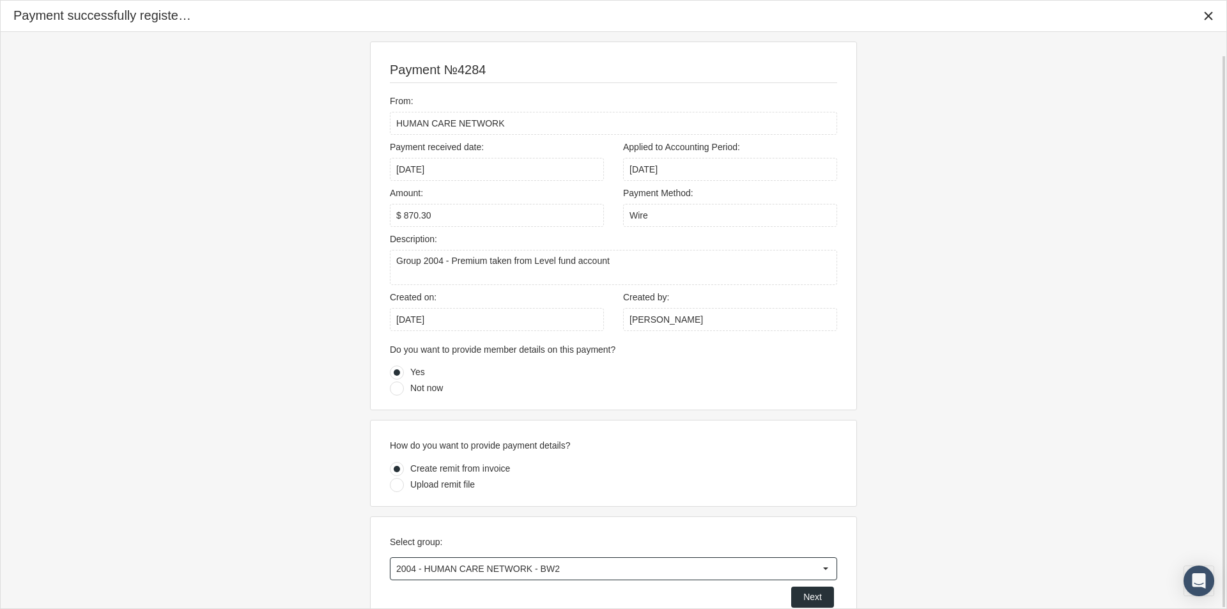
scroll to position [24, 0]
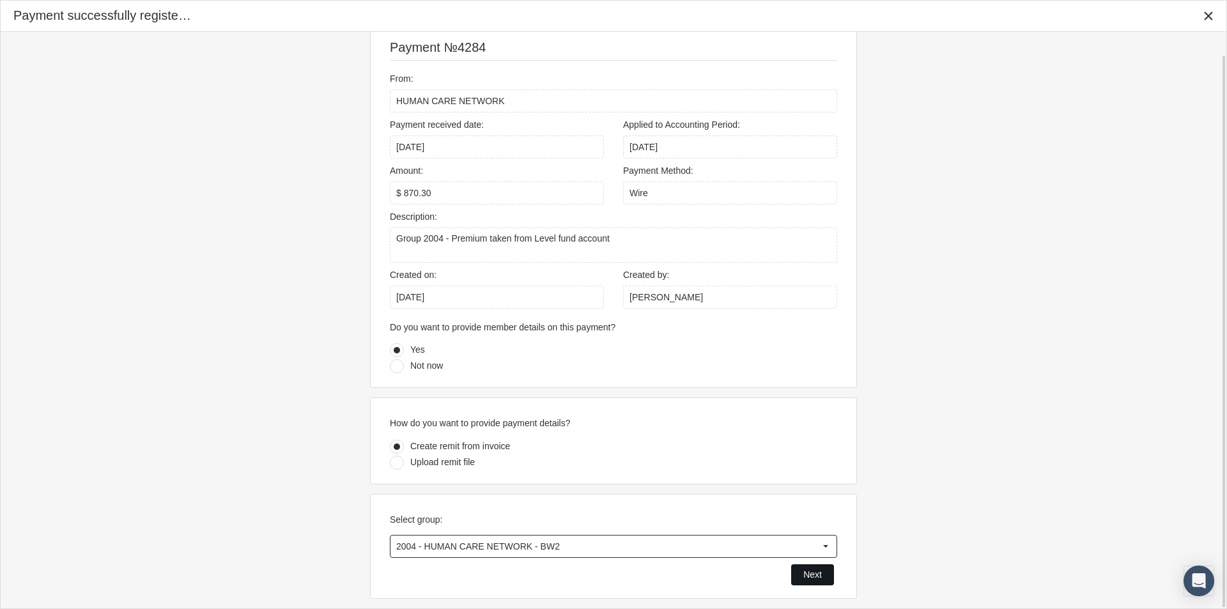
click at [806, 575] on span "Next" at bounding box center [812, 574] width 19 height 10
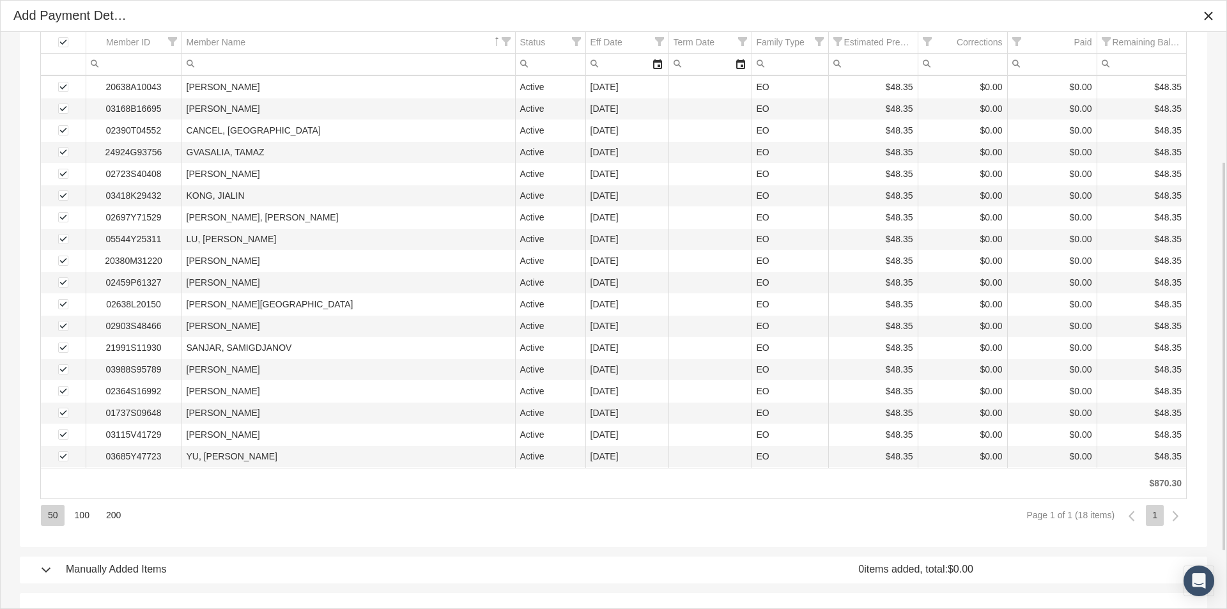
scroll to position [276, 0]
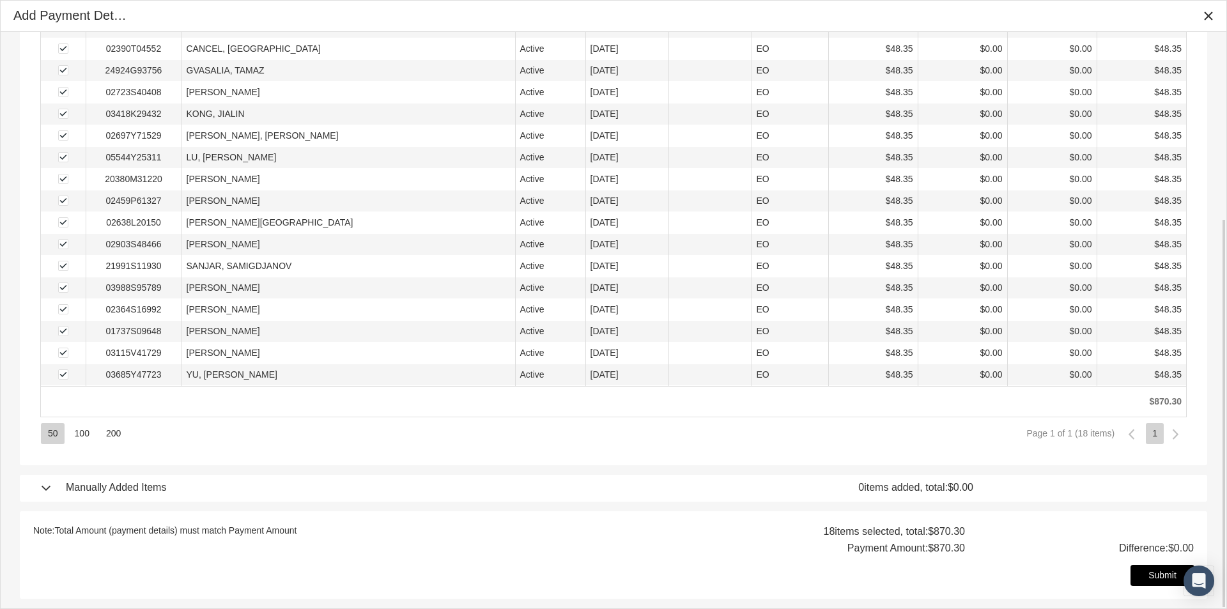
click at [1156, 575] on span "Submit" at bounding box center [1162, 575] width 28 height 10
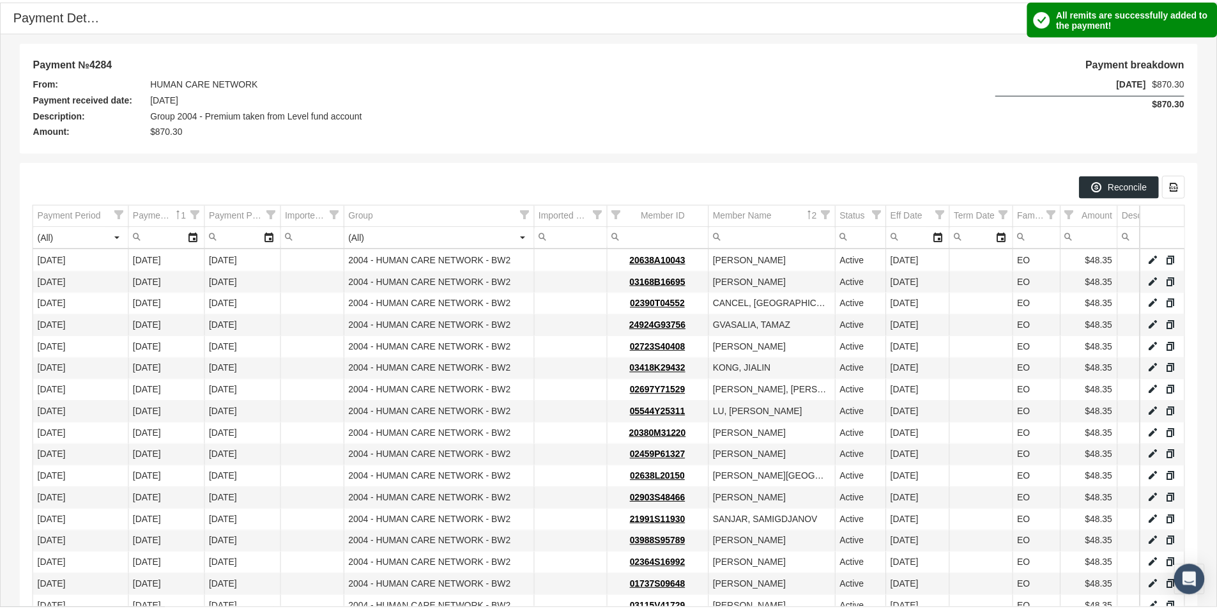
scroll to position [153, 0]
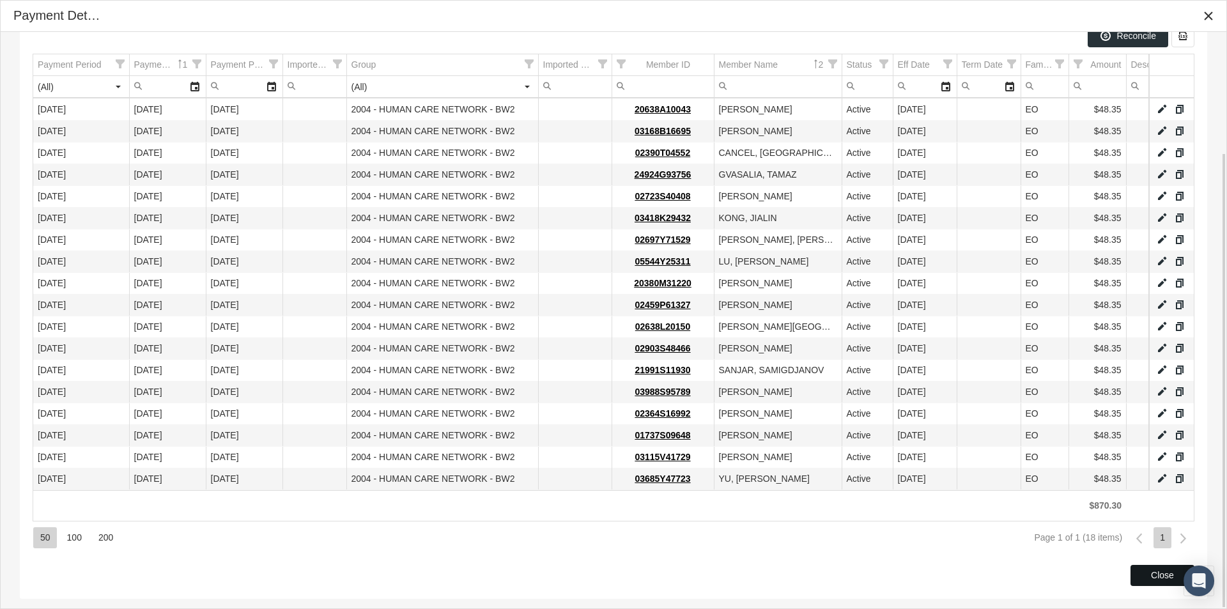
click at [1143, 572] on div "Close" at bounding box center [1162, 576] width 63 height 20
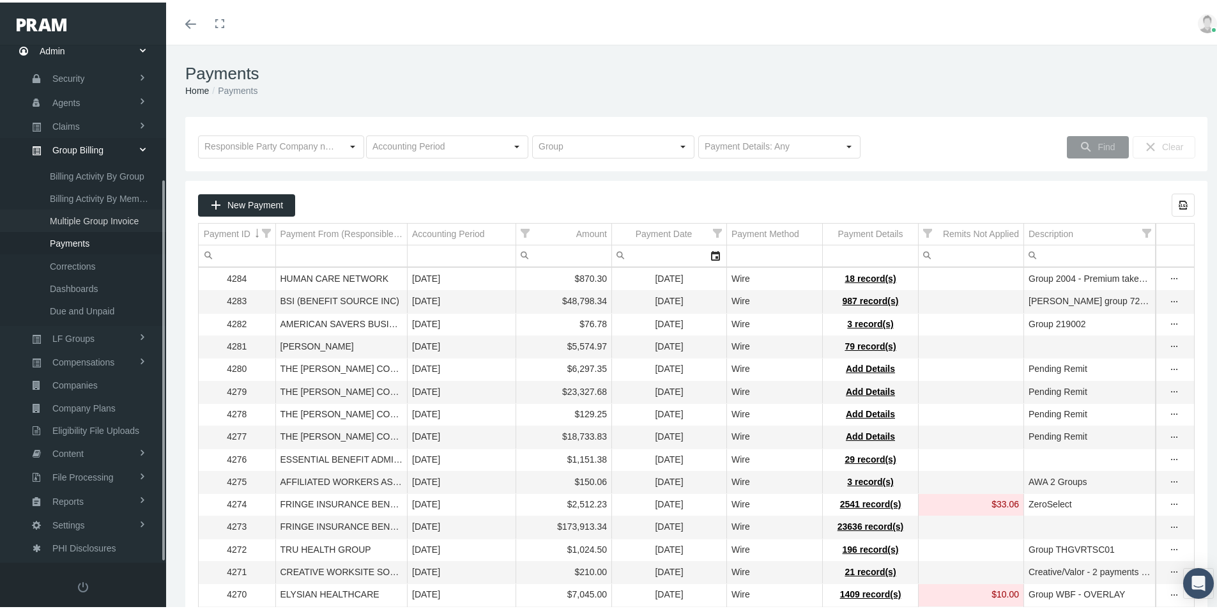
click at [82, 217] on span "Multiple Group Invoice" at bounding box center [94, 219] width 89 height 22
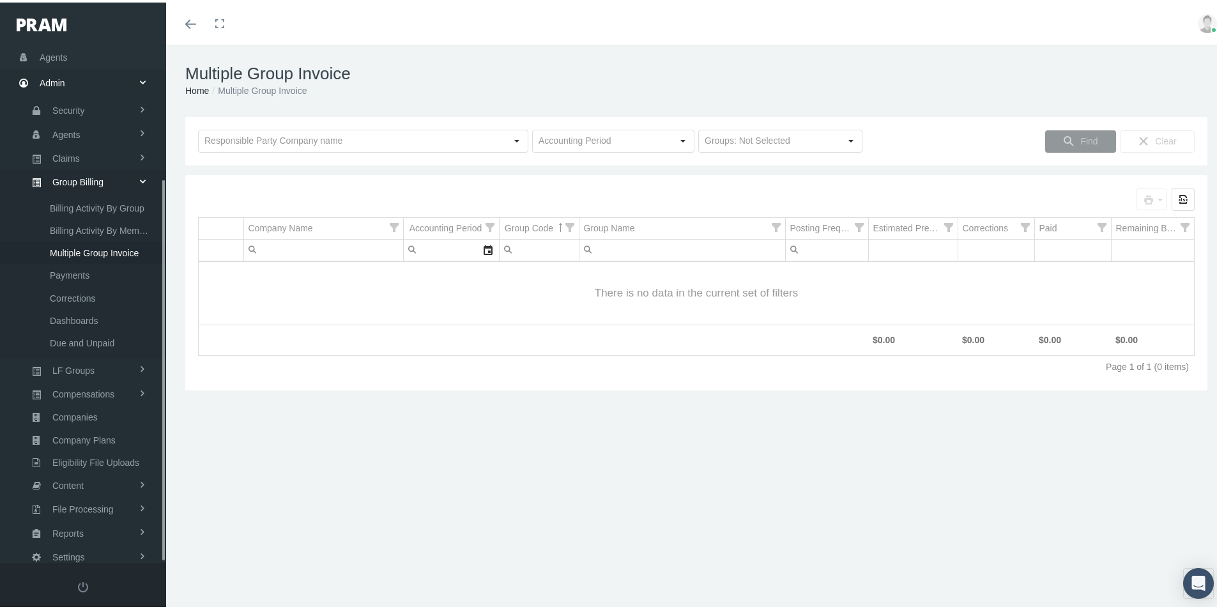
scroll to position [181, 0]
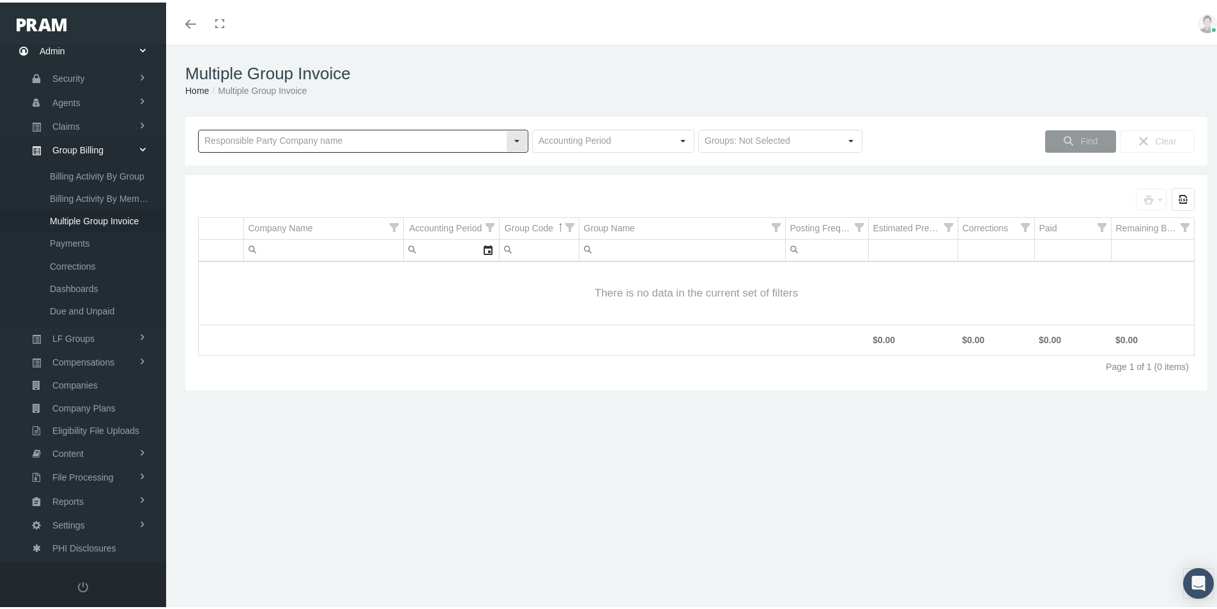
click at [217, 142] on input "text" at bounding box center [352, 139] width 307 height 22
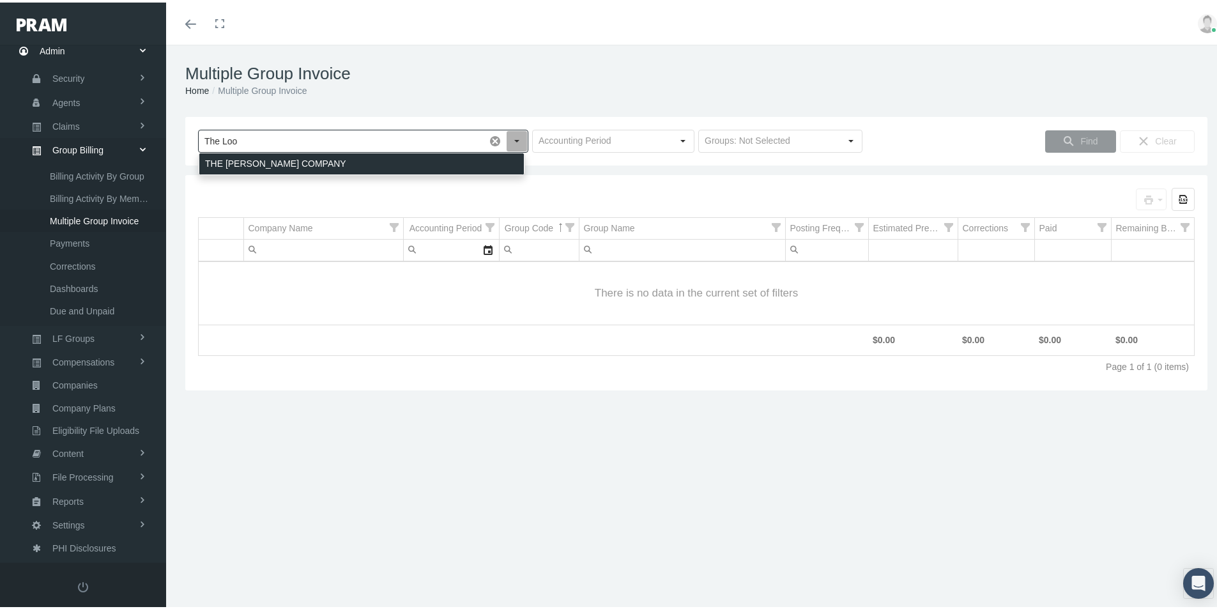
drag, startPoint x: 232, startPoint y: 156, endPoint x: 251, endPoint y: 172, distance: 25.0
click at [232, 157] on div "THE [PERSON_NAME] COMPANY" at bounding box center [361, 161] width 325 height 21
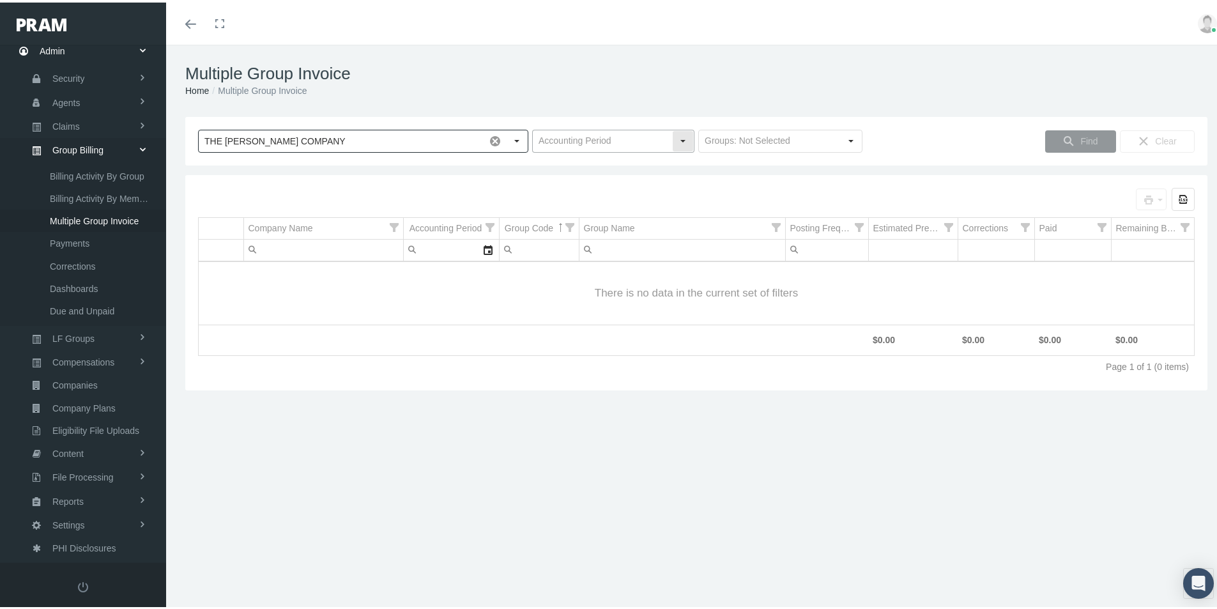
type input "THE [PERSON_NAME] COMPANY"
click at [577, 143] on input "text" at bounding box center [602, 139] width 139 height 22
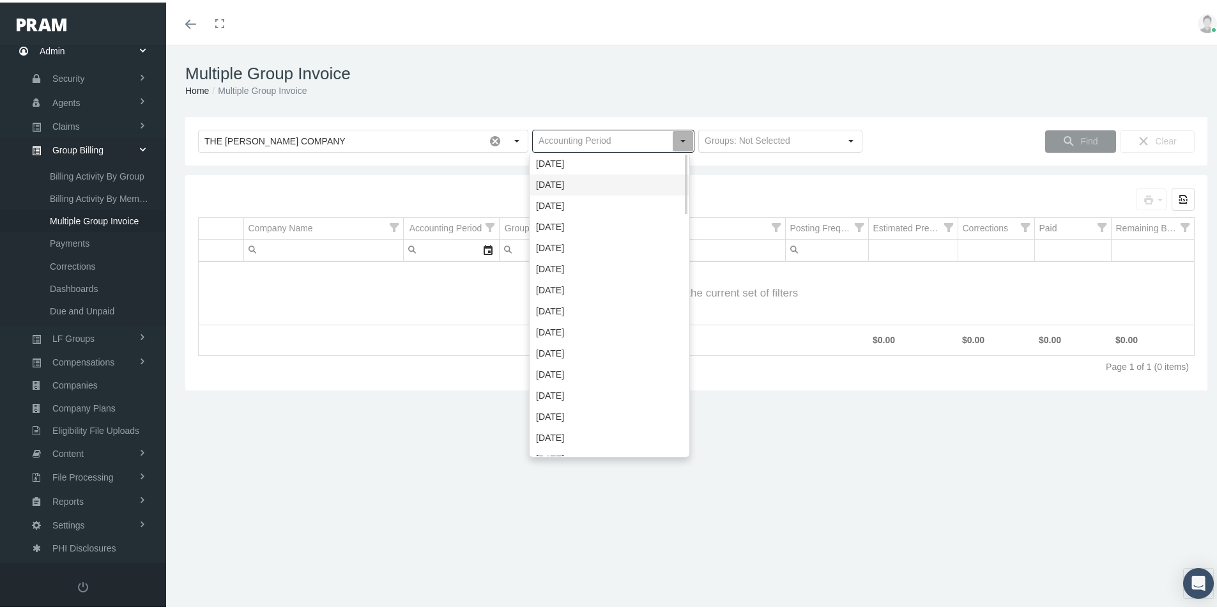
click at [562, 176] on div "[DATE]" at bounding box center [609, 182] width 158 height 21
type input "[DATE]"
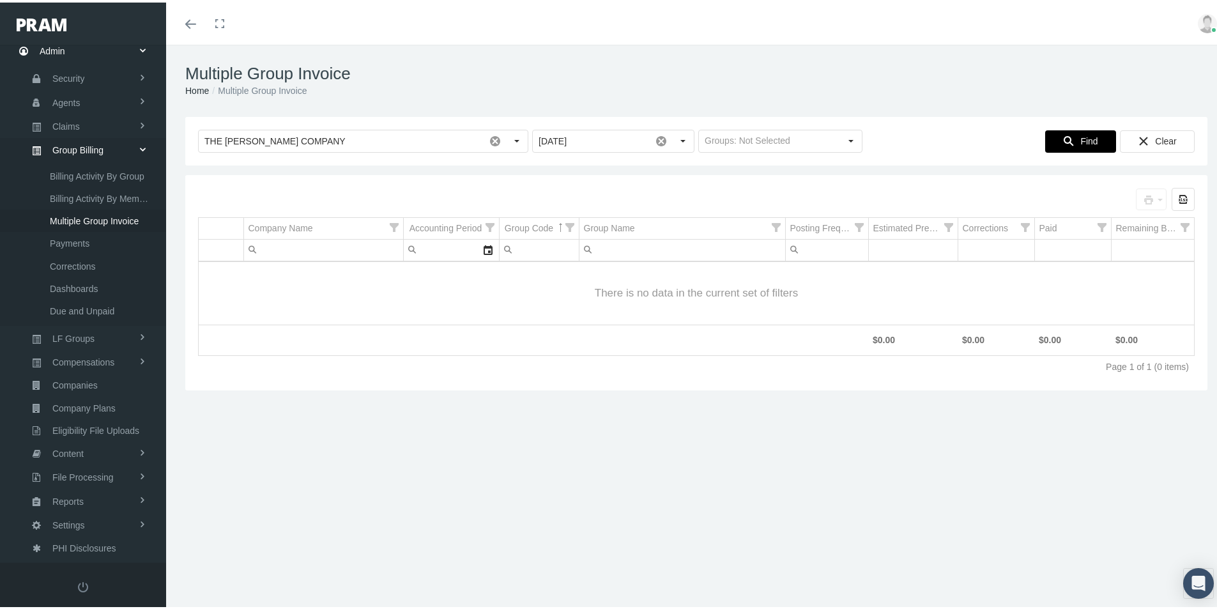
click at [1081, 143] on span "Find" at bounding box center [1089, 139] width 17 height 10
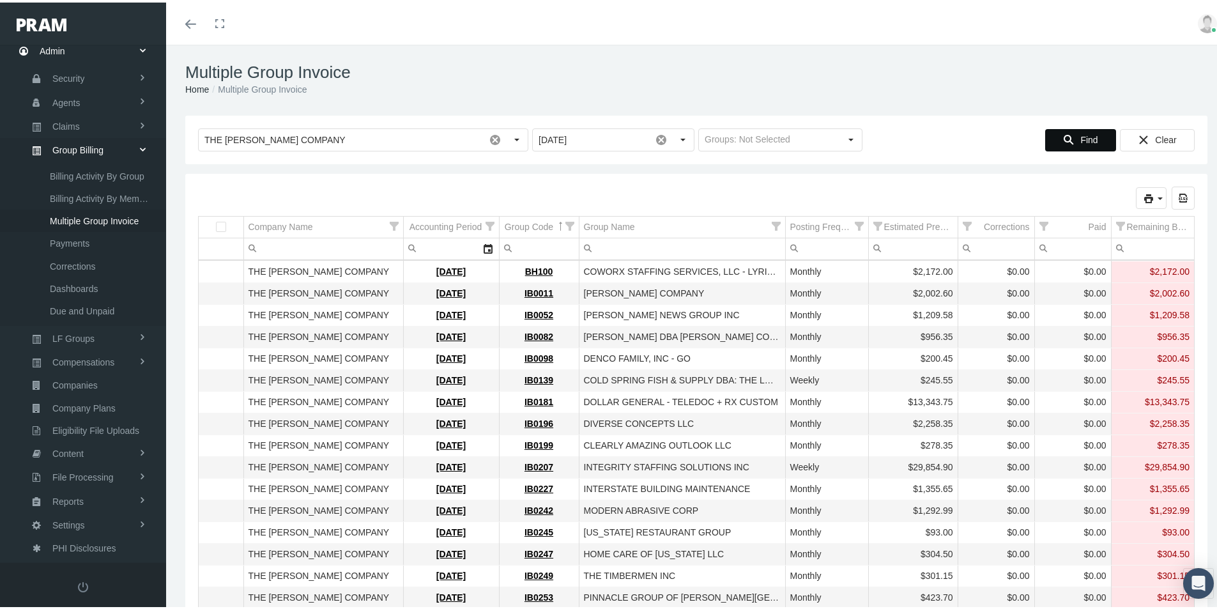
scroll to position [0, 0]
click at [1155, 200] on icon "print" at bounding box center [1161, 198] width 12 height 12
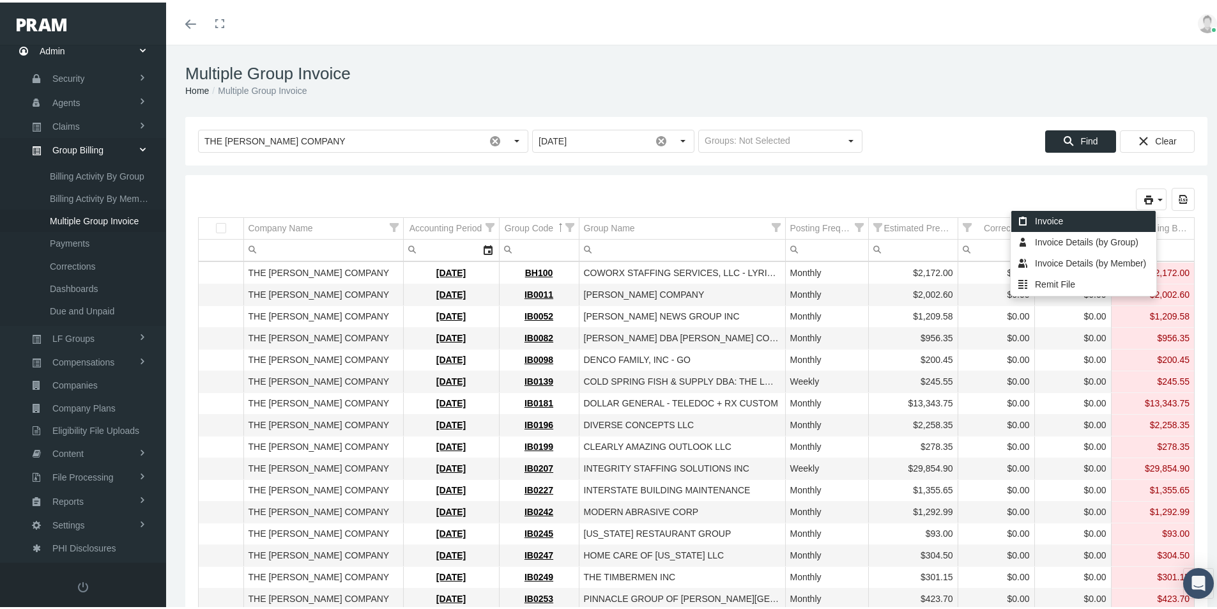
click at [1045, 215] on div "Invoice" at bounding box center [1084, 218] width 144 height 21
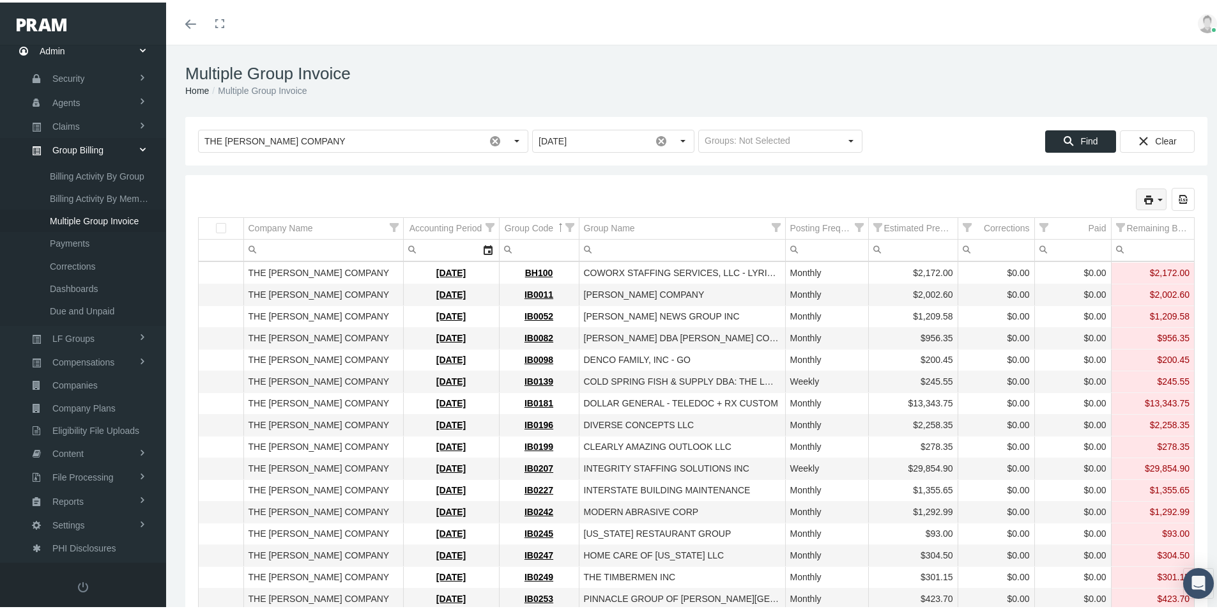
click at [1155, 197] on icon "print" at bounding box center [1161, 198] width 12 height 12
click at [1053, 238] on div "Invoice Details (by Group)" at bounding box center [1084, 239] width 144 height 21
